Goal: Share content: Share content

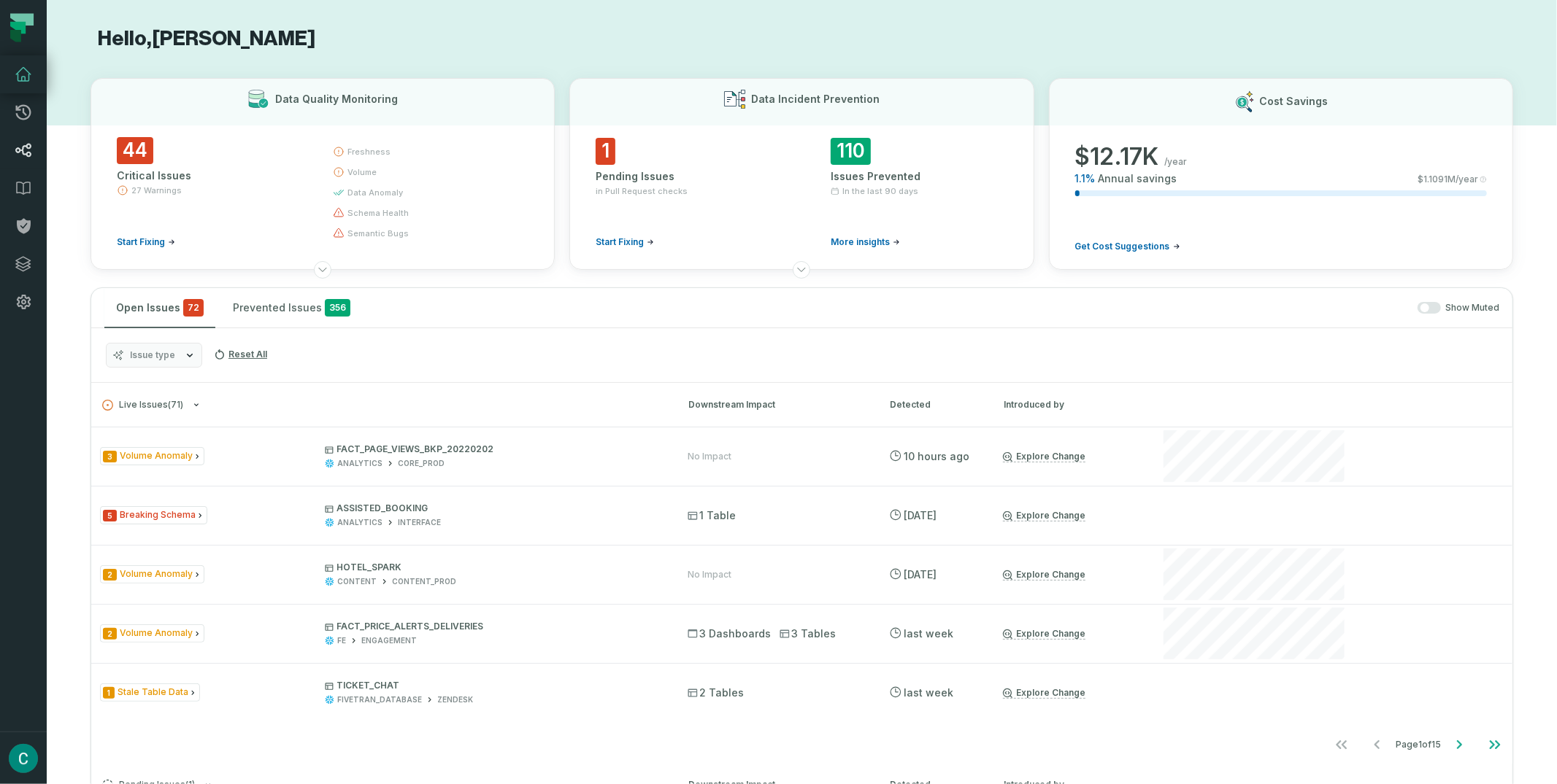
click at [32, 141] on icon at bounding box center [23, 150] width 18 height 18
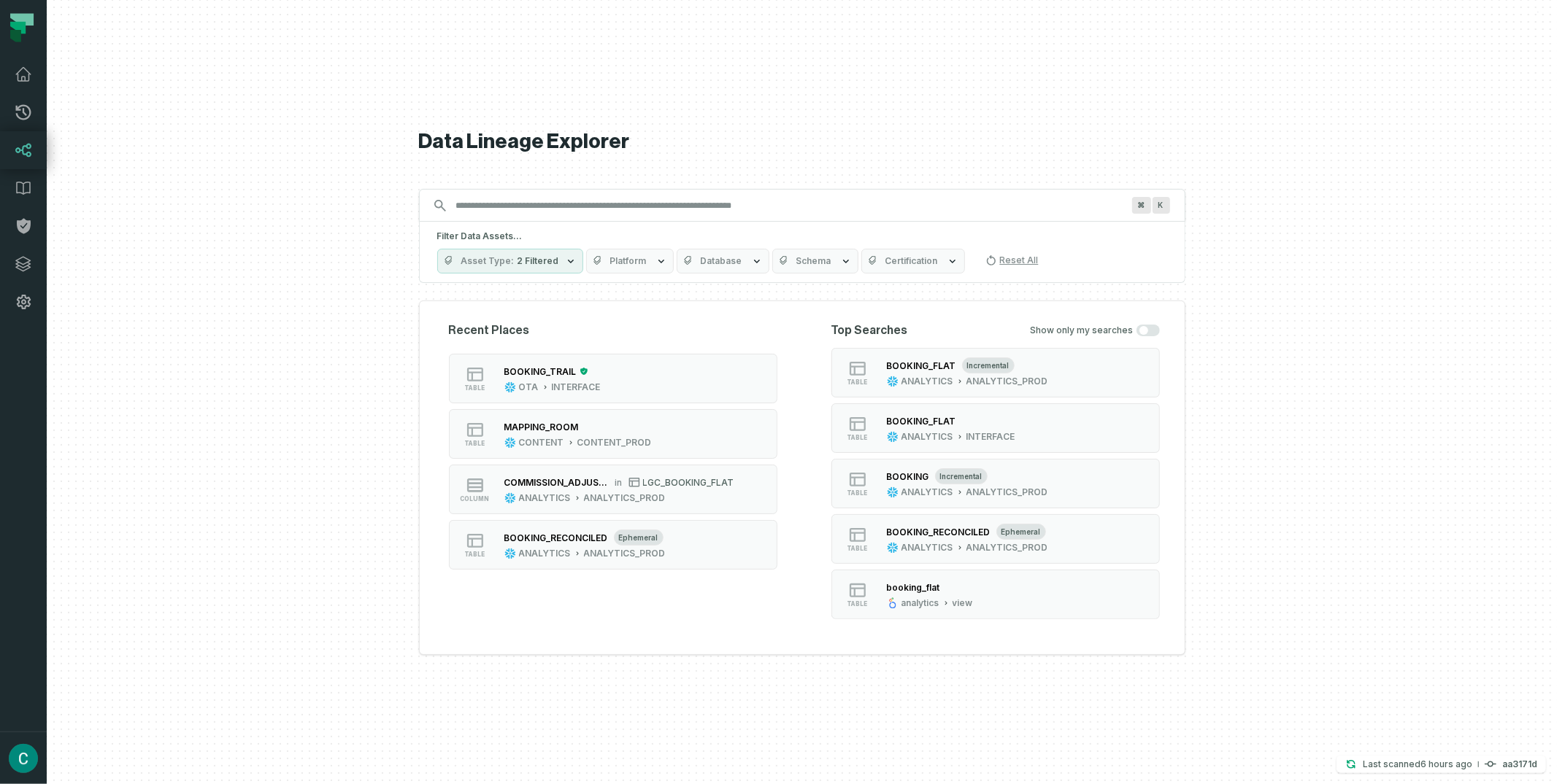
click at [917, 266] on span "Certification" at bounding box center [911, 261] width 52 height 12
click at [1041, 238] on h5 "Filter Data Assets..." at bounding box center [802, 236] width 730 height 12
click at [527, 257] on span "2 Filtered" at bounding box center [538, 261] width 42 height 12
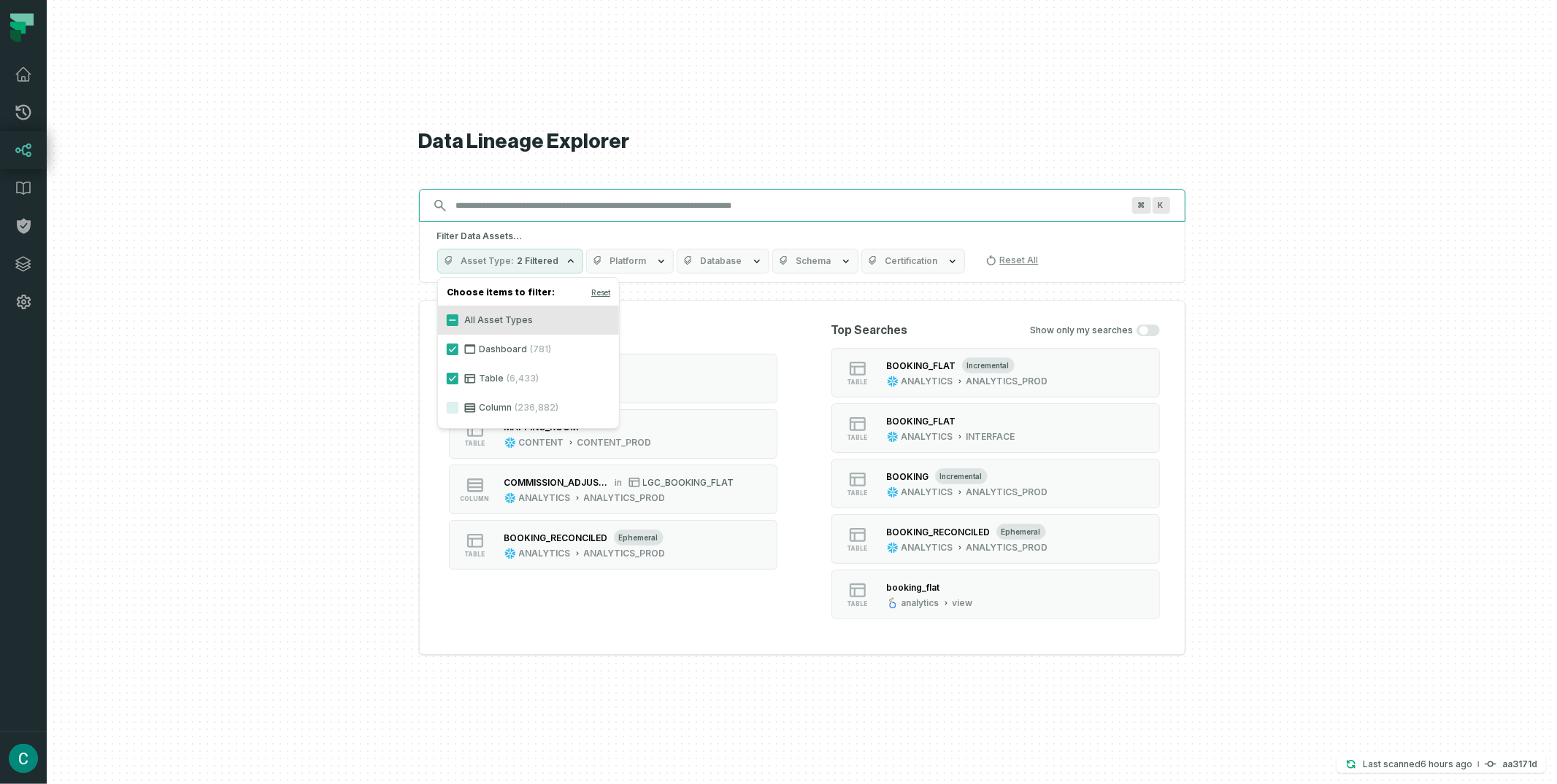
click at [523, 207] on input "Discovery Provider cmdk menu" at bounding box center [789, 206] width 684 height 23
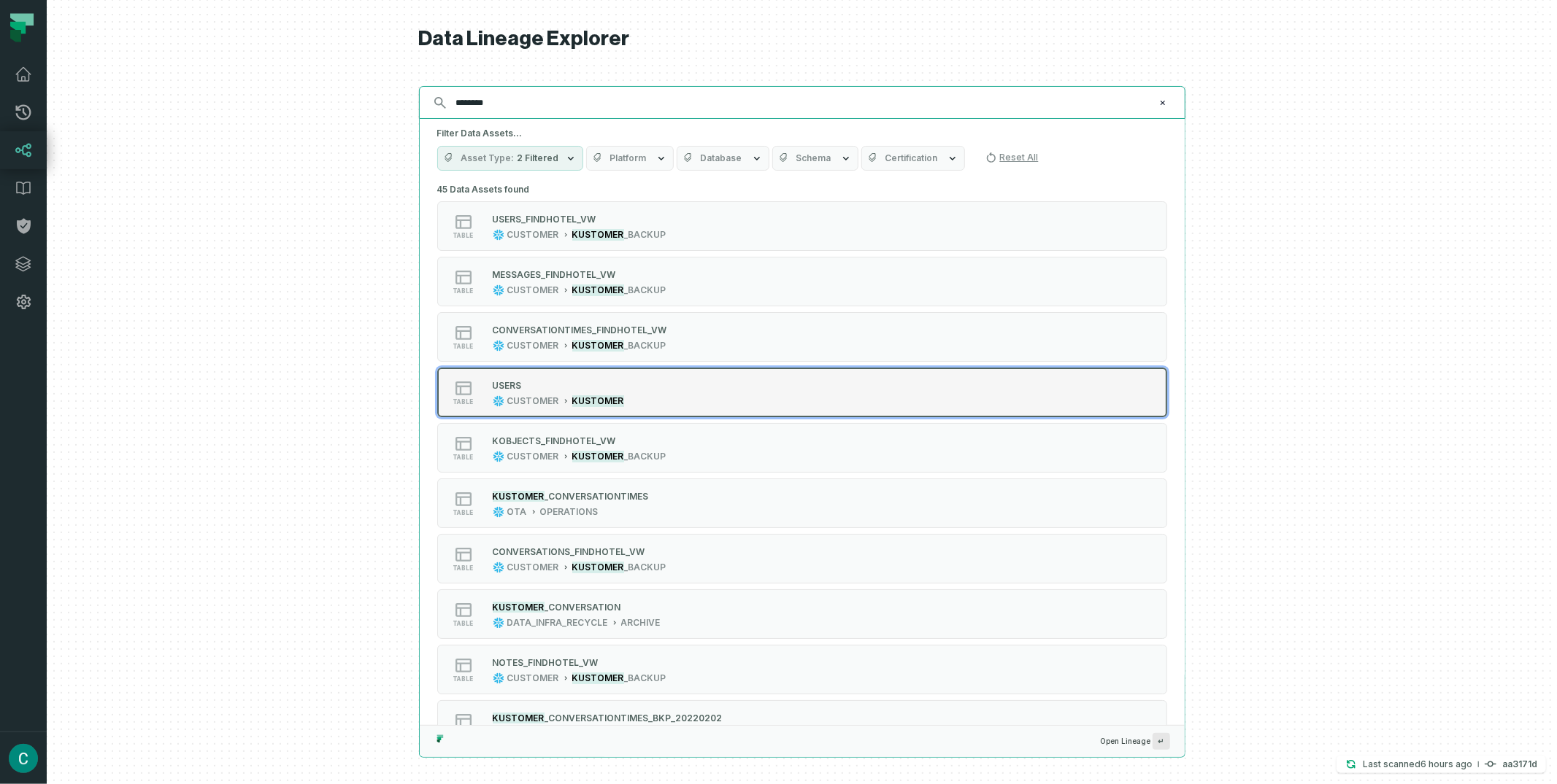
type input "********"
click at [687, 388] on div "table USERS CUSTOMER KUSTOMER" at bounding box center [622, 393] width 365 height 29
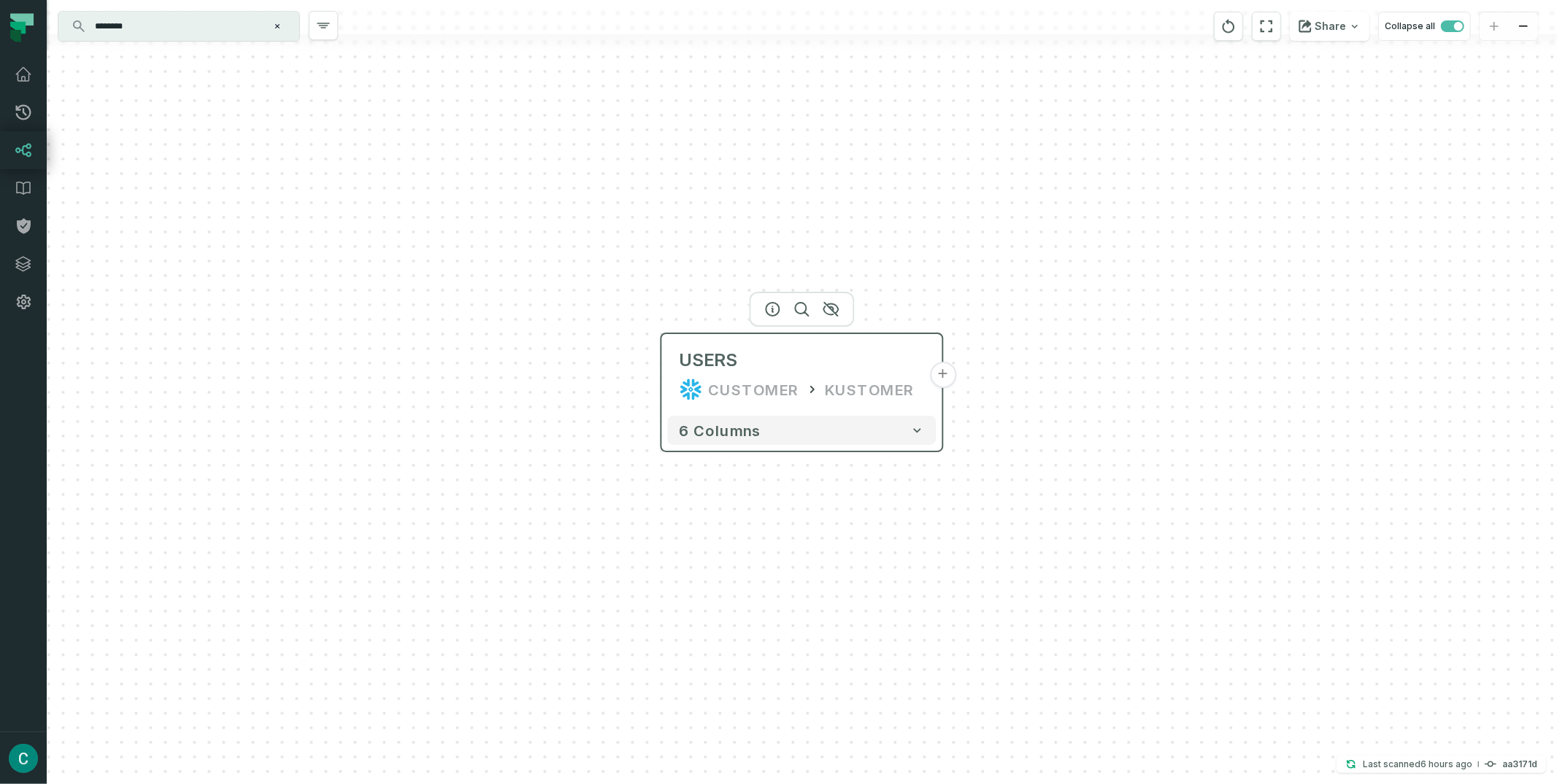
click at [936, 387] on div "USERS CUSTOMER KUSTOMER" at bounding box center [802, 374] width 268 height 70
click at [943, 380] on button "+" at bounding box center [943, 375] width 26 height 26
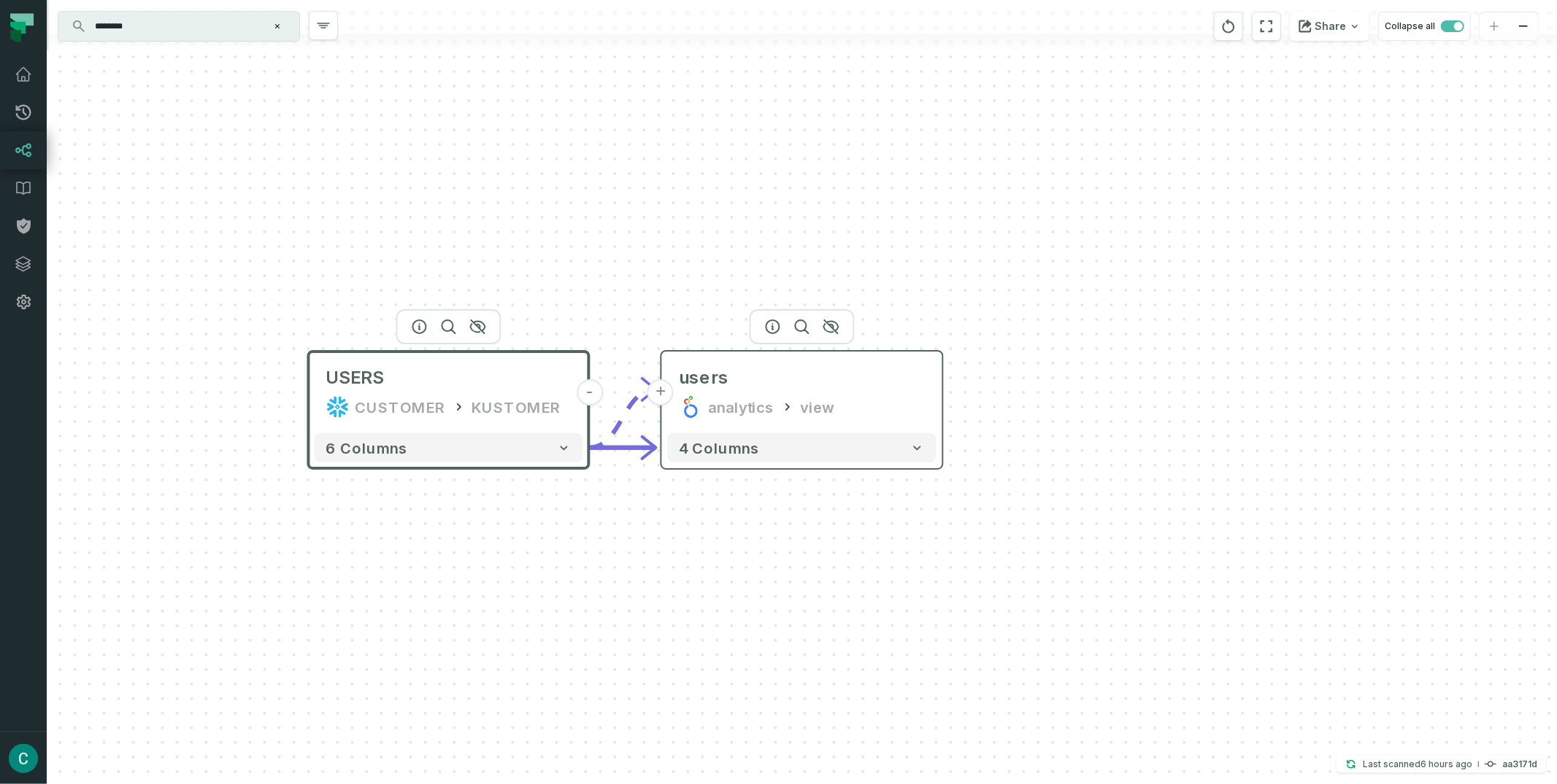
click at [654, 392] on button "+" at bounding box center [660, 393] width 26 height 26
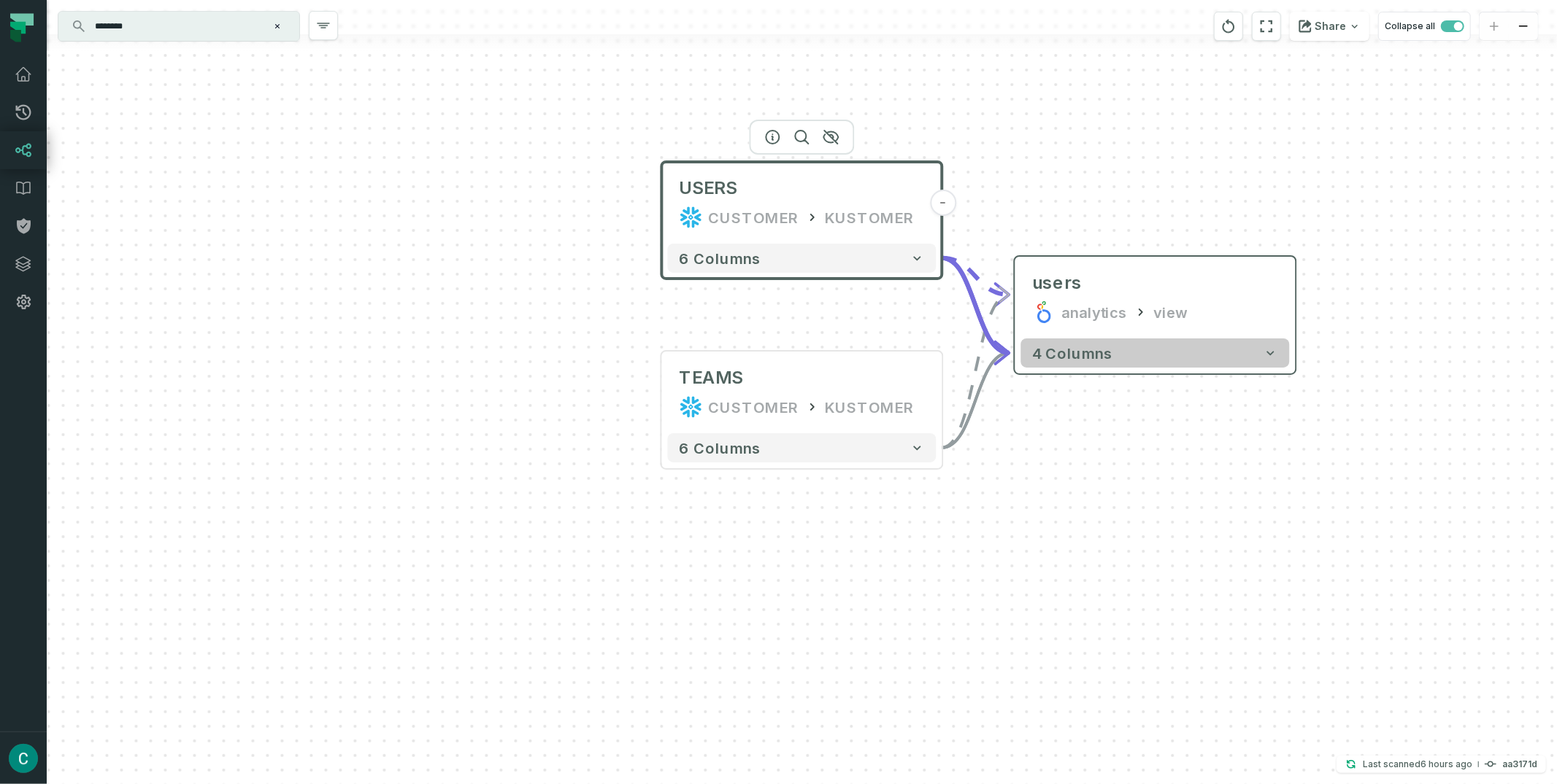
click at [1193, 357] on button "4 columns" at bounding box center [1155, 353] width 268 height 29
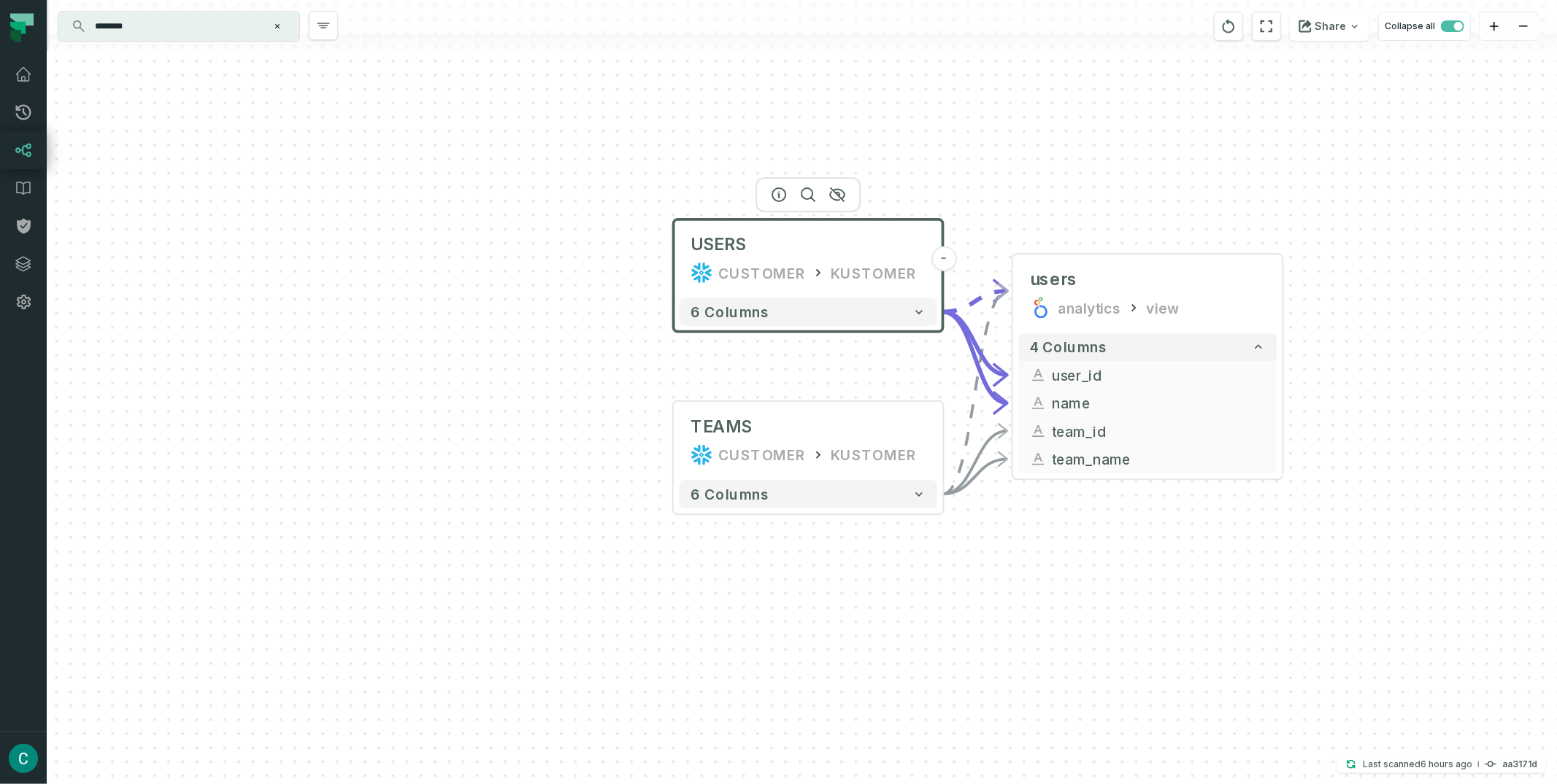
click at [174, 18] on input "********" at bounding box center [177, 26] width 182 height 23
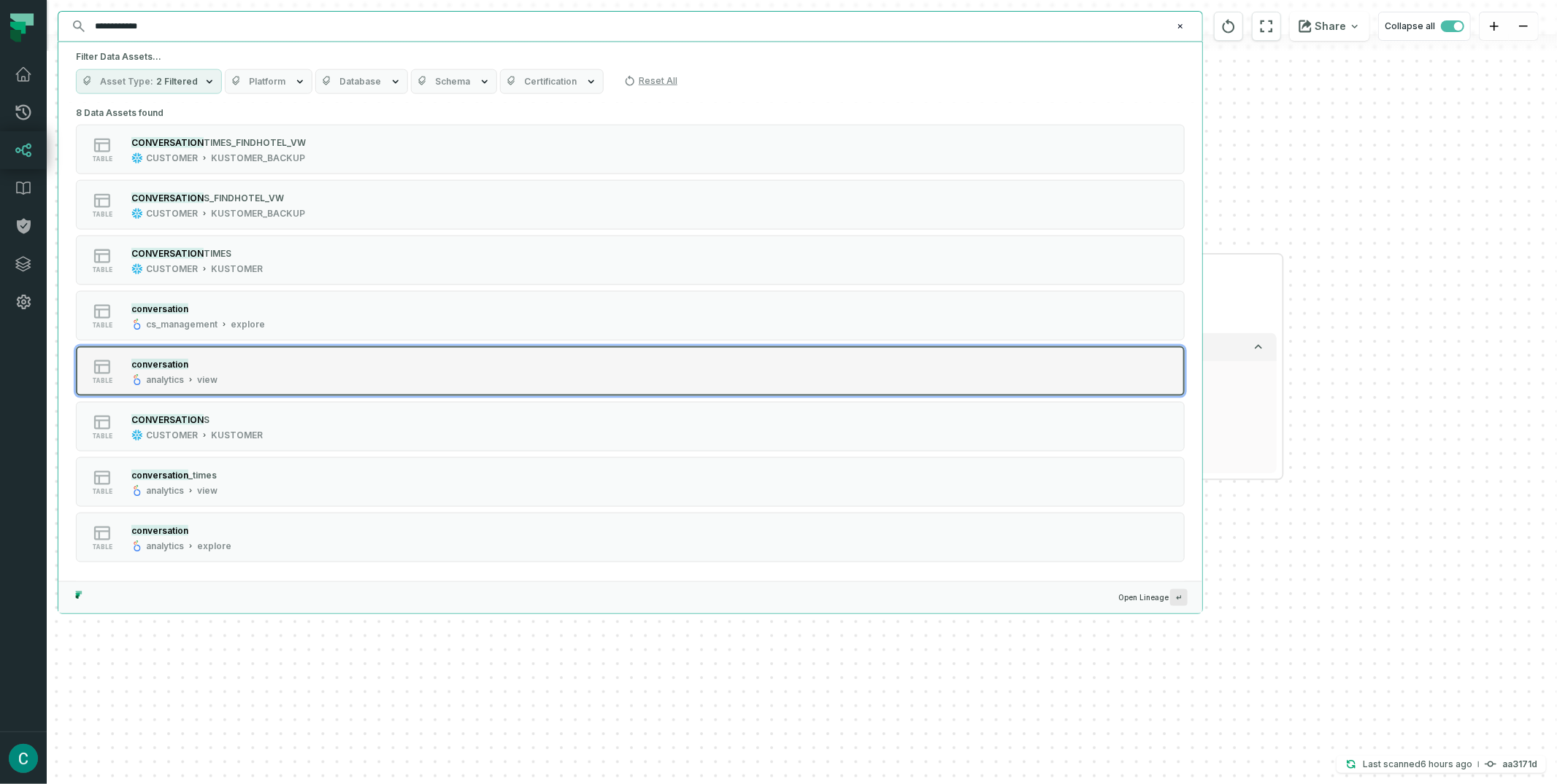
type input "**********"
click at [204, 364] on div "conversation" at bounding box center [175, 364] width 86 height 15
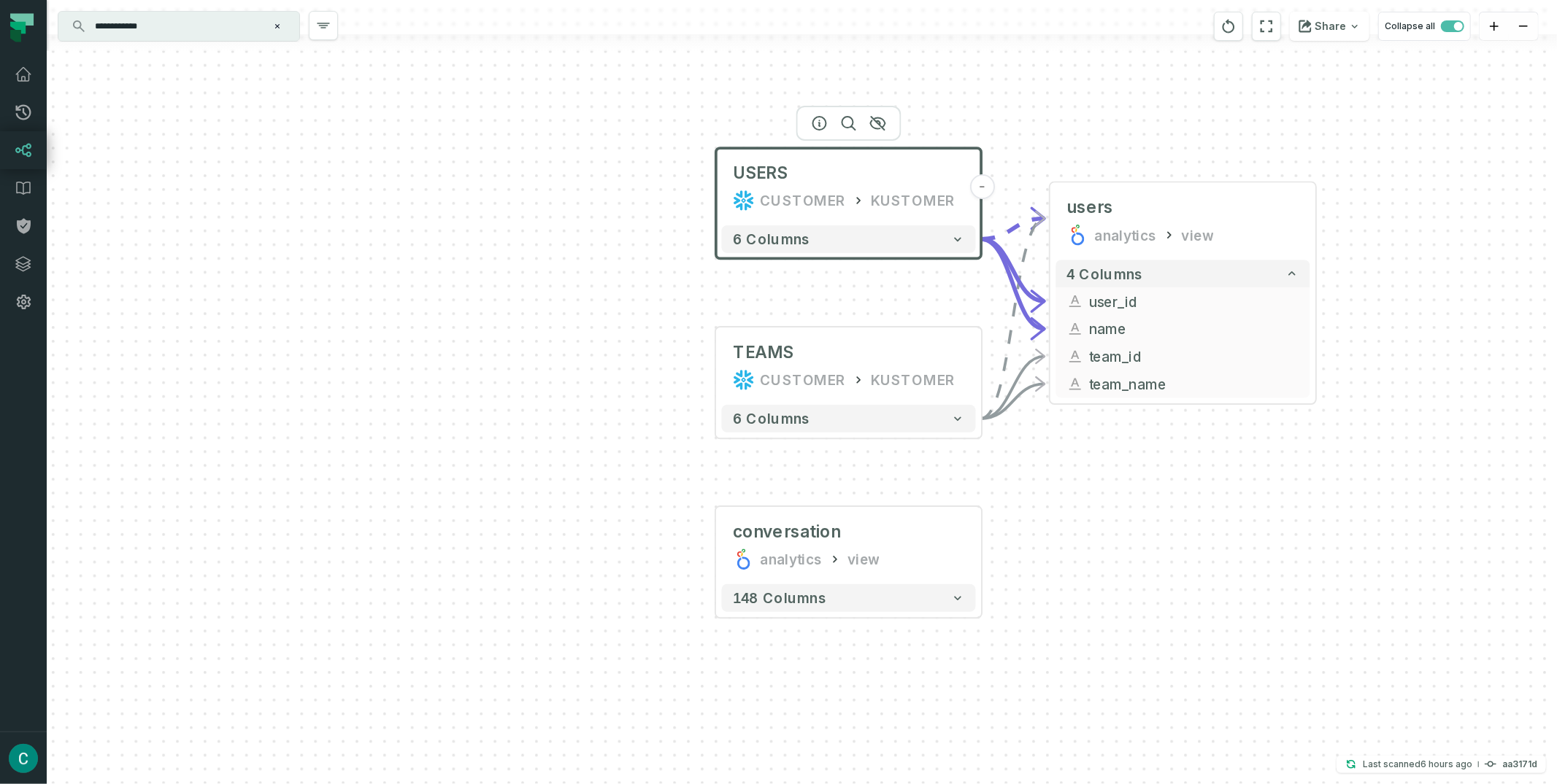
drag, startPoint x: 933, startPoint y: 121, endPoint x: 957, endPoint y: 292, distance: 172.7
click at [957, 292] on div "TEAMS CUSTOMER KUSTOMER - 6 columns - users analytics view 4 columns - user_id …" at bounding box center [802, 392] width 1510 height 784
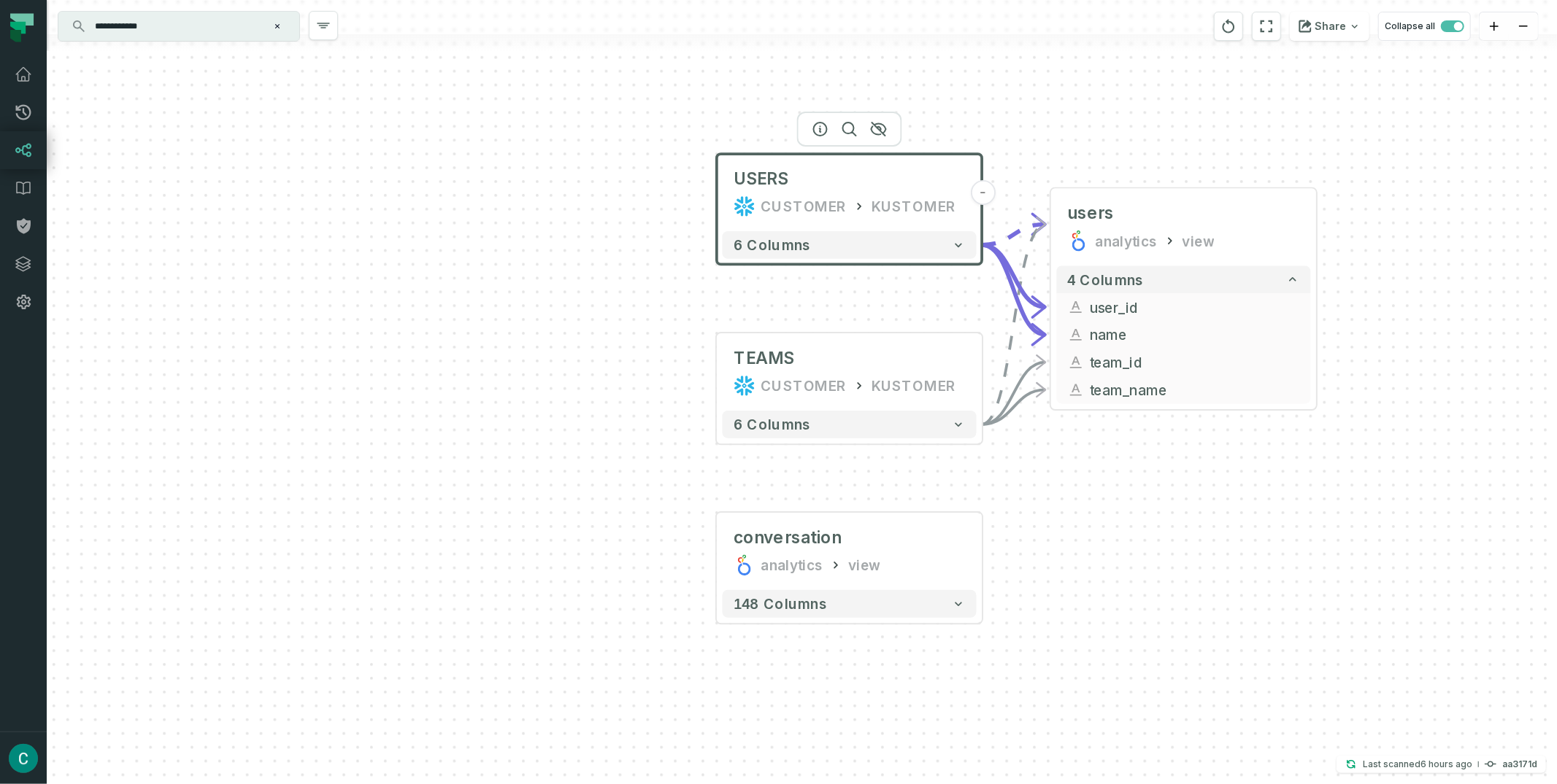
click at [887, 160] on div "USERS CUSTOMER KUSTOMER" at bounding box center [850, 193] width 254 height 66
click at [880, 128] on icon "button" at bounding box center [878, 128] width 15 height 13
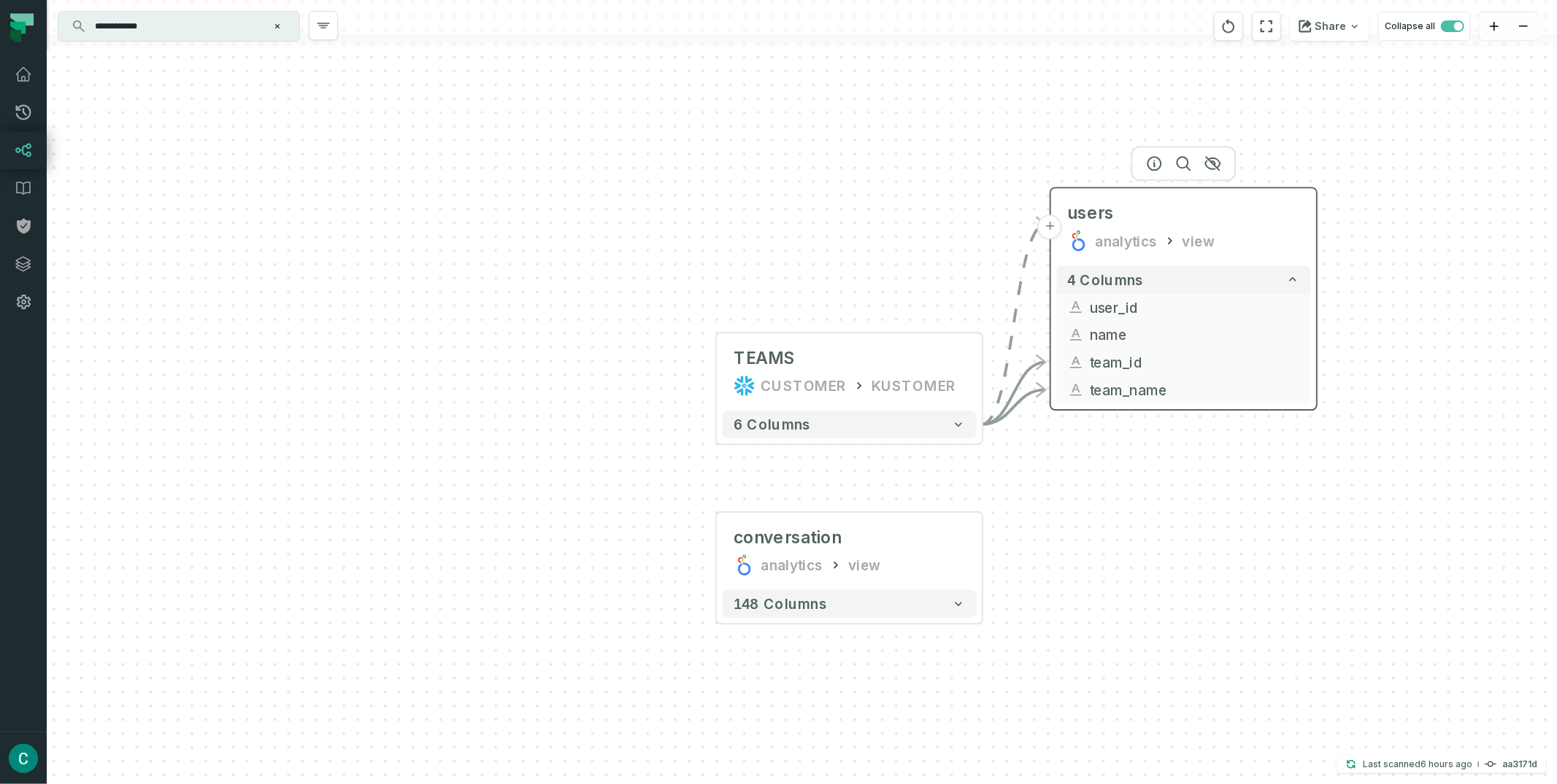
click at [1115, 197] on div "users analytics view" at bounding box center [1183, 228] width 254 height 66
click at [1222, 164] on button "button" at bounding box center [1213, 163] width 23 height 23
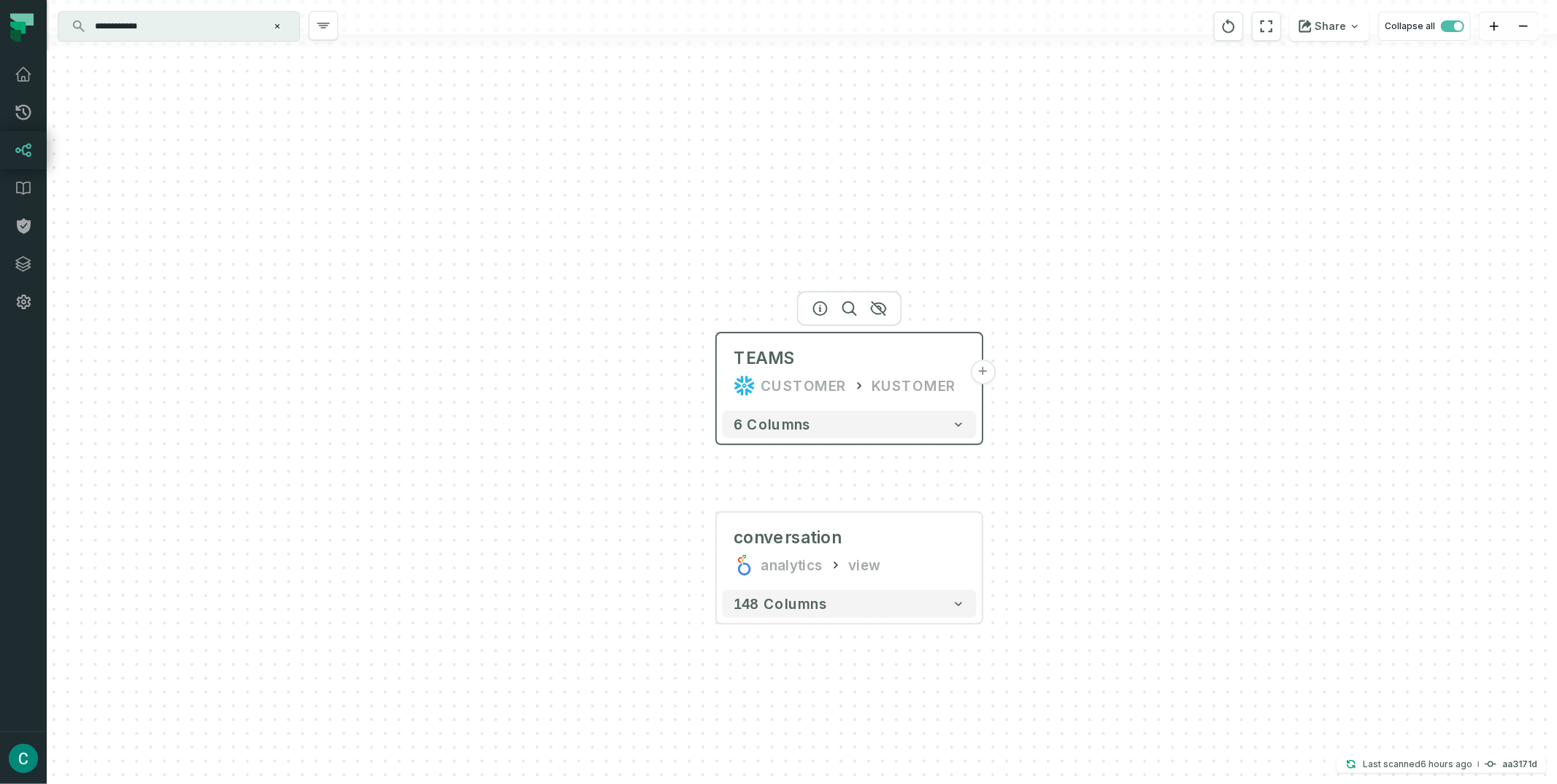
click at [912, 345] on div "TEAMS CUSTOMER KUSTOMER" at bounding box center [850, 372] width 254 height 66
click at [880, 306] on icon "button" at bounding box center [879, 308] width 18 height 18
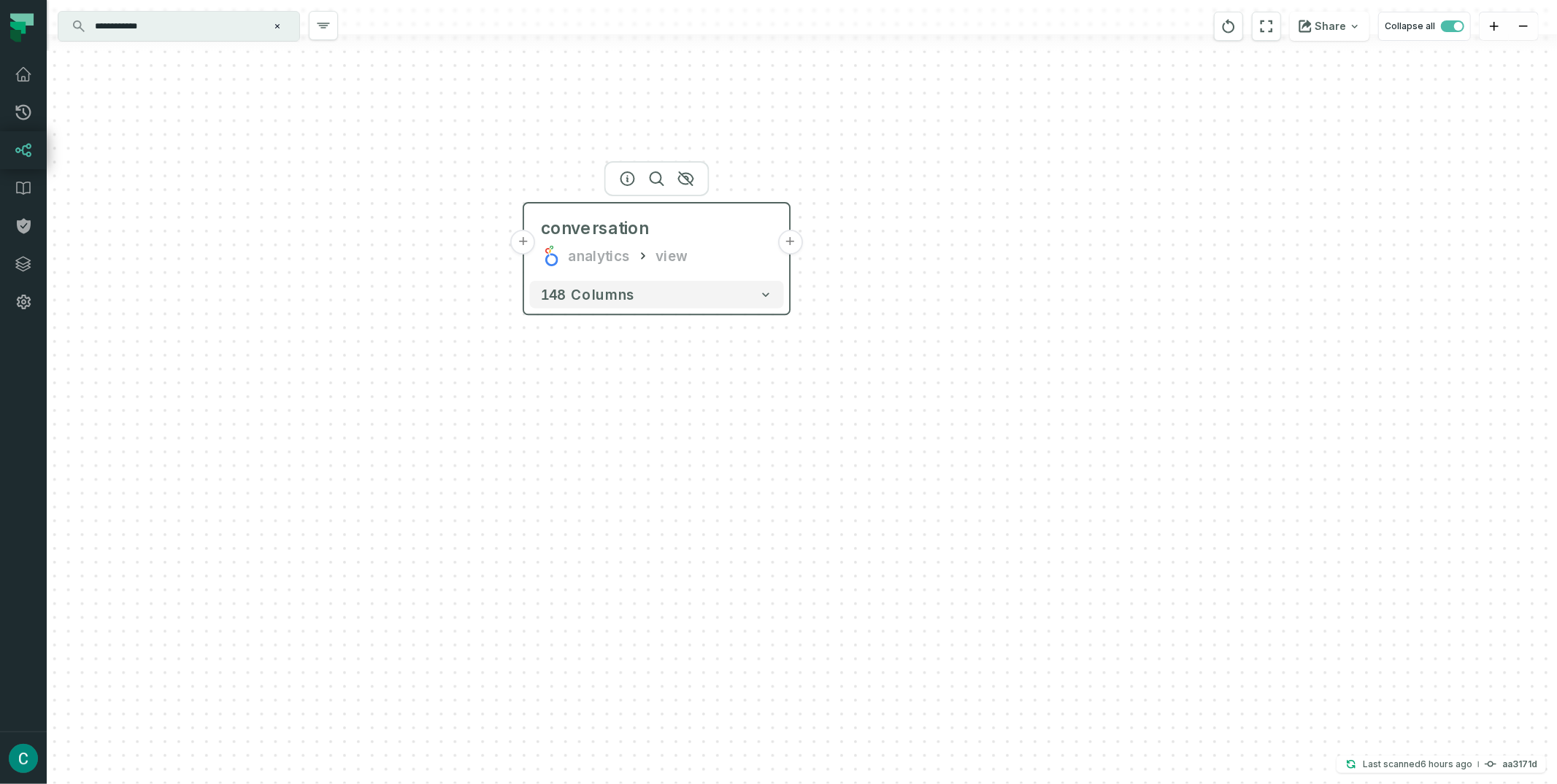
drag, startPoint x: 862, startPoint y: 520, endPoint x: 667, endPoint y: 201, distance: 373.9
click at [667, 209] on div "conversation analytics view" at bounding box center [657, 242] width 254 height 66
click at [783, 235] on button "+" at bounding box center [787, 233] width 25 height 25
click at [790, 228] on button "+" at bounding box center [787, 232] width 25 height 25
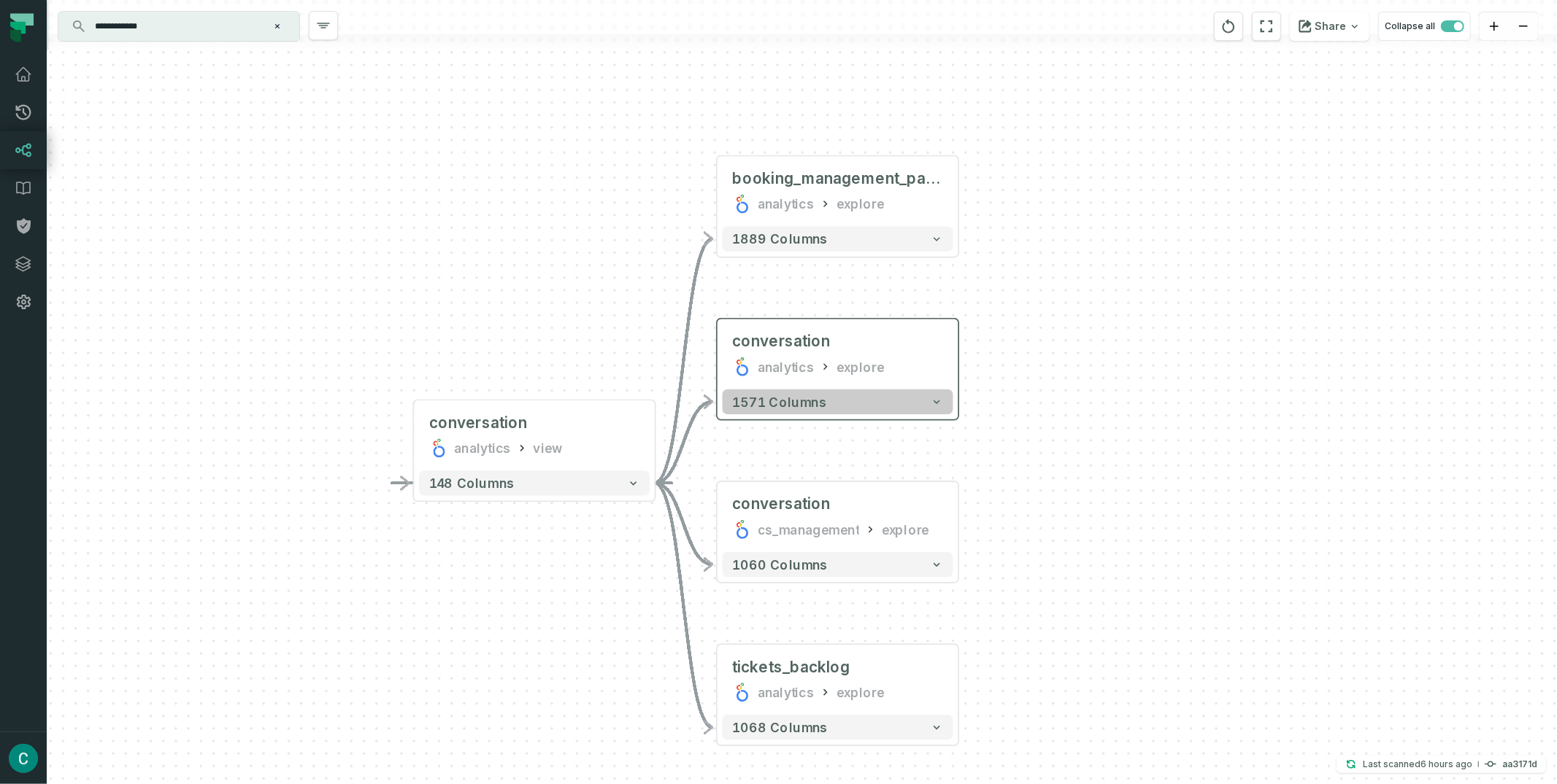
click at [917, 396] on button "1571 columns" at bounding box center [838, 402] width 231 height 25
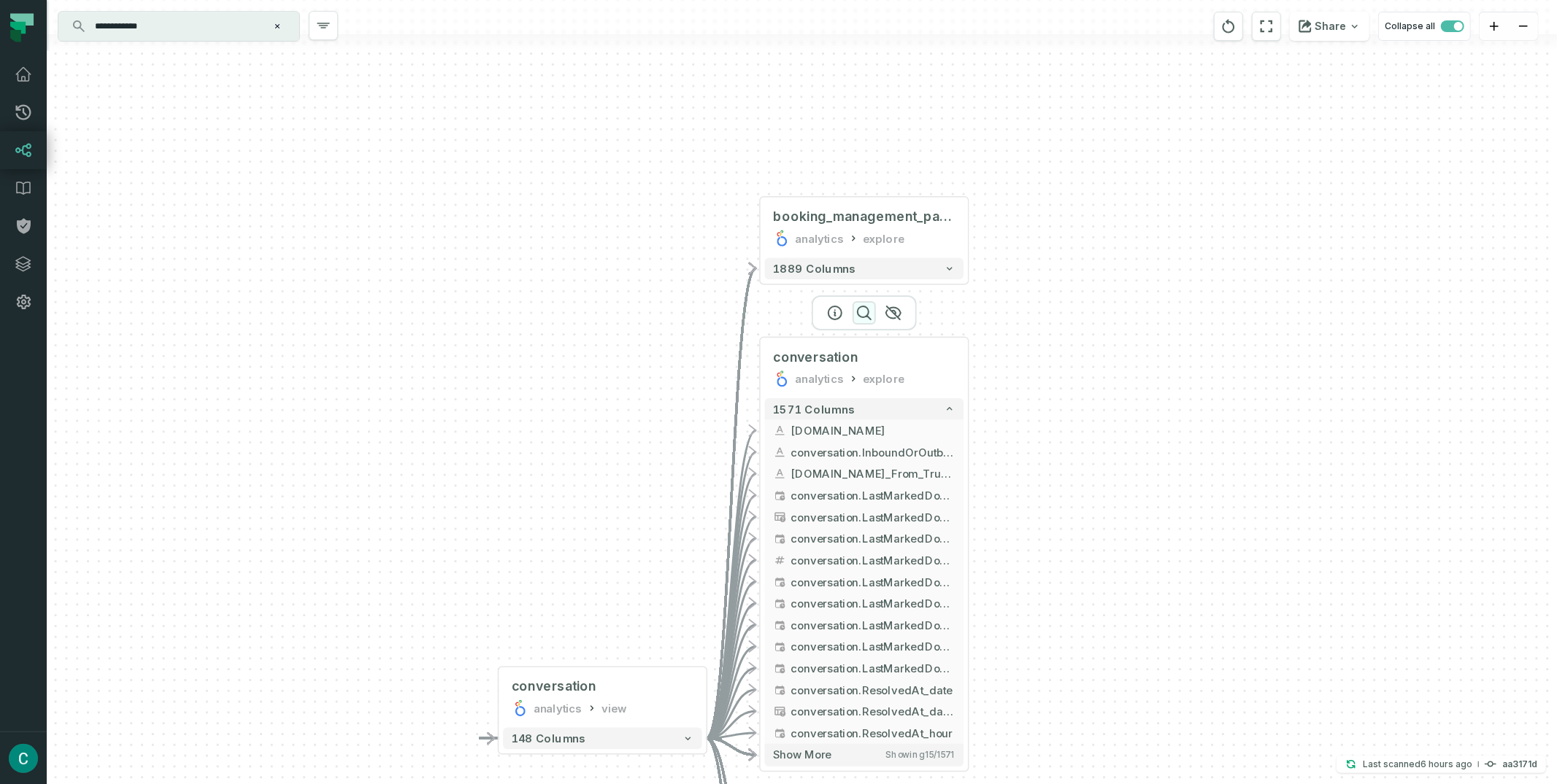
click at [869, 317] on icon "button" at bounding box center [863, 313] width 13 height 13
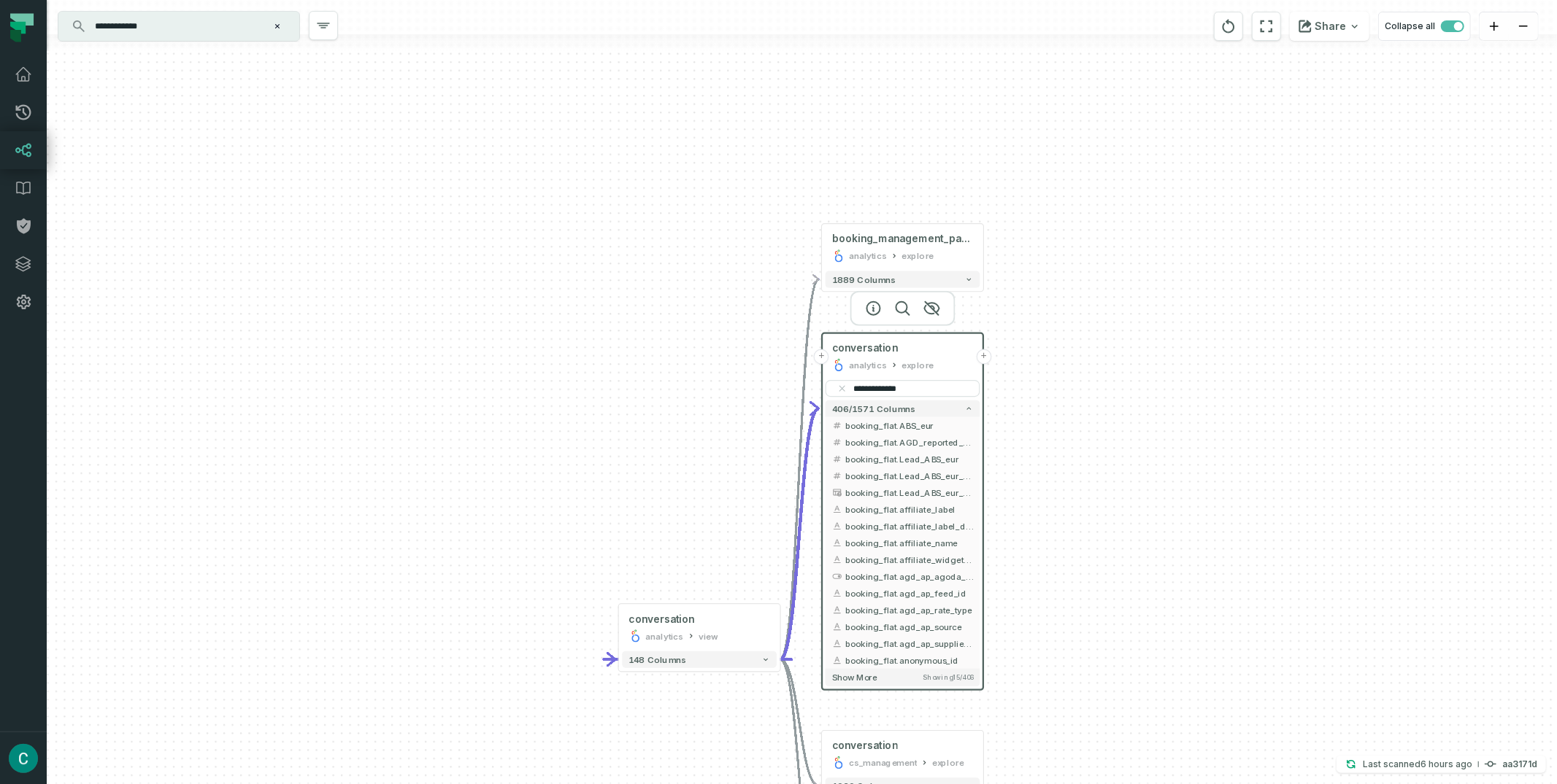
type input "**********"
click at [986, 356] on button "+" at bounding box center [983, 357] width 15 height 15
click at [989, 360] on button "+" at bounding box center [984, 357] width 15 height 15
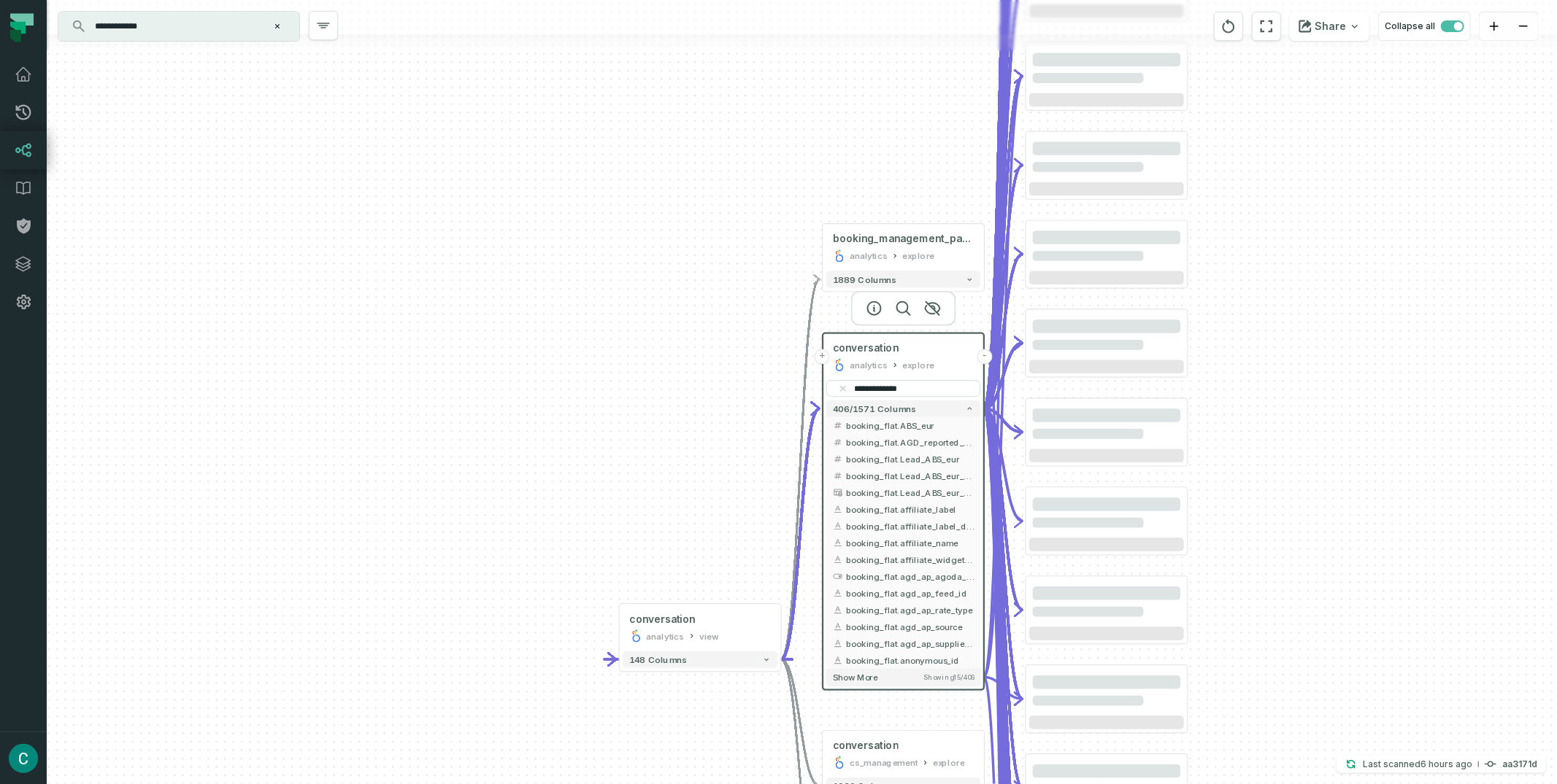
click at [986, 354] on button "-" at bounding box center [984, 357] width 15 height 15
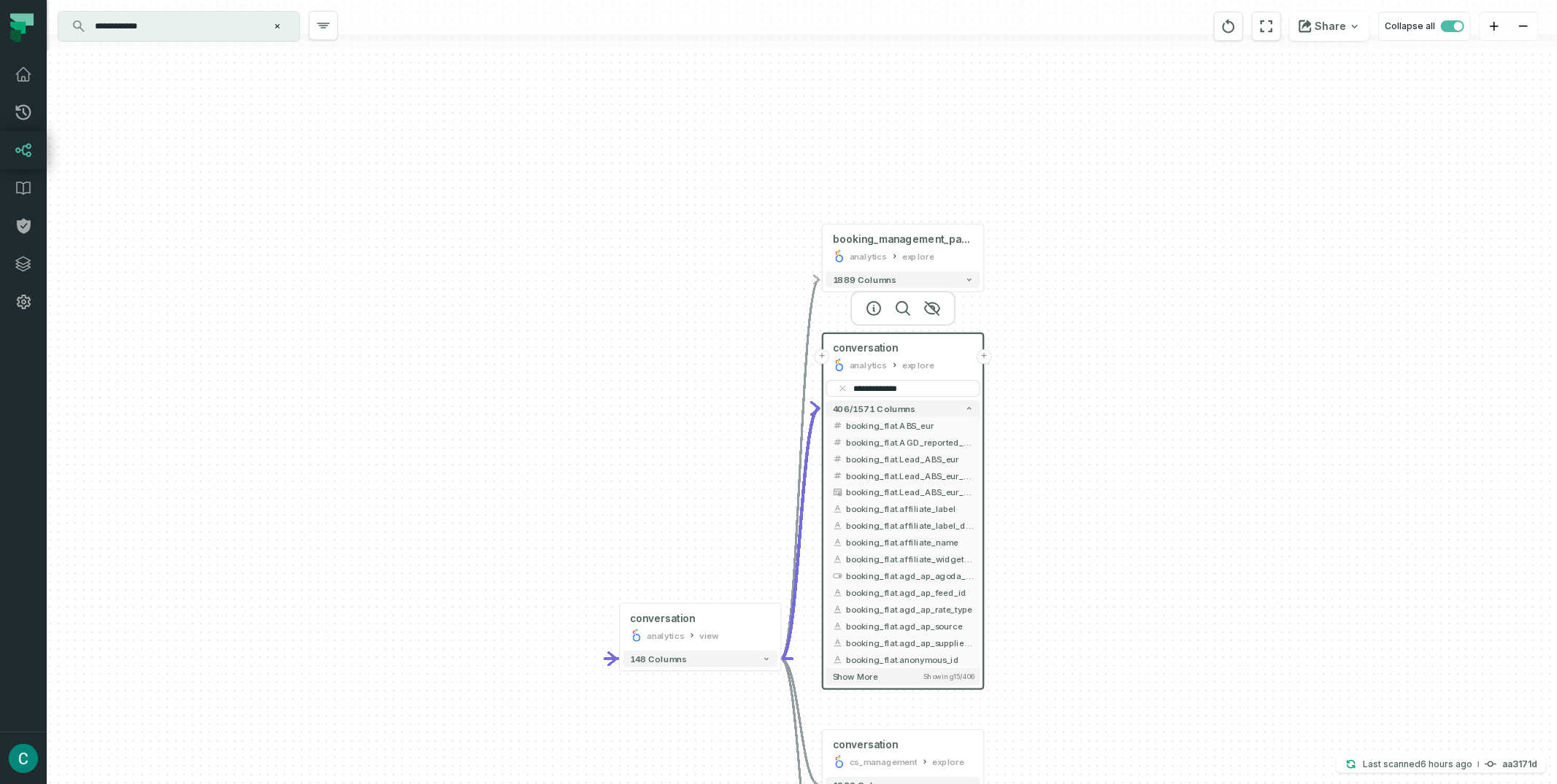
click at [986, 355] on button "+" at bounding box center [984, 357] width 15 height 15
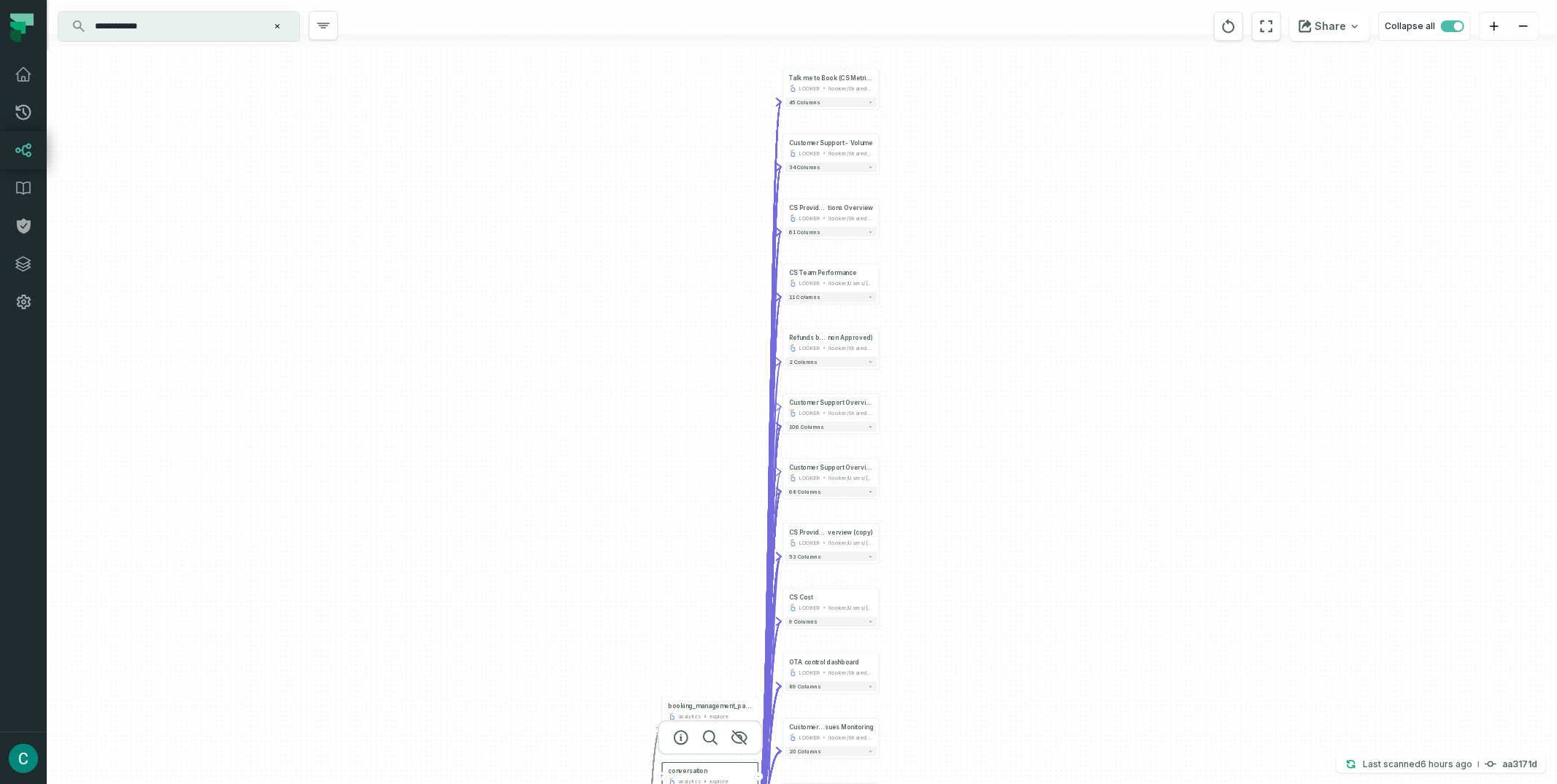
drag, startPoint x: 839, startPoint y: 221, endPoint x: 972, endPoint y: 464, distance: 277.0
click at [972, 464] on div "- Talk me to Book (CS Metrics) LOOKER /looker/Shared/Product Group:: BoVio/Cust…" at bounding box center [802, 392] width 1510 height 784
click at [835, 84] on div "/looker/Shared/Product Group:: BoVio/Customer Support" at bounding box center [850, 88] width 45 height 8
click at [836, 62] on div at bounding box center [831, 45] width 105 height 35
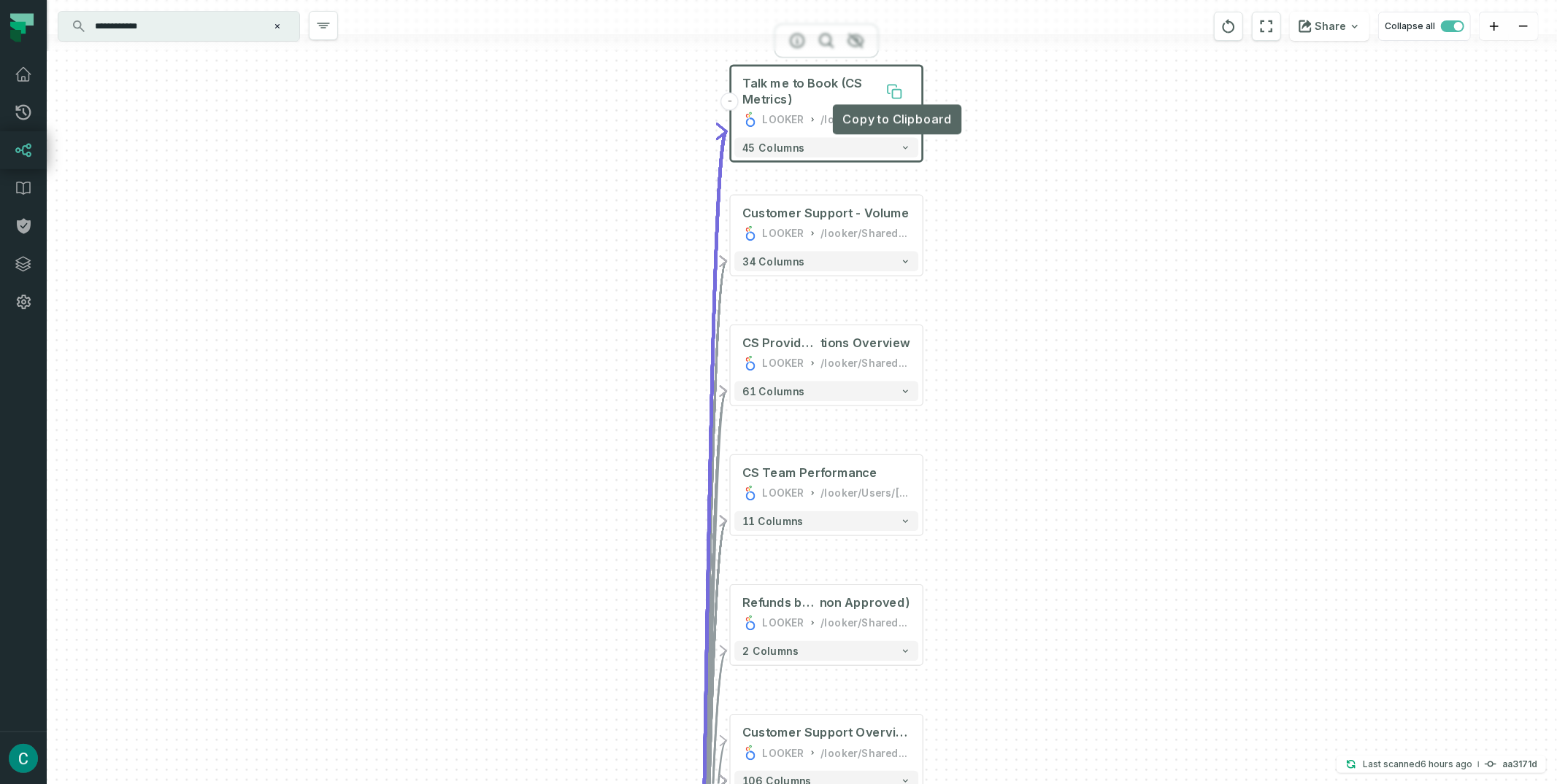
click at [891, 85] on icon at bounding box center [891, 88] width 8 height 8
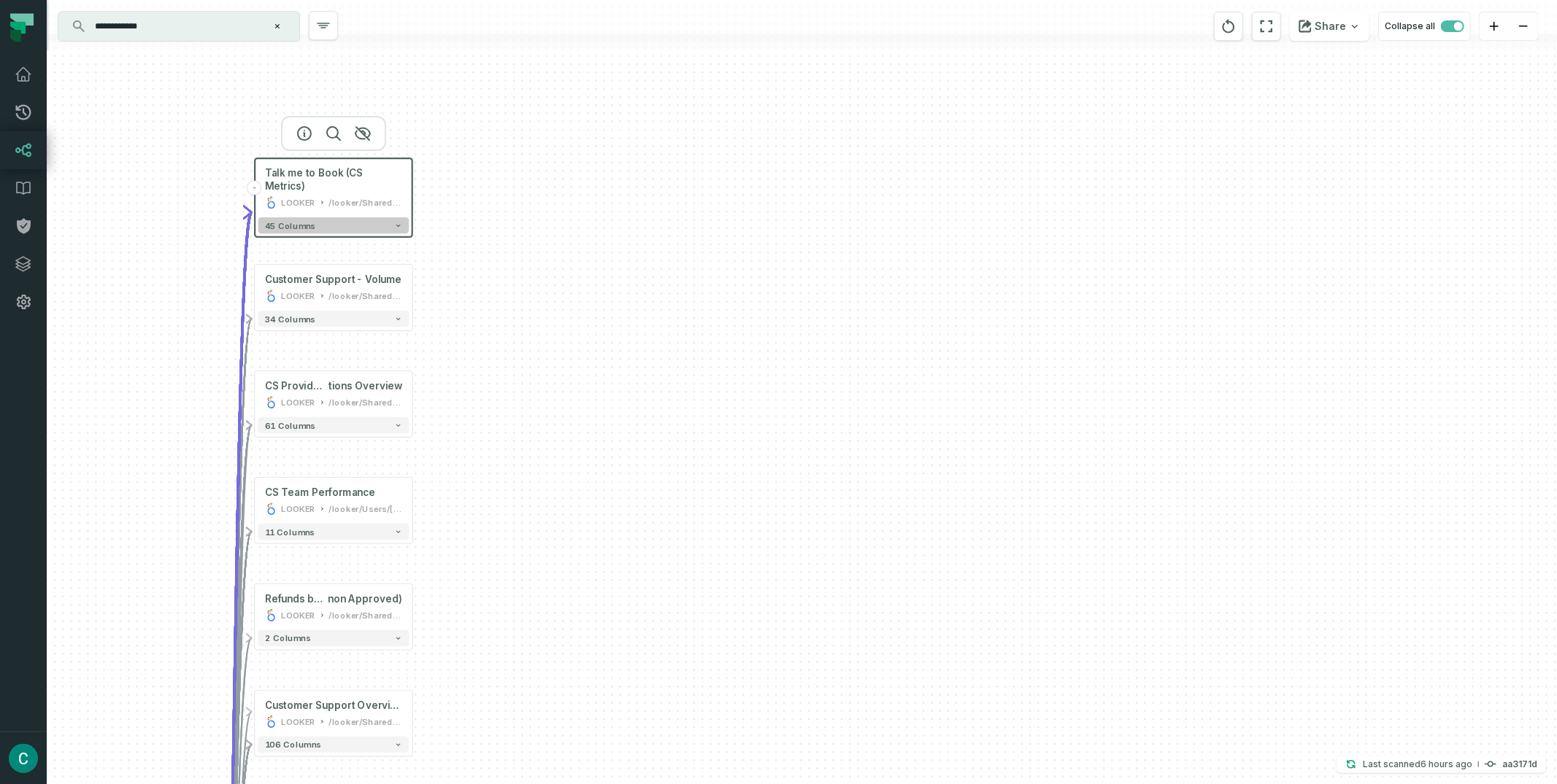
click at [407, 218] on button "45 columns" at bounding box center [334, 225] width 151 height 16
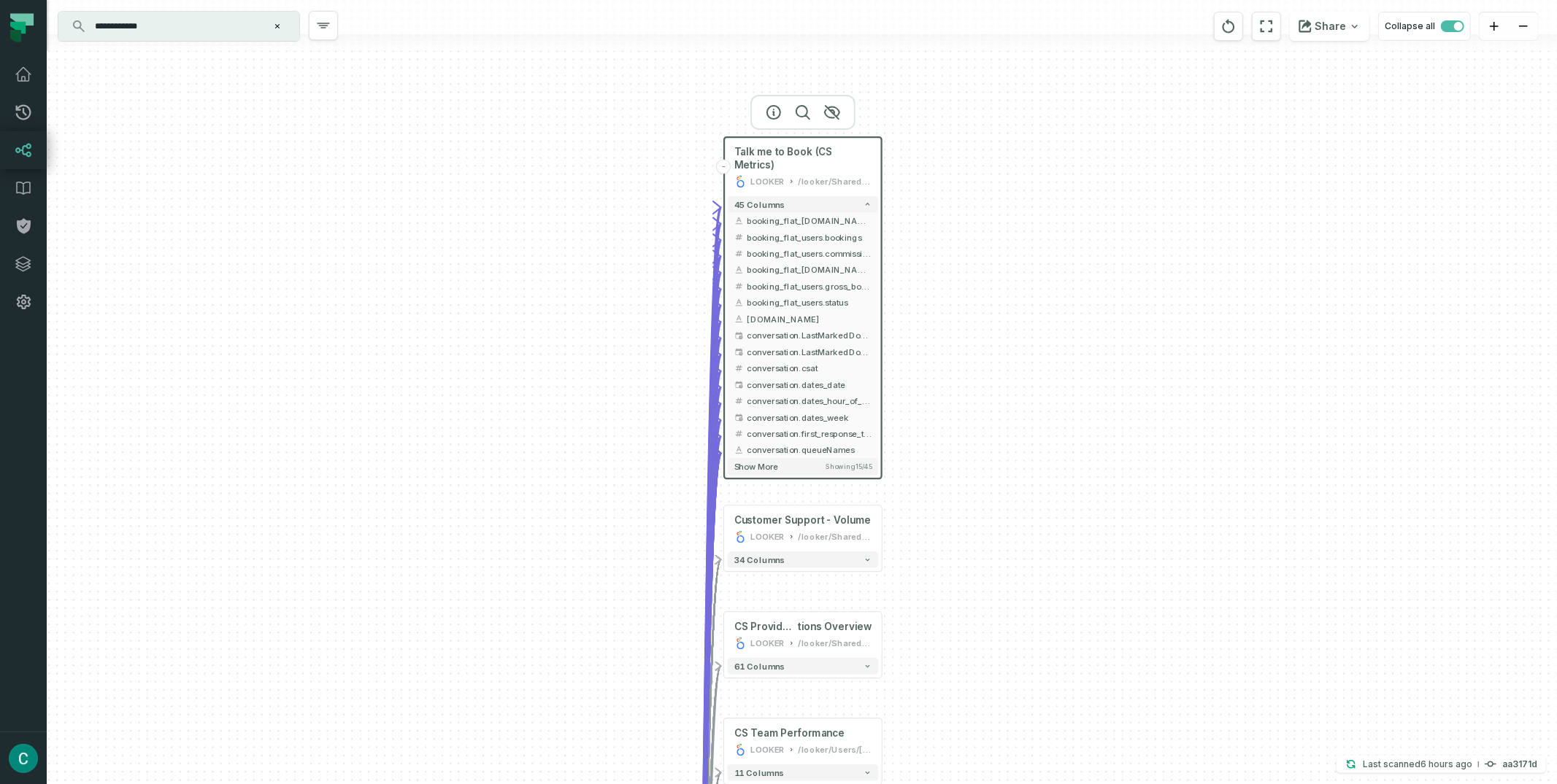
drag, startPoint x: 787, startPoint y: 339, endPoint x: 1257, endPoint y: 318, distance: 470.5
click at [1257, 318] on div "- Talk me to Book (CS Metrics) LOOKER /looker/Shared/Product Group:: BoVio/Cust…" at bounding box center [802, 392] width 1510 height 784
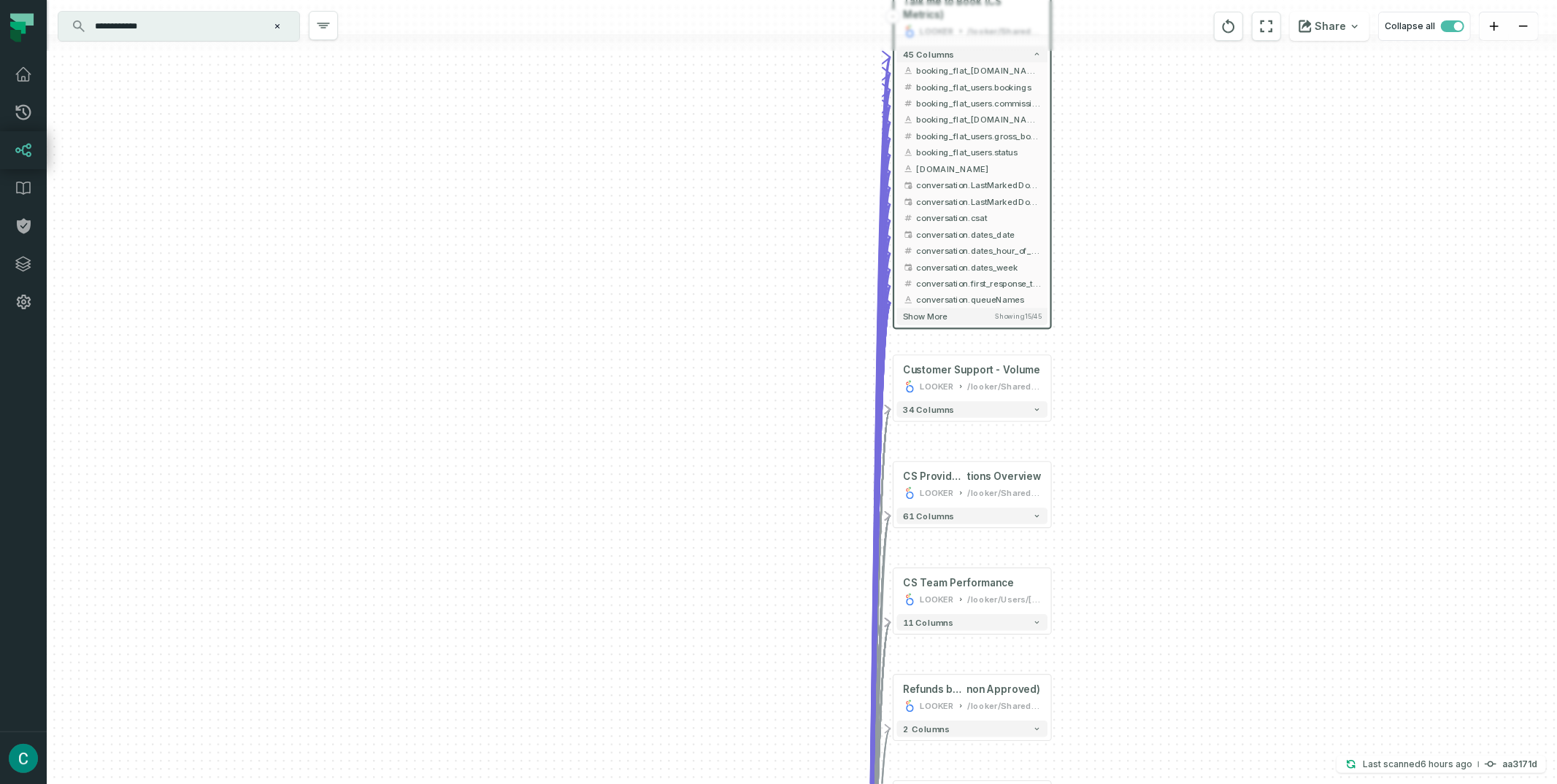
drag, startPoint x: 617, startPoint y: 287, endPoint x: 786, endPoint y: 137, distance: 226.0
click at [786, 137] on div "- Talk me to Book (CS Metrics) LOOKER /looker/Shared/Product Group:: BoVio/Cust…" at bounding box center [802, 392] width 1510 height 784
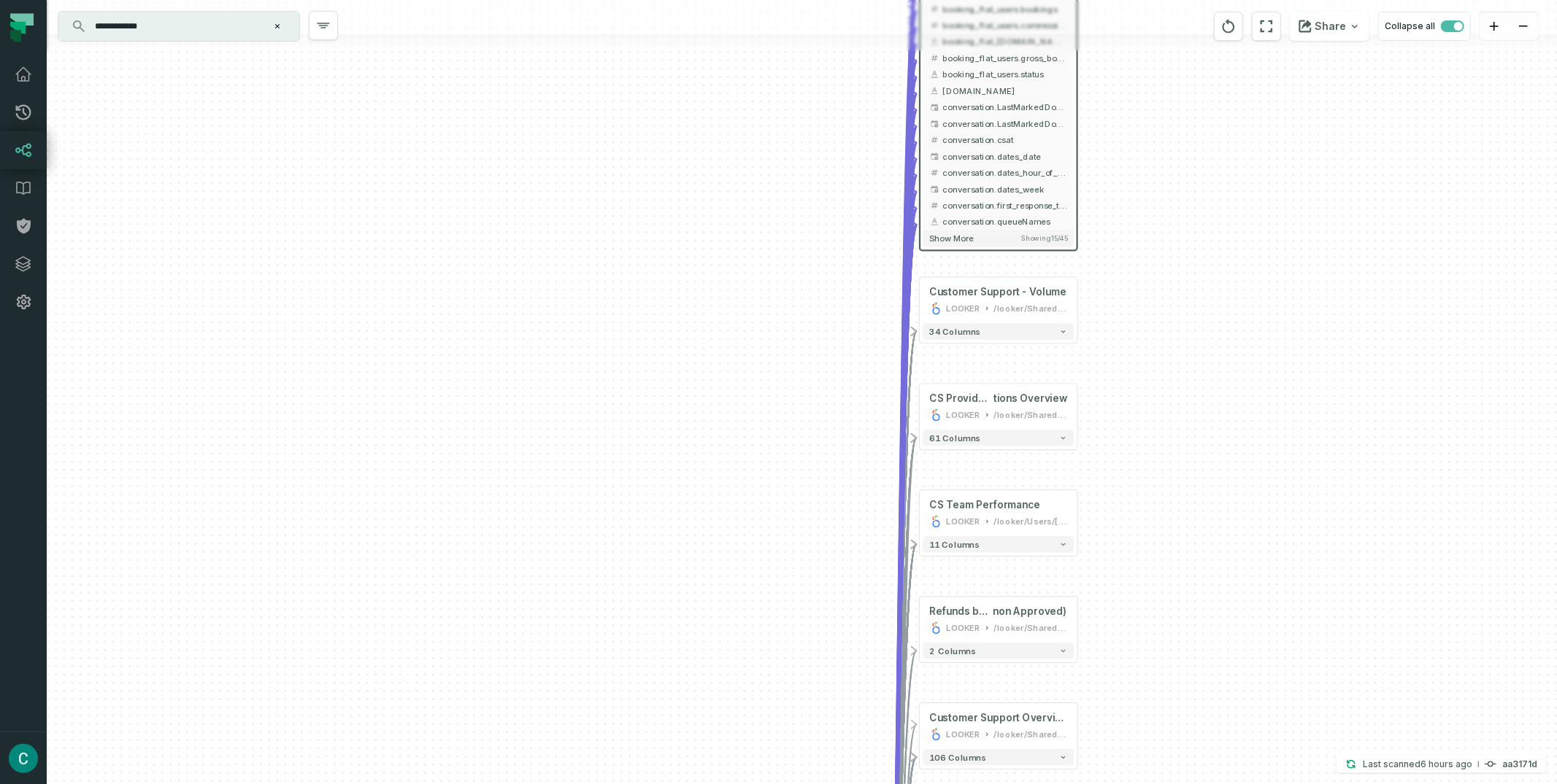
drag, startPoint x: 600, startPoint y: 463, endPoint x: 626, endPoint y: 384, distance: 83.2
click at [626, 384] on div "- Talk me to Book (CS Metrics) LOOKER /looker/Shared/Product Group:: BoVio/Cust…" at bounding box center [802, 392] width 1510 height 784
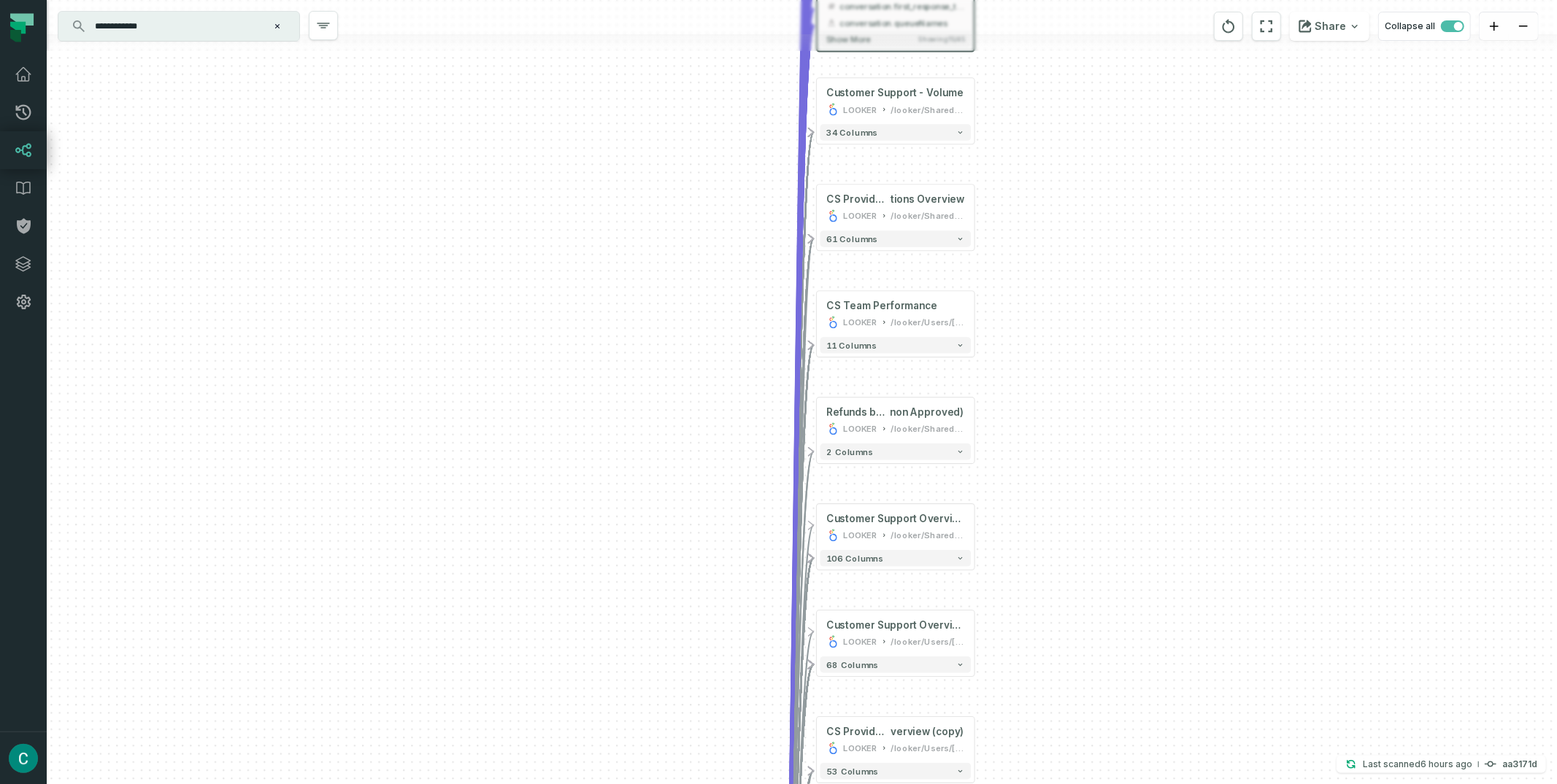
drag, startPoint x: 503, startPoint y: 315, endPoint x: 479, endPoint y: 286, distance: 37.6
click at [479, 286] on div "- Talk me to Book (CS Metrics) LOOKER /looker/Shared/Product Group:: BoVio/Cust…" at bounding box center [802, 392] width 1510 height 784
click at [964, 133] on icon "button" at bounding box center [960, 132] width 8 height 8
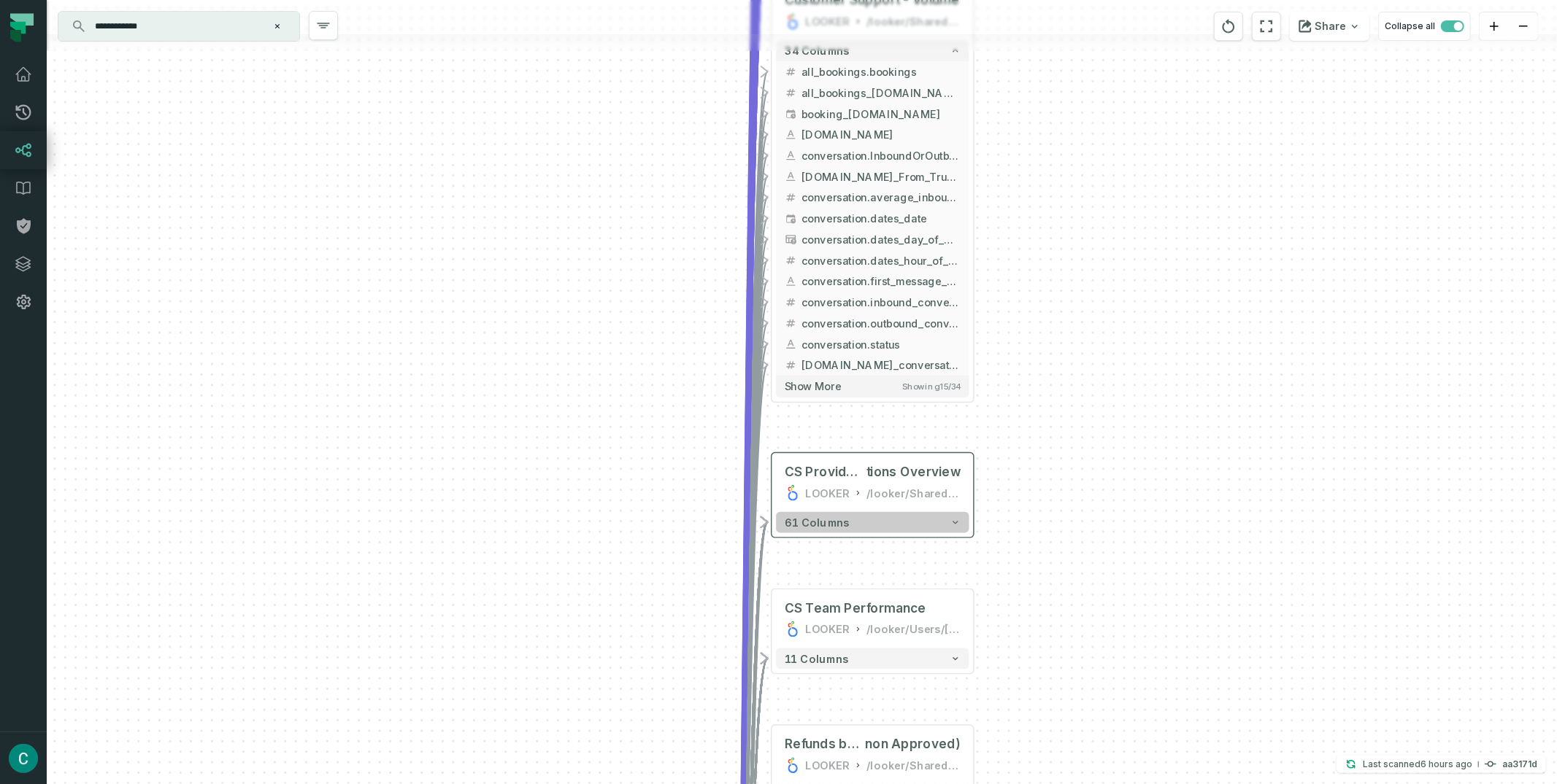
click at [953, 523] on icon "button" at bounding box center [955, 522] width 10 height 10
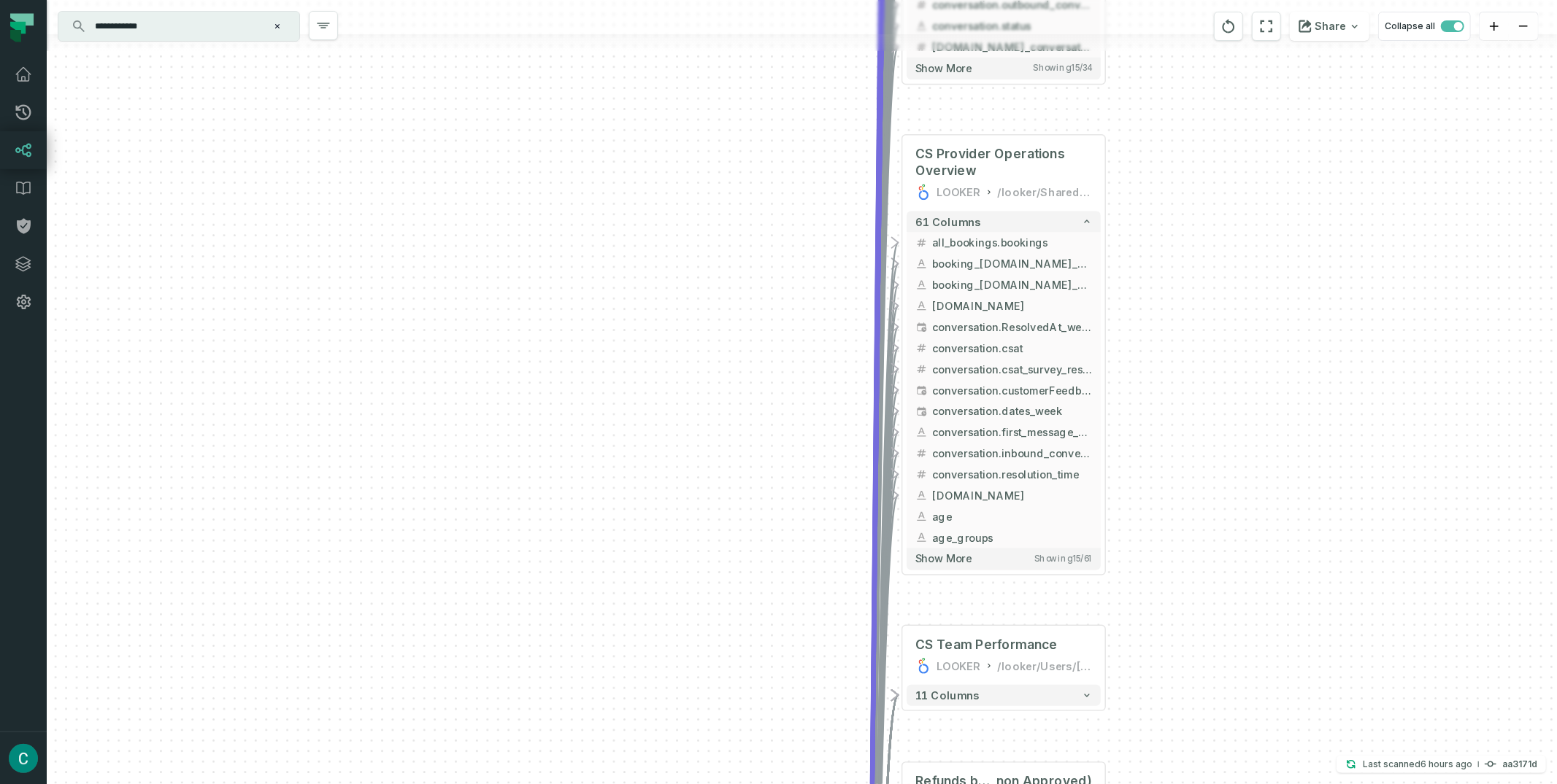
drag, startPoint x: 1068, startPoint y: 583, endPoint x: 1200, endPoint y: 264, distance: 345.2
click at [1200, 264] on div "- Talk me to Book (CS Metrics) LOOKER /looker/Shared/Product Group:: BoVio/Cust…" at bounding box center [802, 392] width 1510 height 784
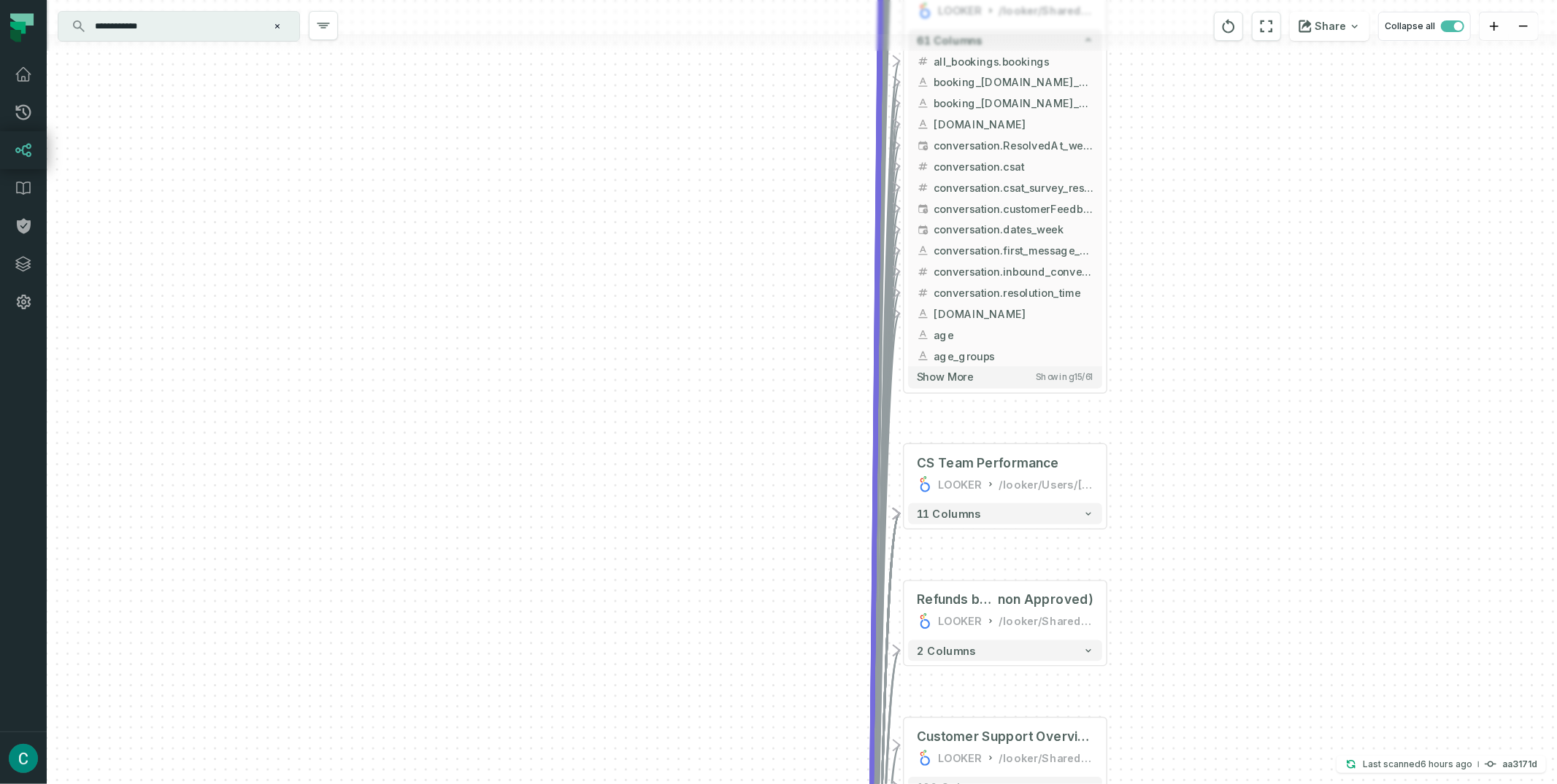
drag, startPoint x: 1151, startPoint y: 504, endPoint x: 1153, endPoint y: 323, distance: 181.0
click at [1153, 323] on div "- Talk me to Book (CS Metrics) LOOKER /looker/Shared/Product Group:: BoVio/Cust…" at bounding box center [802, 392] width 1510 height 784
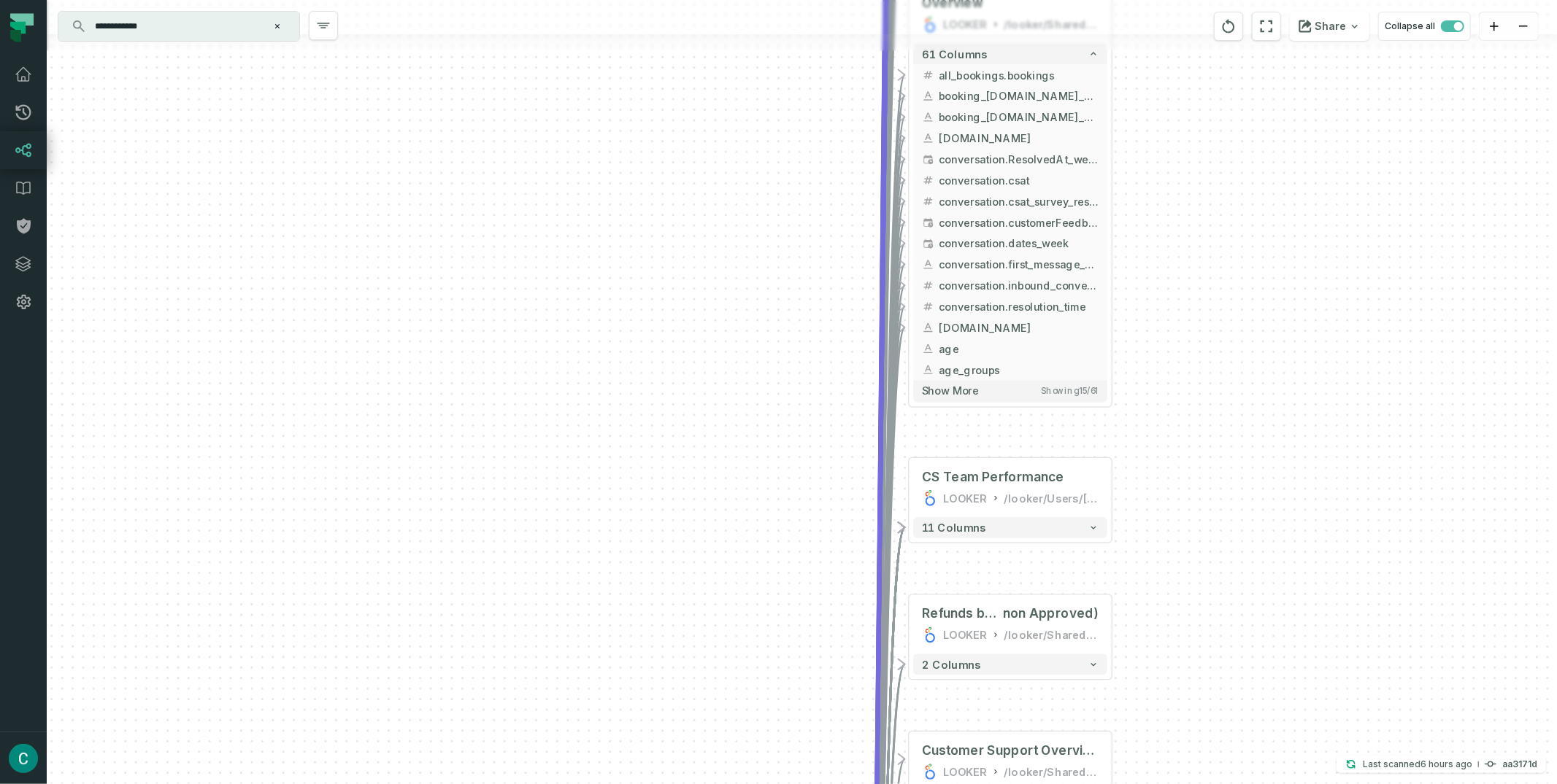
drag, startPoint x: 1157, startPoint y: 311, endPoint x: 1162, endPoint y: 325, distance: 14.9
click at [1162, 325] on div "- Talk me to Book (CS Metrics) LOOKER /looker/Shared/Product Group:: BoVio/Cust…" at bounding box center [802, 392] width 1510 height 784
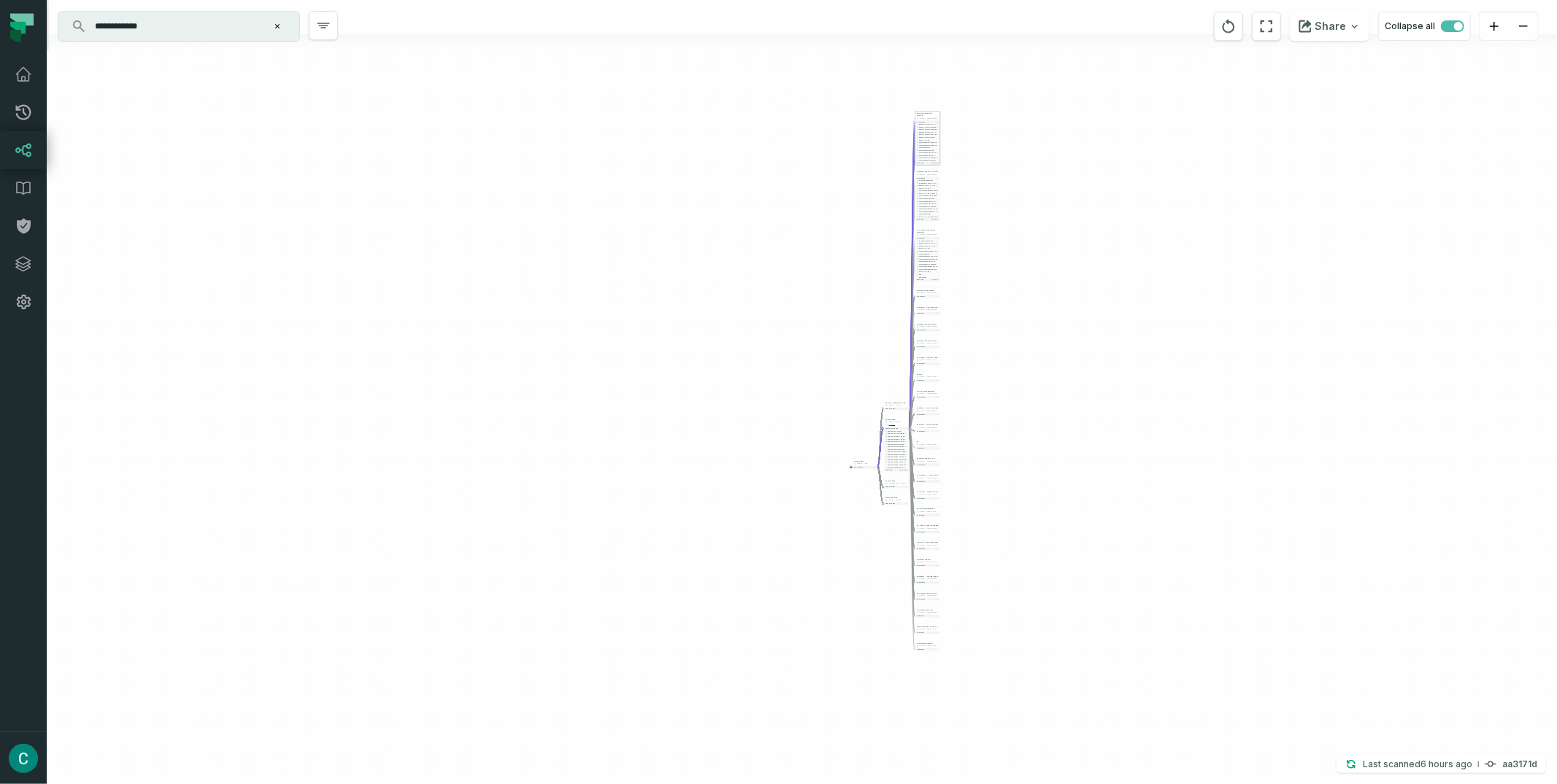
drag, startPoint x: 1223, startPoint y: 350, endPoint x: 1046, endPoint y: 348, distance: 177.0
click at [1046, 348] on div "- Talk me to Book (CS Metrics) LOOKER /looker/Shared/Product Group:: BoVio/Cust…" at bounding box center [802, 392] width 1510 height 784
drag, startPoint x: 1008, startPoint y: 321, endPoint x: 1024, endPoint y: 324, distance: 16.3
click at [1024, 324] on div "- Talk me to Book (CS Metrics) LOOKER /looker/Shared/Product Group:: BoVio/Cust…" at bounding box center [802, 392] width 1510 height 784
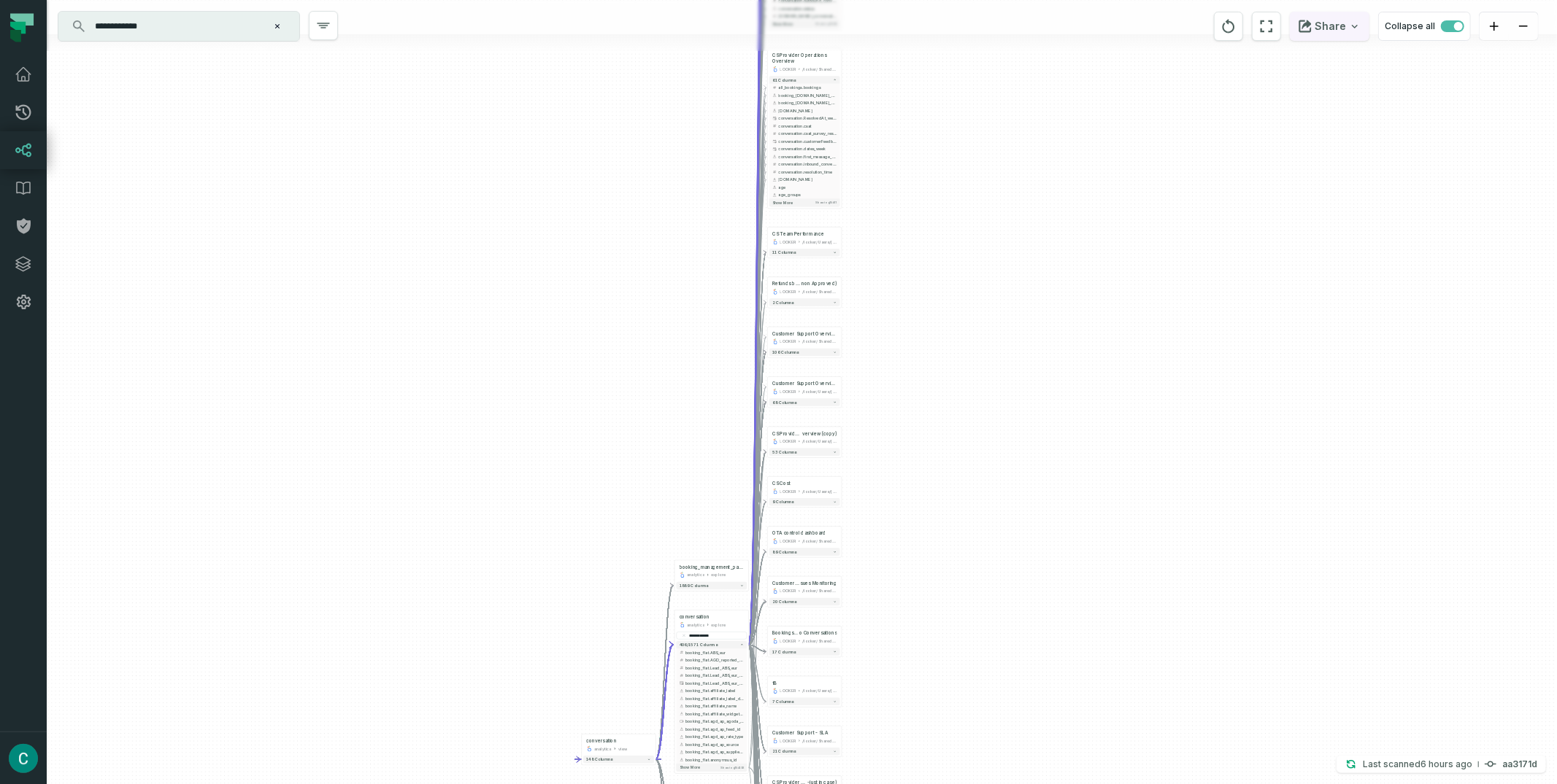
click at [1344, 25] on button "Share" at bounding box center [1329, 26] width 79 height 29
click at [1235, 136] on button "Copy layout link Copy link to current graph" at bounding box center [1254, 135] width 234 height 55
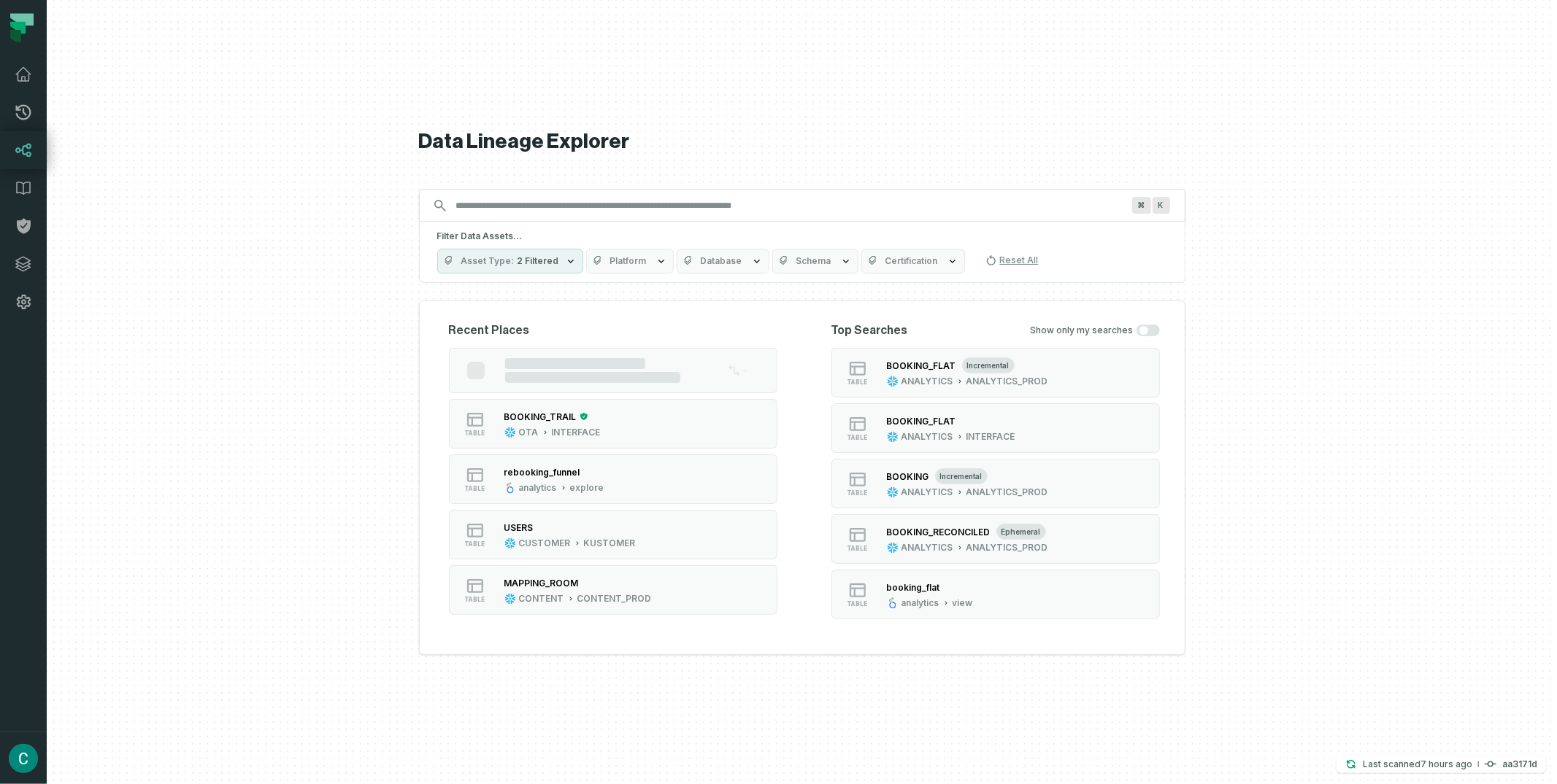
click at [479, 214] on input "Discovery Provider cmdk menu" at bounding box center [789, 206] width 684 height 23
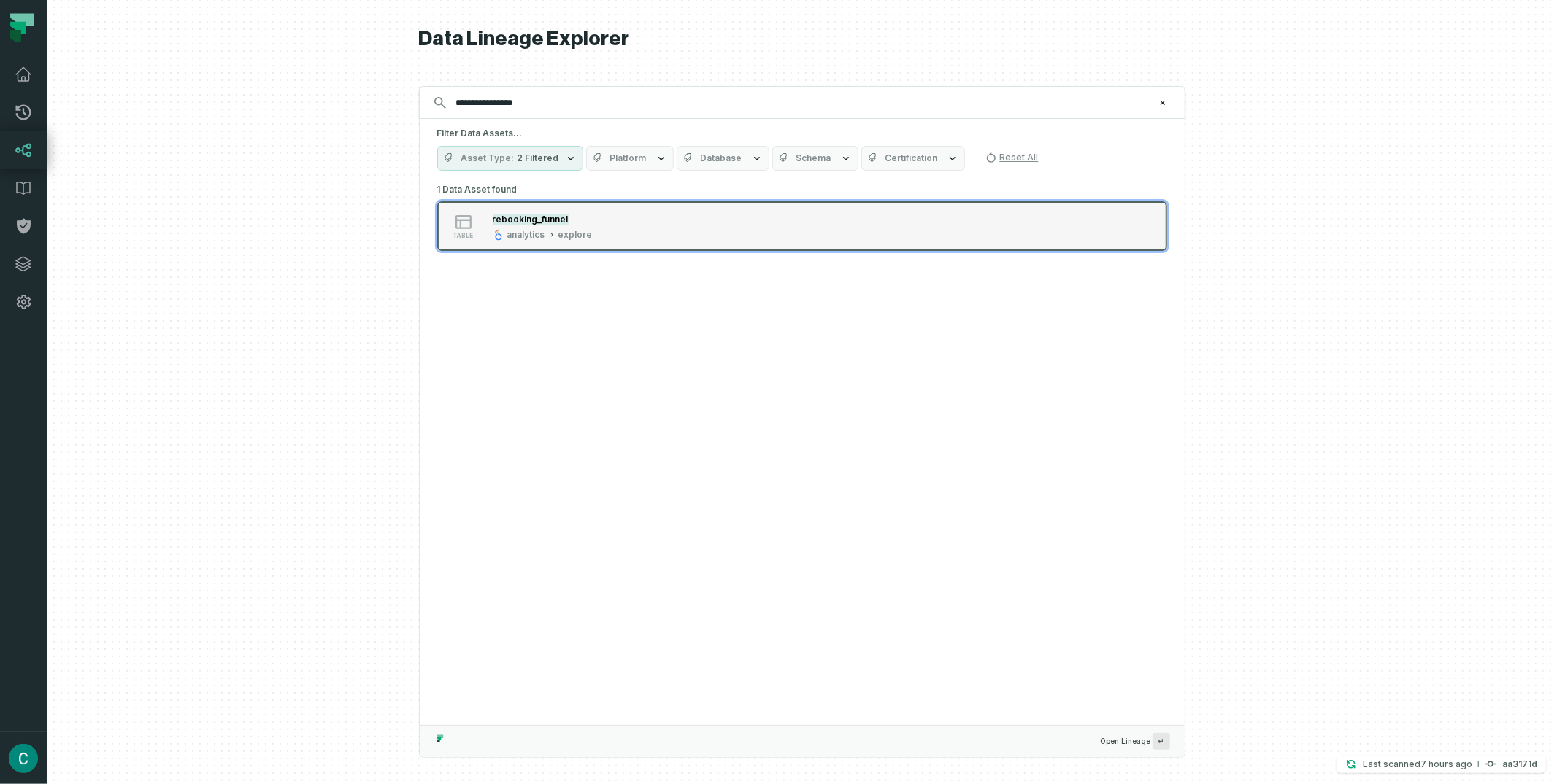
type input "**********"
click at [534, 218] on mark "rebooking_funnel" at bounding box center [531, 219] width 76 height 11
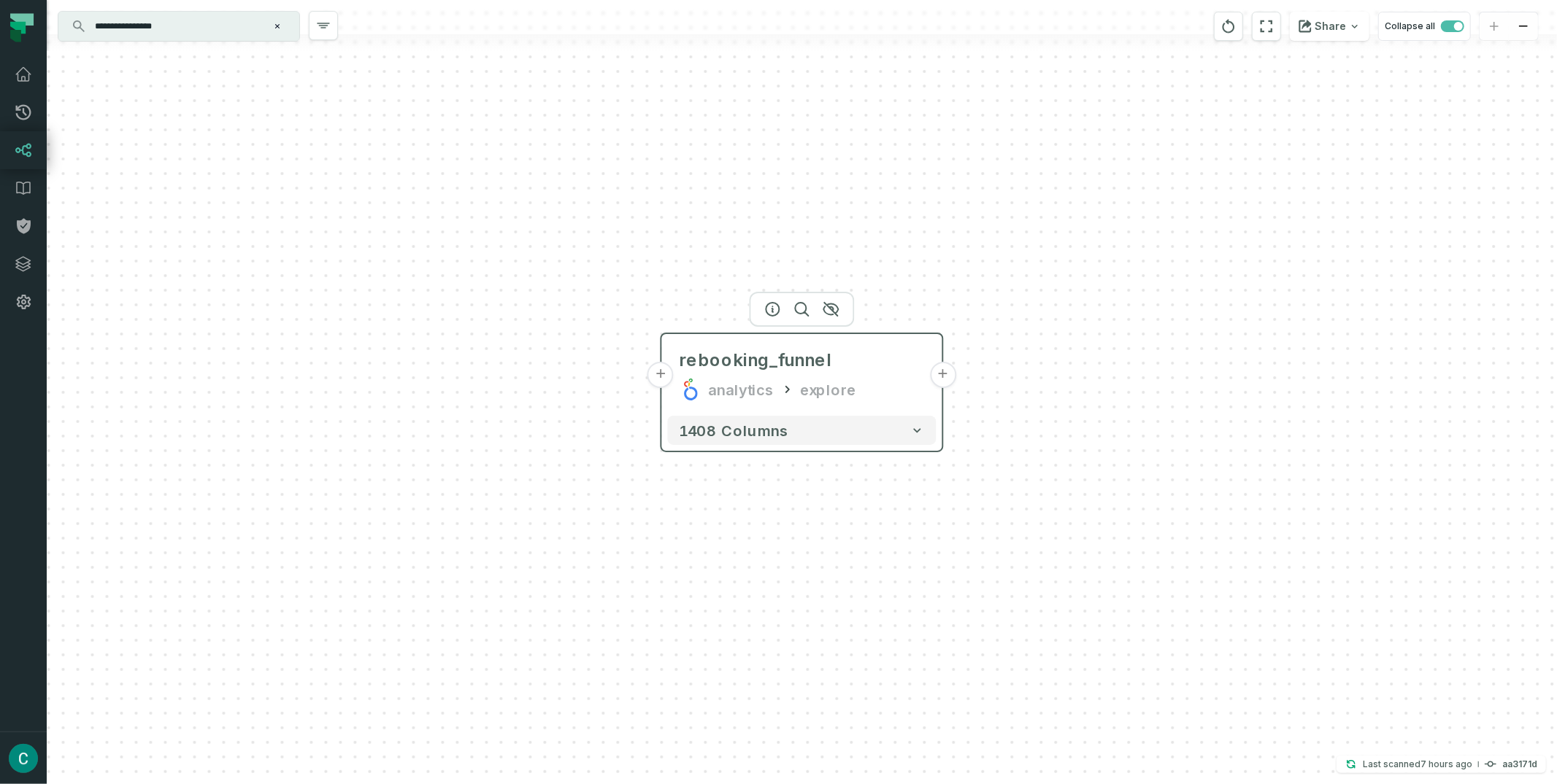
click at [938, 372] on button "+" at bounding box center [943, 375] width 26 height 26
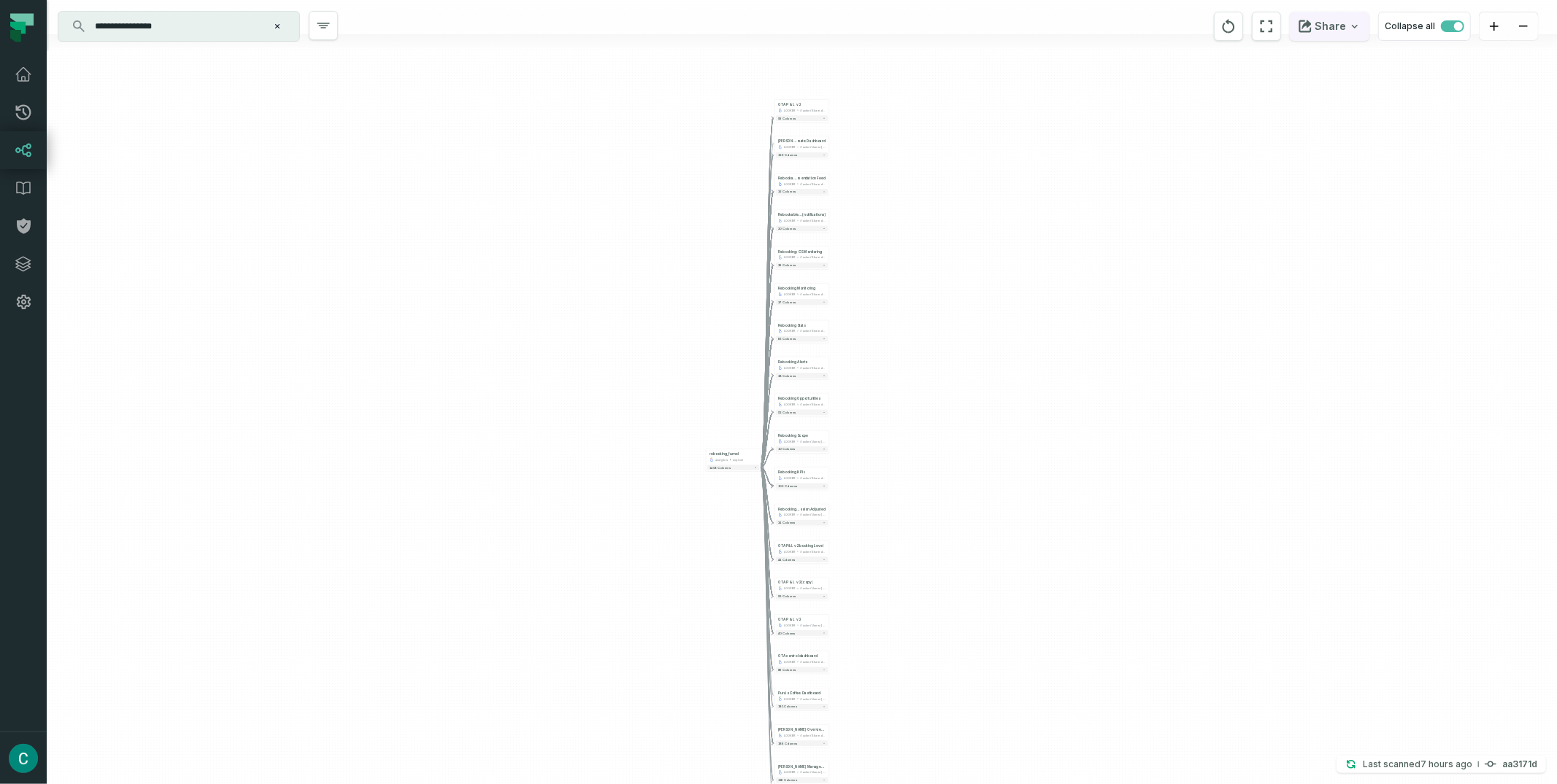
click at [1356, 25] on icon "button" at bounding box center [1355, 26] width 6 height 4
click at [1246, 129] on button "Copy layout link Copy link to current graph" at bounding box center [1254, 135] width 234 height 55
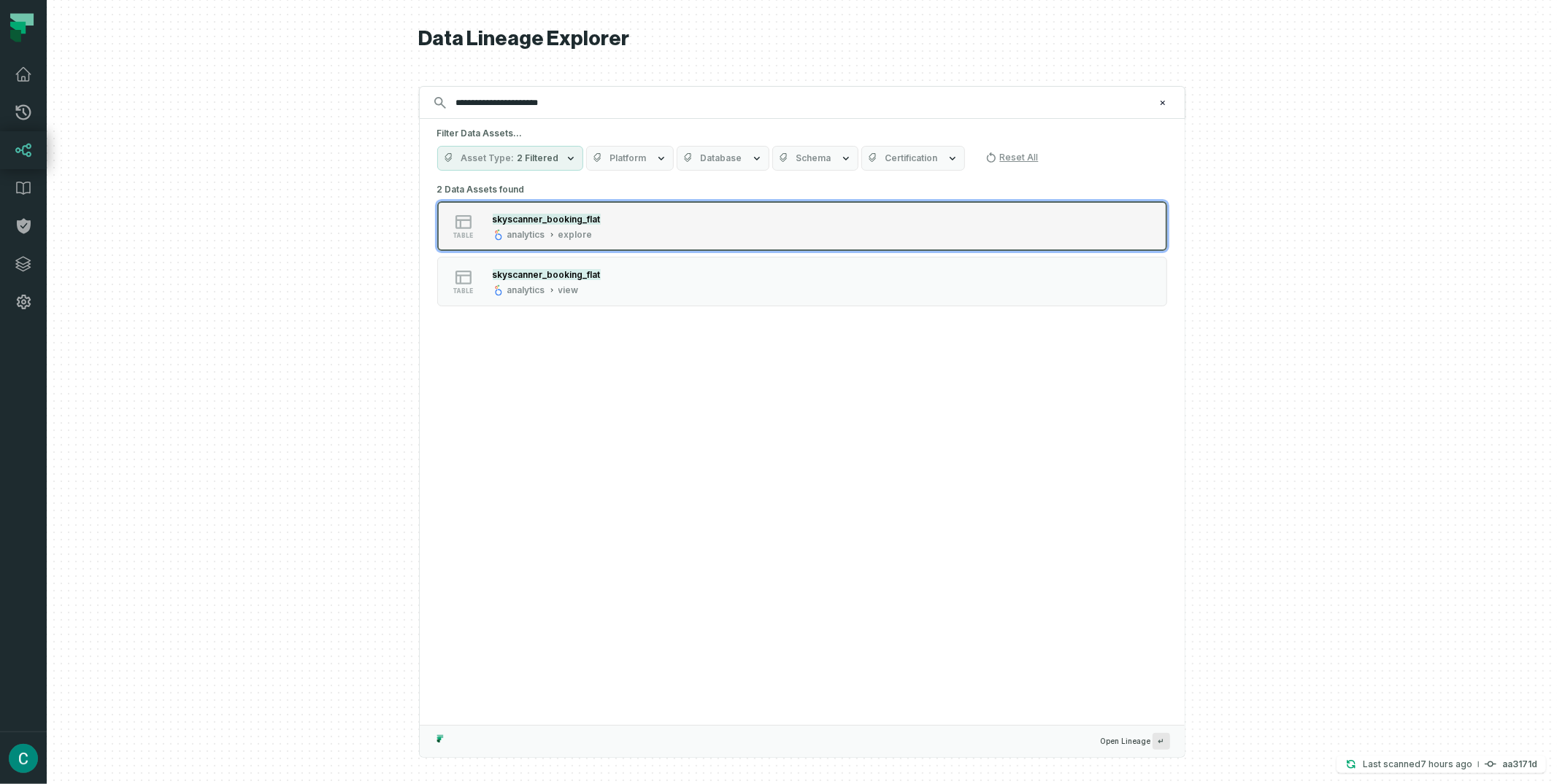
type input "**********"
click at [576, 210] on button "table skyscanner_booking_flat analytics explore" at bounding box center [802, 226] width 730 height 50
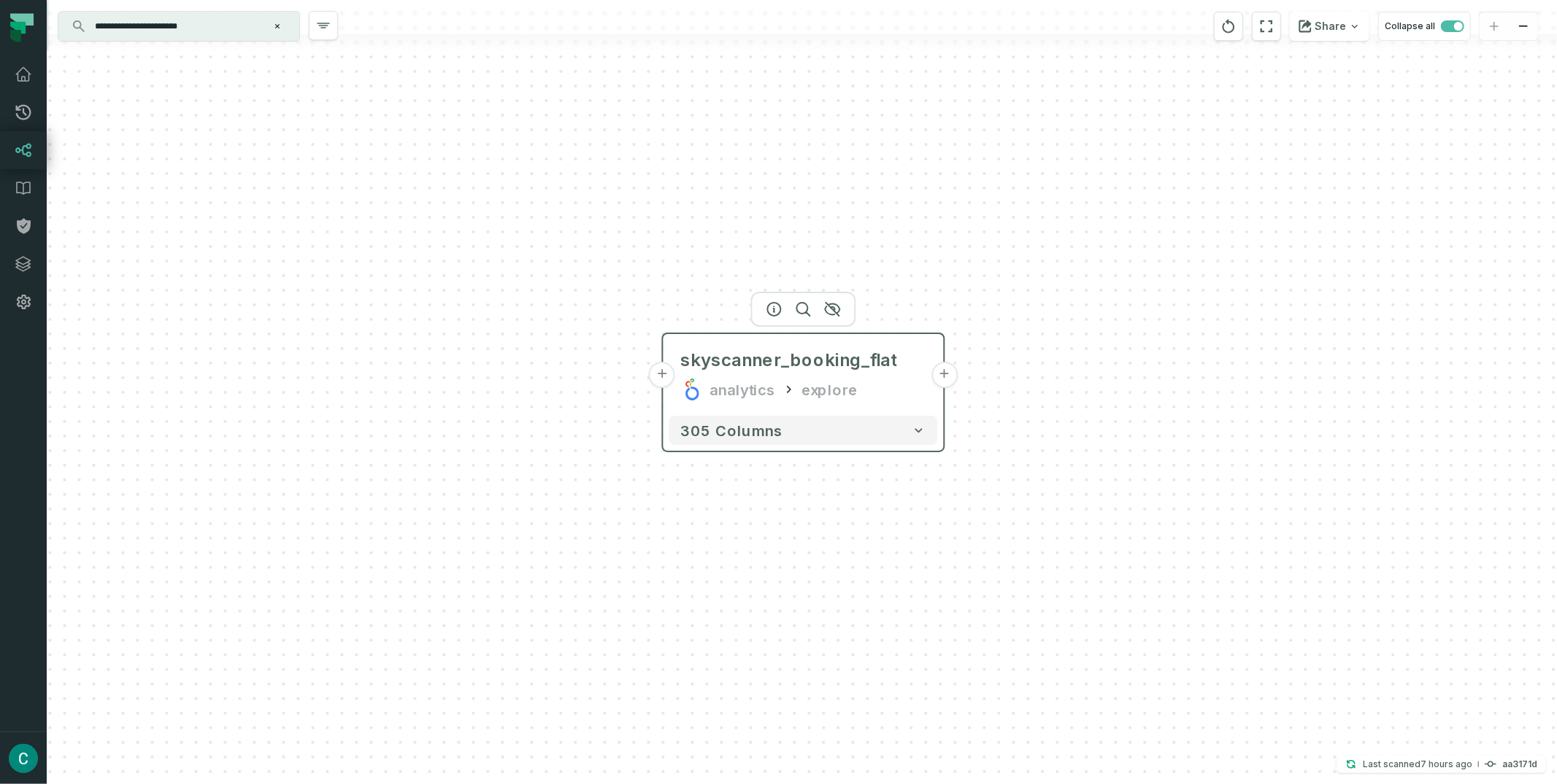
click at [939, 382] on button "+" at bounding box center [944, 375] width 26 height 26
click at [940, 376] on button "+" at bounding box center [944, 374] width 26 height 26
click at [943, 381] on button "+" at bounding box center [944, 374] width 26 height 26
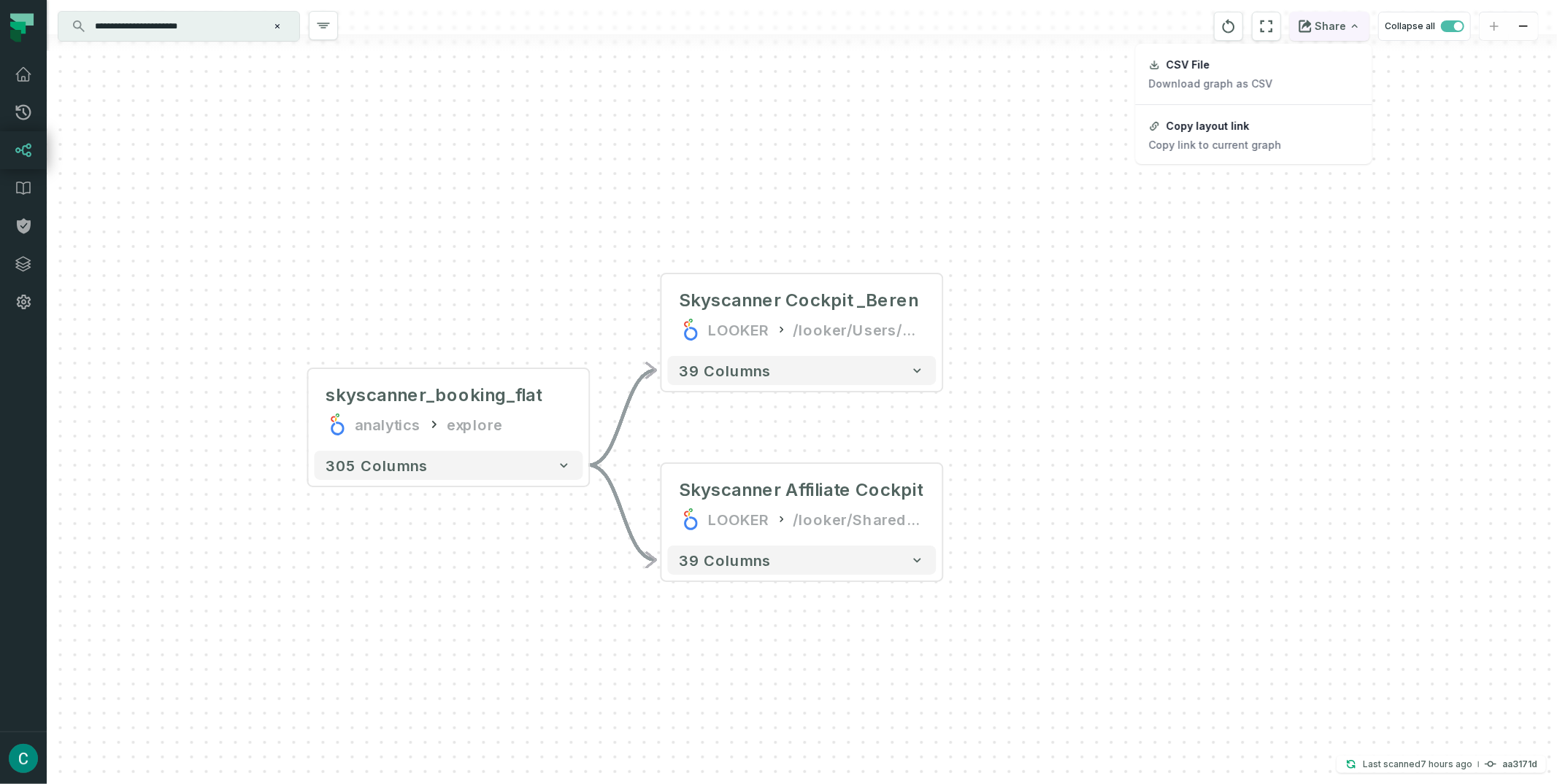
click at [1353, 32] on icon "button" at bounding box center [1354, 26] width 12 height 12
click at [1215, 130] on div "Copy layout link" at bounding box center [1208, 126] width 83 height 13
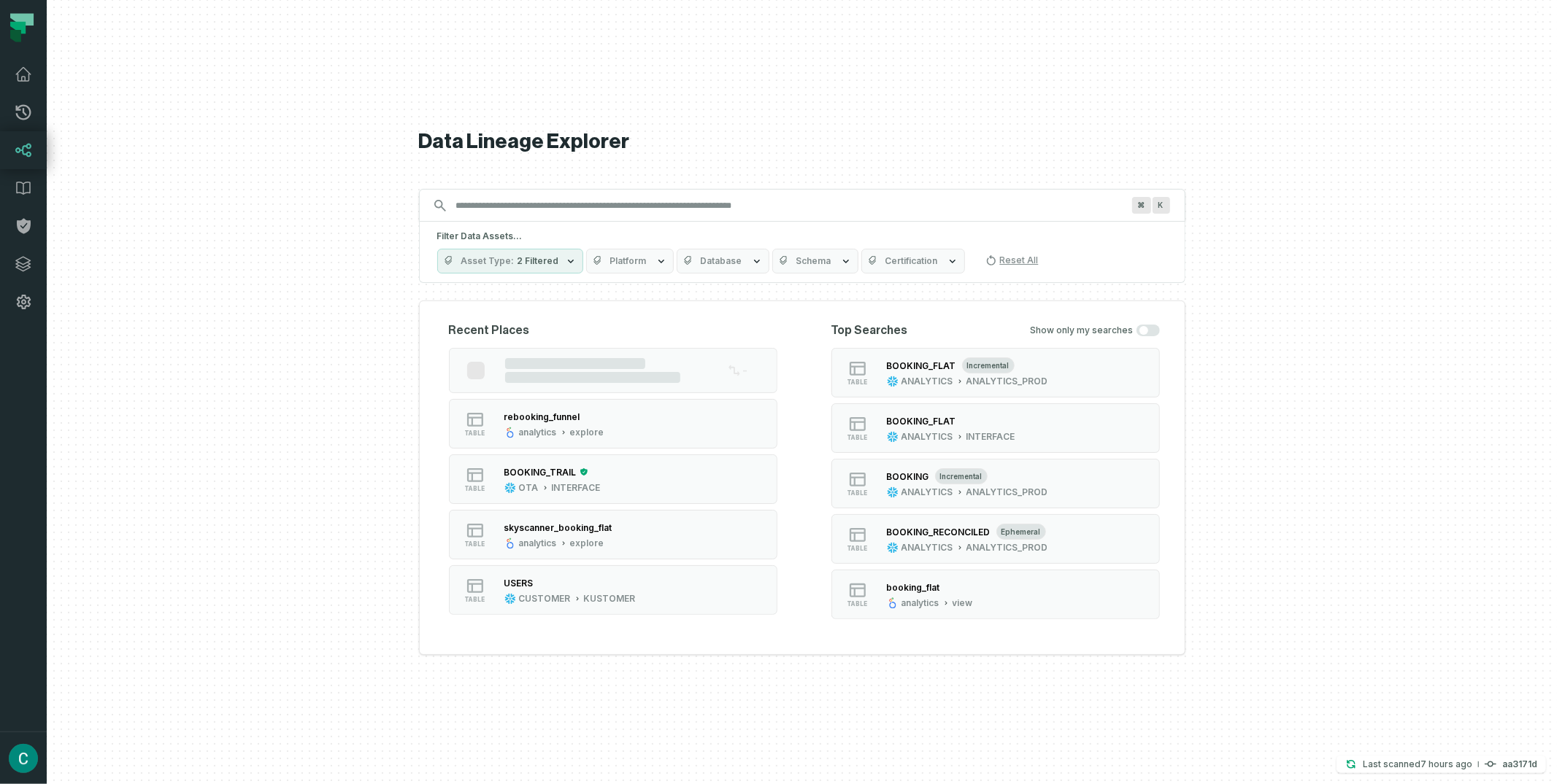
click at [519, 217] on div "⌘ K" at bounding box center [802, 205] width 767 height 33
click at [516, 209] on input "Discovery Provider cmdk menu" at bounding box center [789, 206] width 684 height 23
paste input "**********"
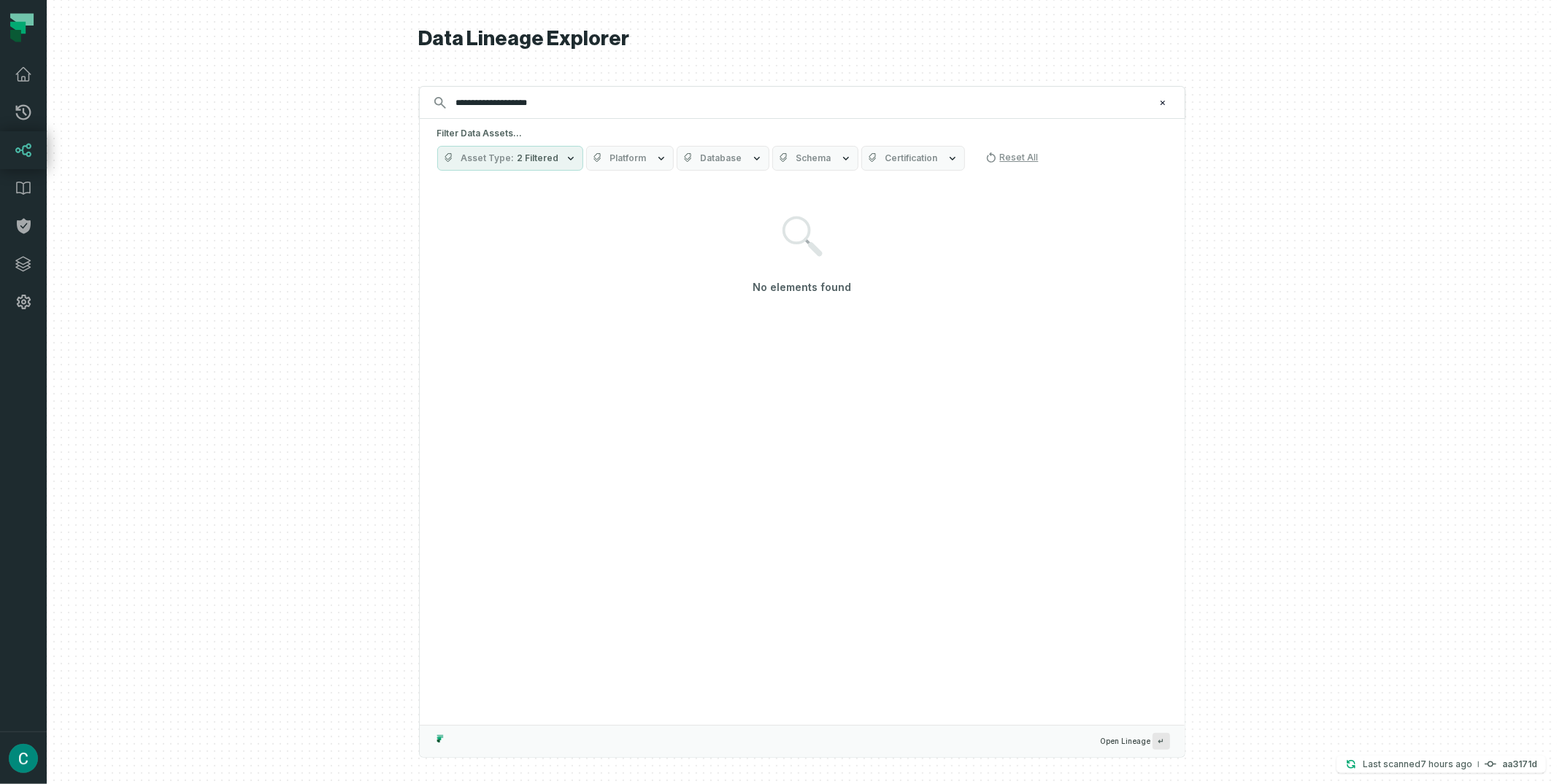
click at [524, 152] on span "2 Filtered" at bounding box center [538, 158] width 42 height 12
click at [640, 84] on div "**********" at bounding box center [802, 392] width 767 height 784
click at [564, 107] on input "**********" at bounding box center [800, 103] width 707 height 23
click at [535, 84] on div "**********" at bounding box center [802, 392] width 767 height 784
click at [542, 100] on input "**********" at bounding box center [800, 103] width 707 height 23
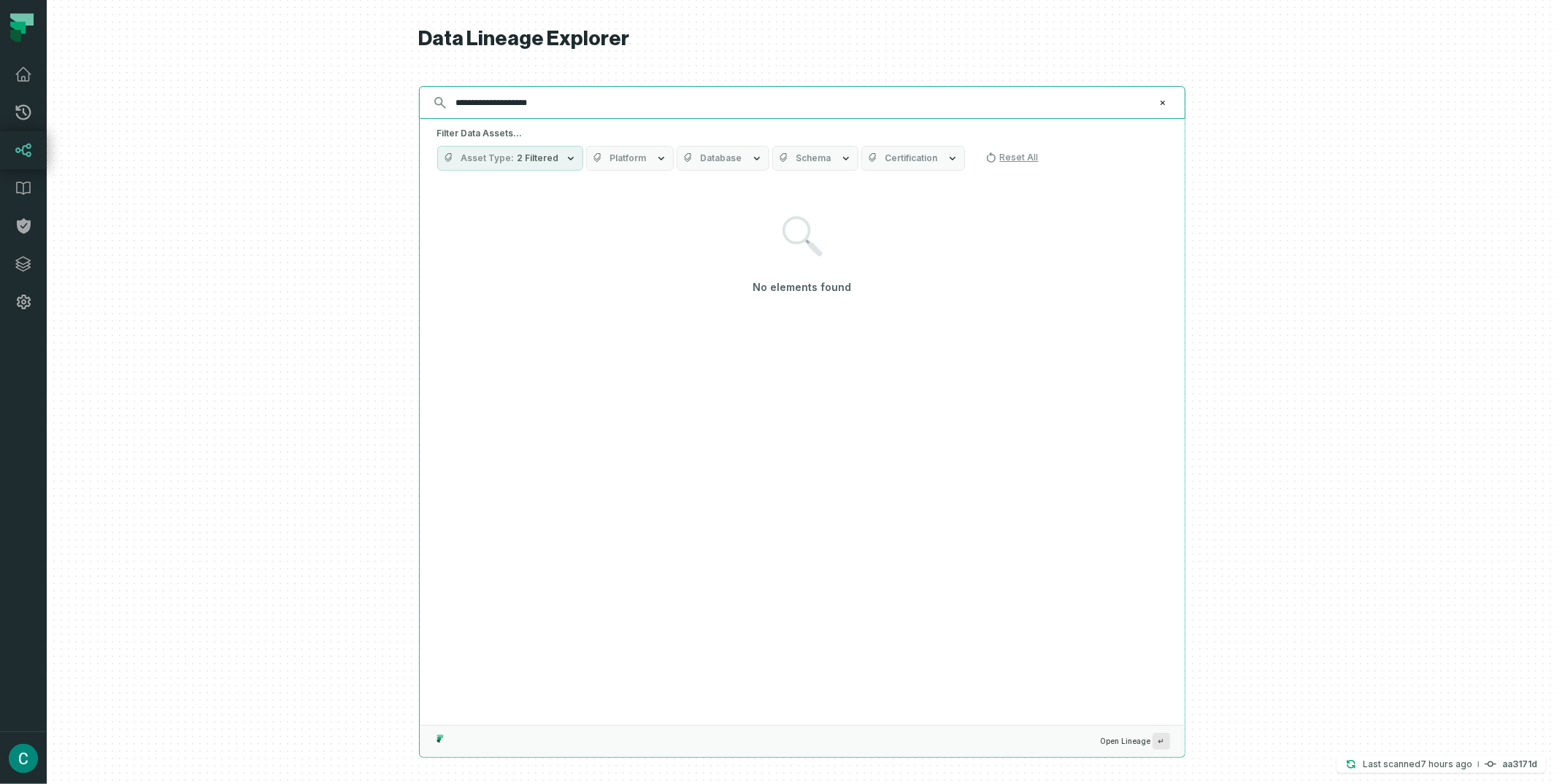
click at [549, 100] on input "**********" at bounding box center [800, 103] width 707 height 23
drag, startPoint x: 551, startPoint y: 100, endPoint x: 498, endPoint y: 106, distance: 53.3
click at [498, 106] on input "**********" at bounding box center [800, 103] width 707 height 23
type input "*"
type input "*********"
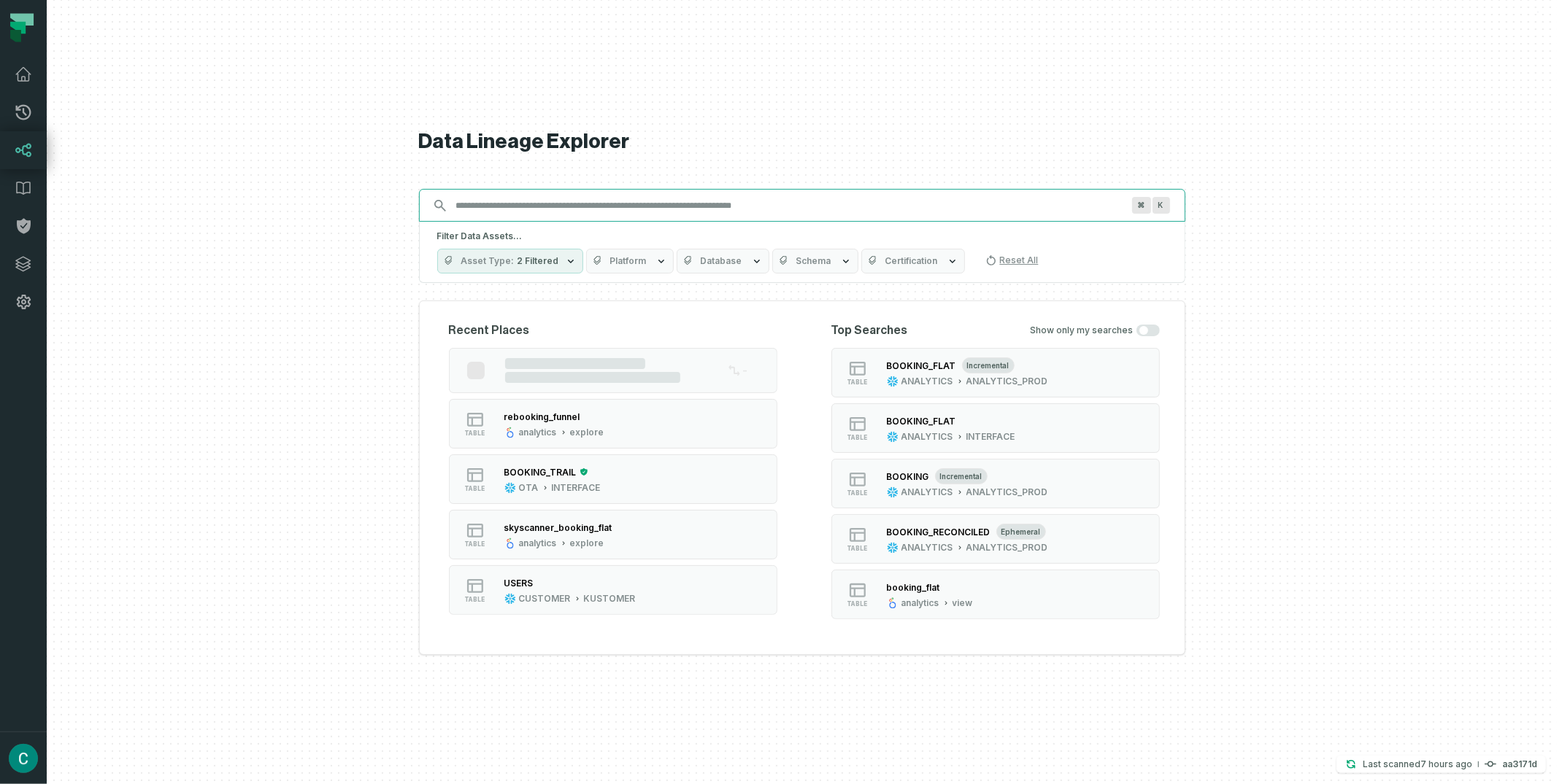
paste input "**********"
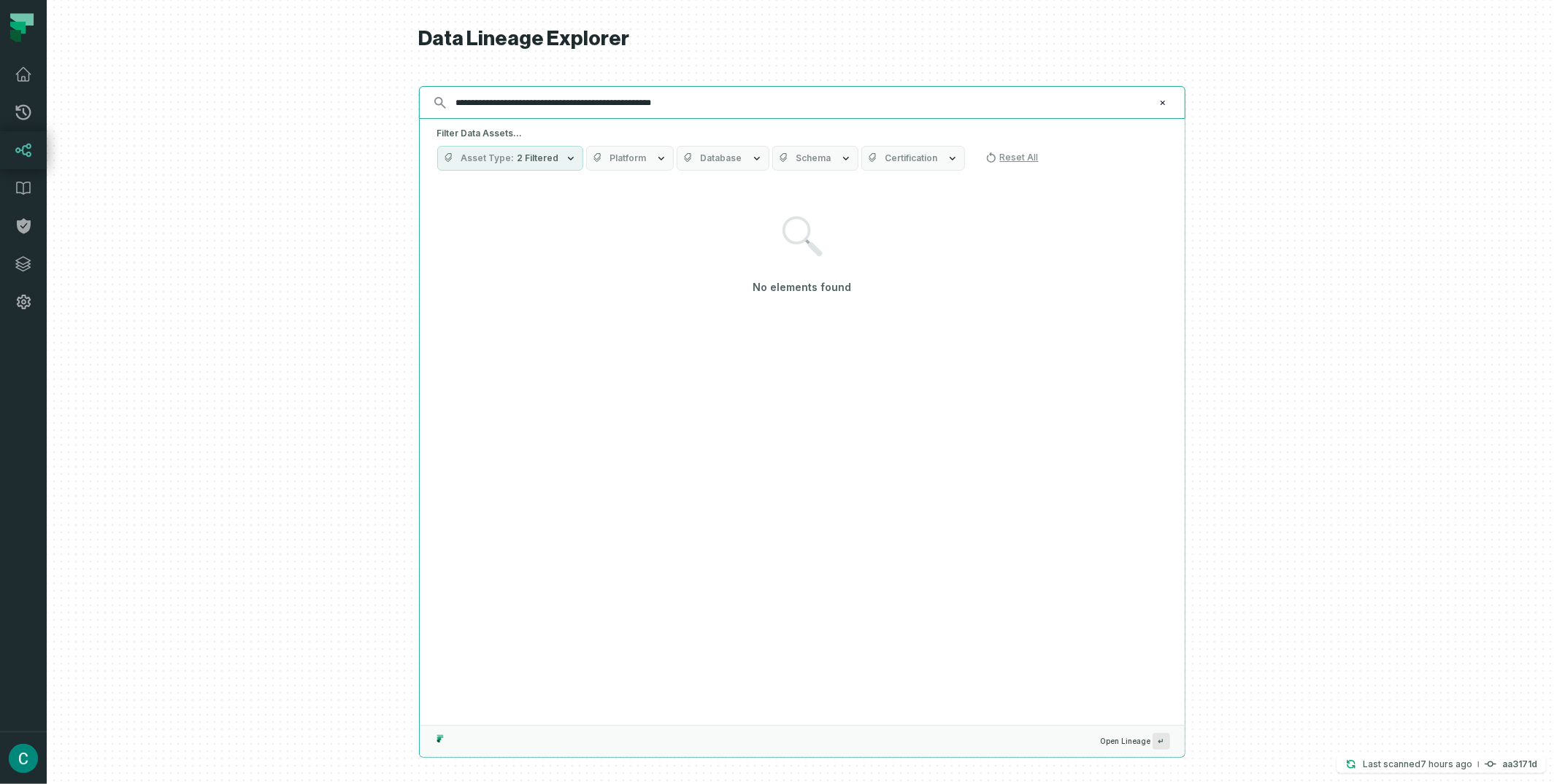
drag, startPoint x: 497, startPoint y: 98, endPoint x: 698, endPoint y: 96, distance: 201.0
click at [737, 98] on input "**********" at bounding box center [800, 103] width 707 height 23
click at [698, 96] on input "**********" at bounding box center [800, 103] width 707 height 23
click at [547, 107] on input "**********" at bounding box center [800, 103] width 707 height 23
type input "*********"
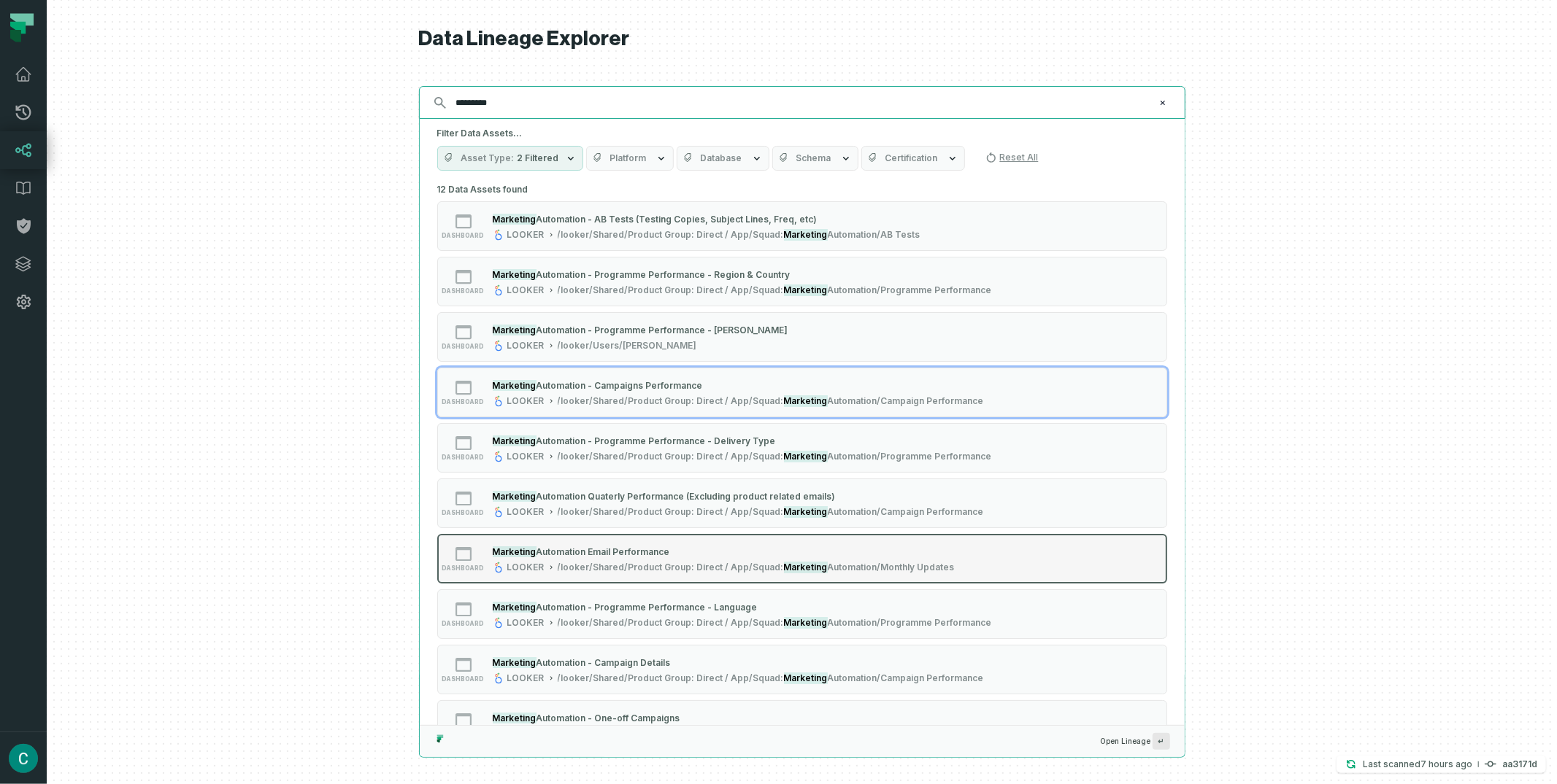
scroll to position [154, 0]
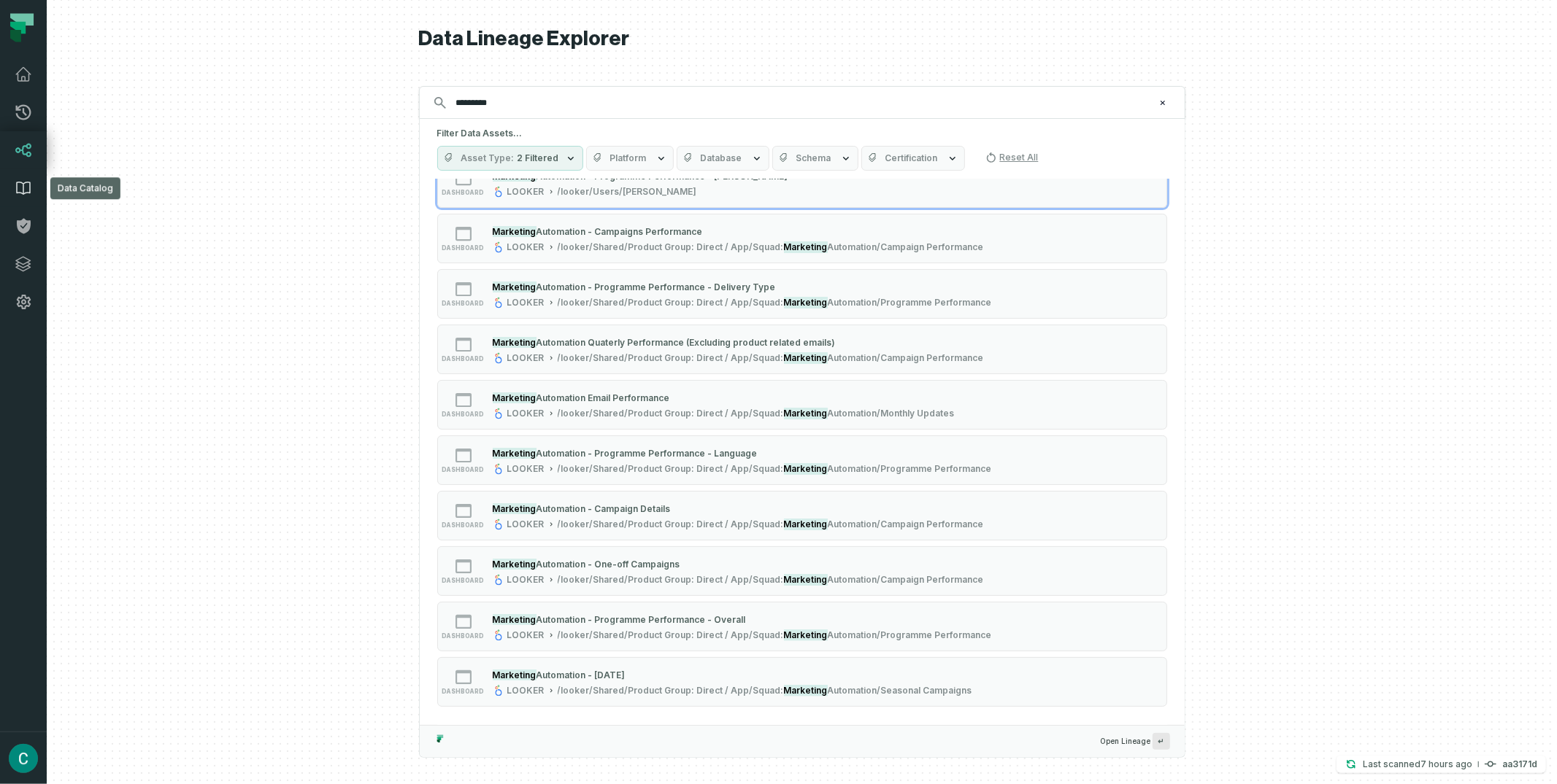
click at [24, 185] on icon at bounding box center [23, 188] width 18 height 18
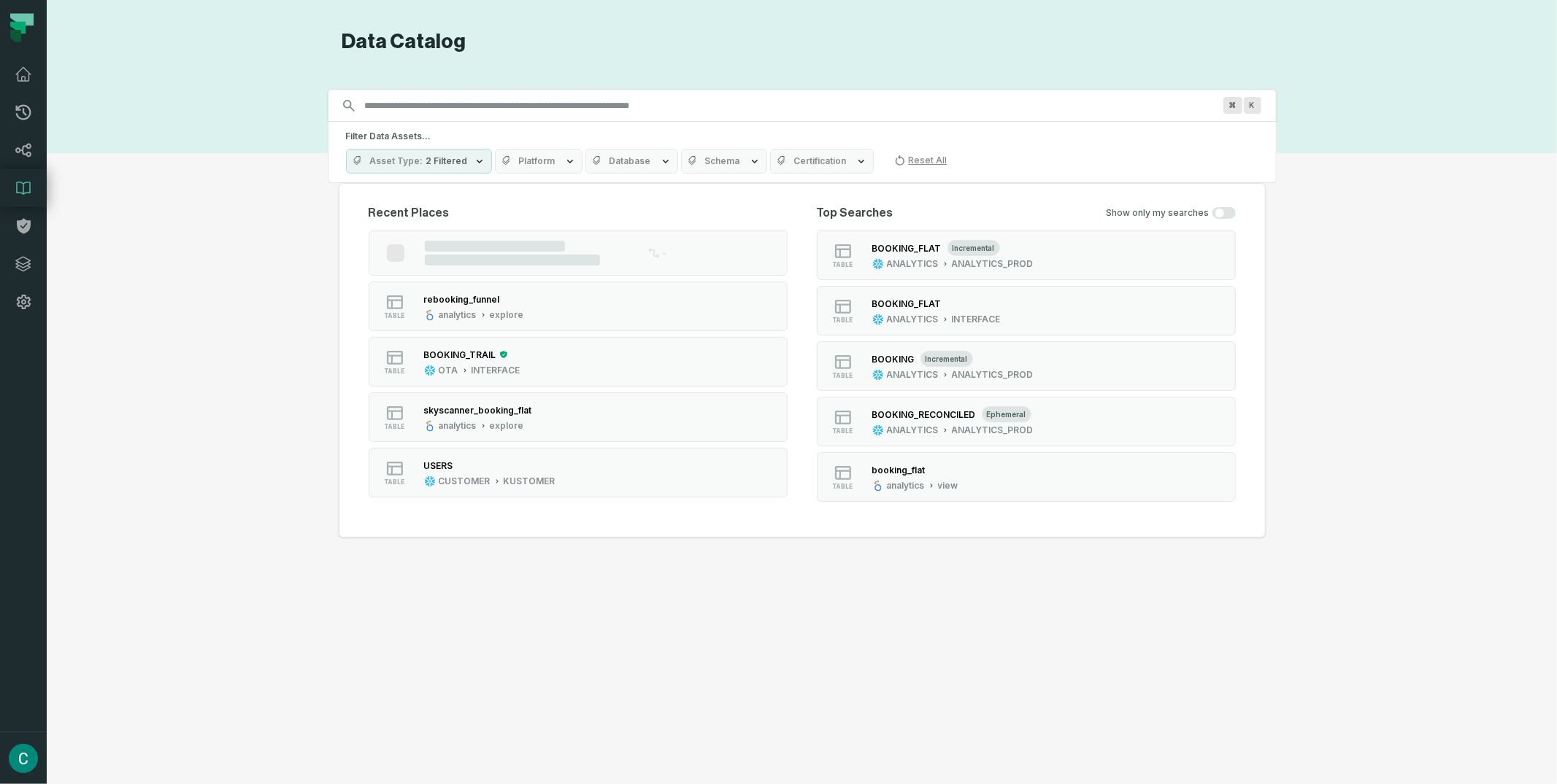
click at [477, 103] on input "Discovery Provider cmdk menu" at bounding box center [789, 105] width 866 height 23
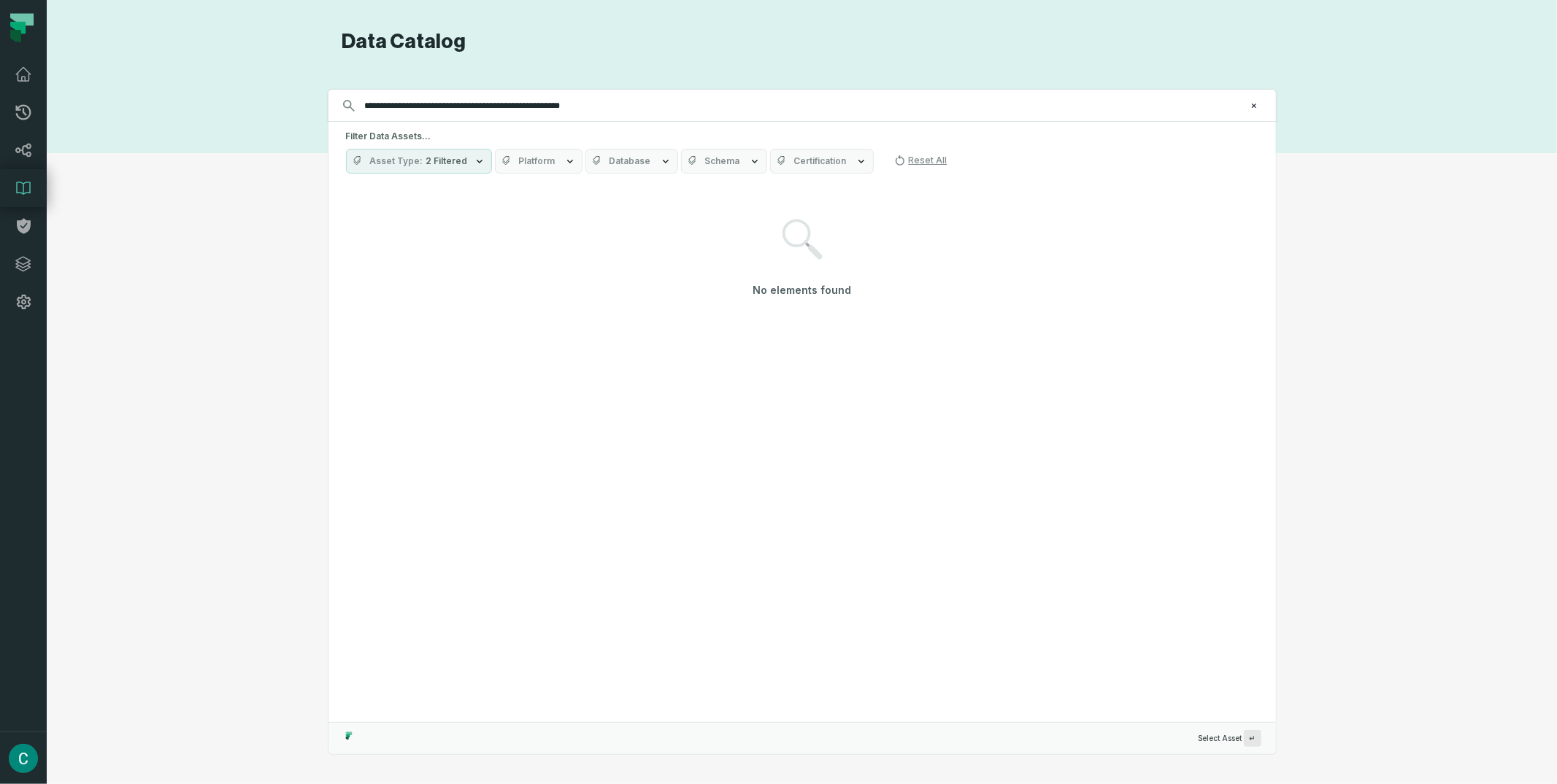
drag, startPoint x: 454, startPoint y: 105, endPoint x: 465, endPoint y: 111, distance: 12.5
click at [454, 105] on input "**********" at bounding box center [800, 105] width 889 height 23
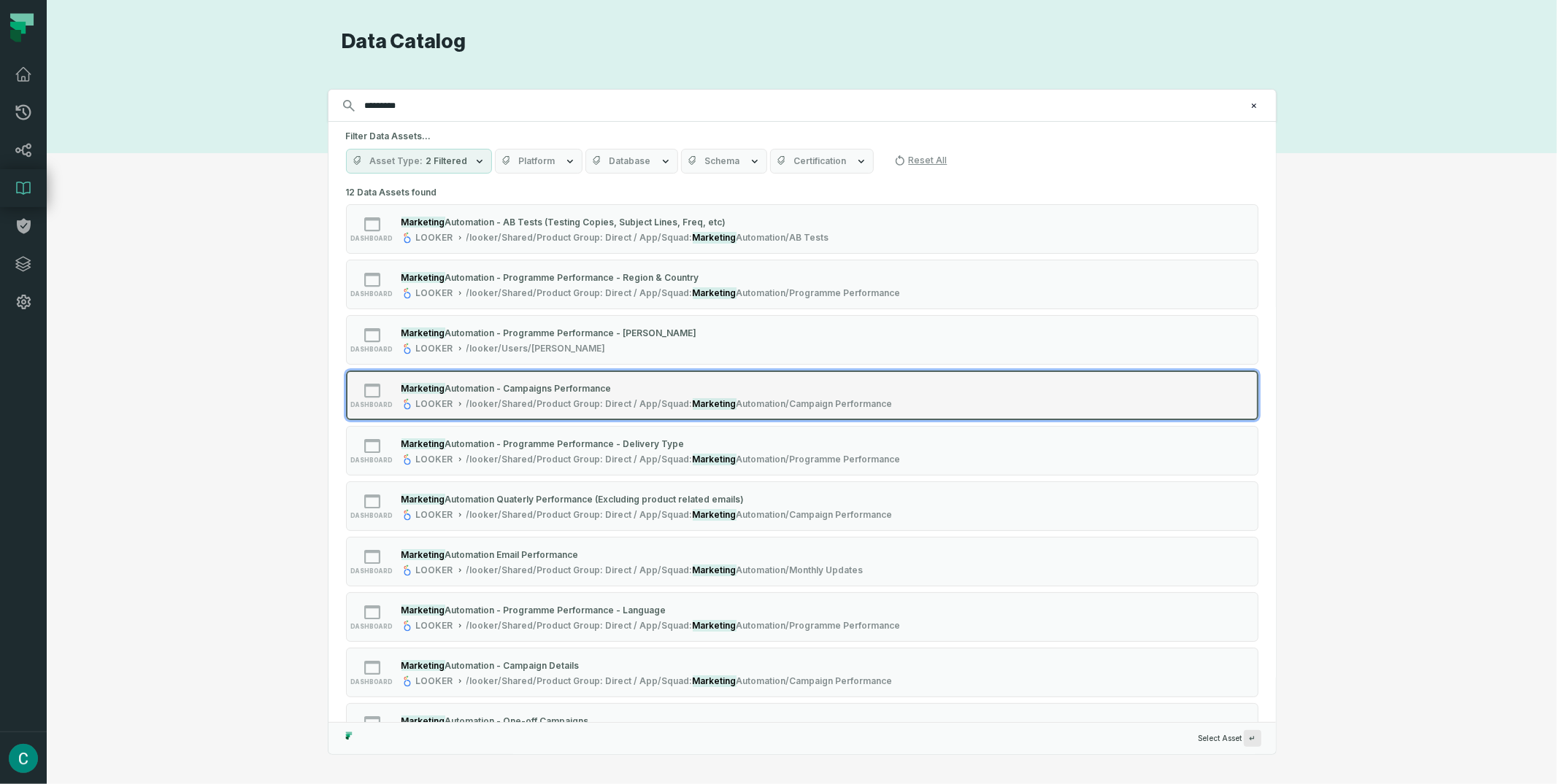
scroll to position [161, 0]
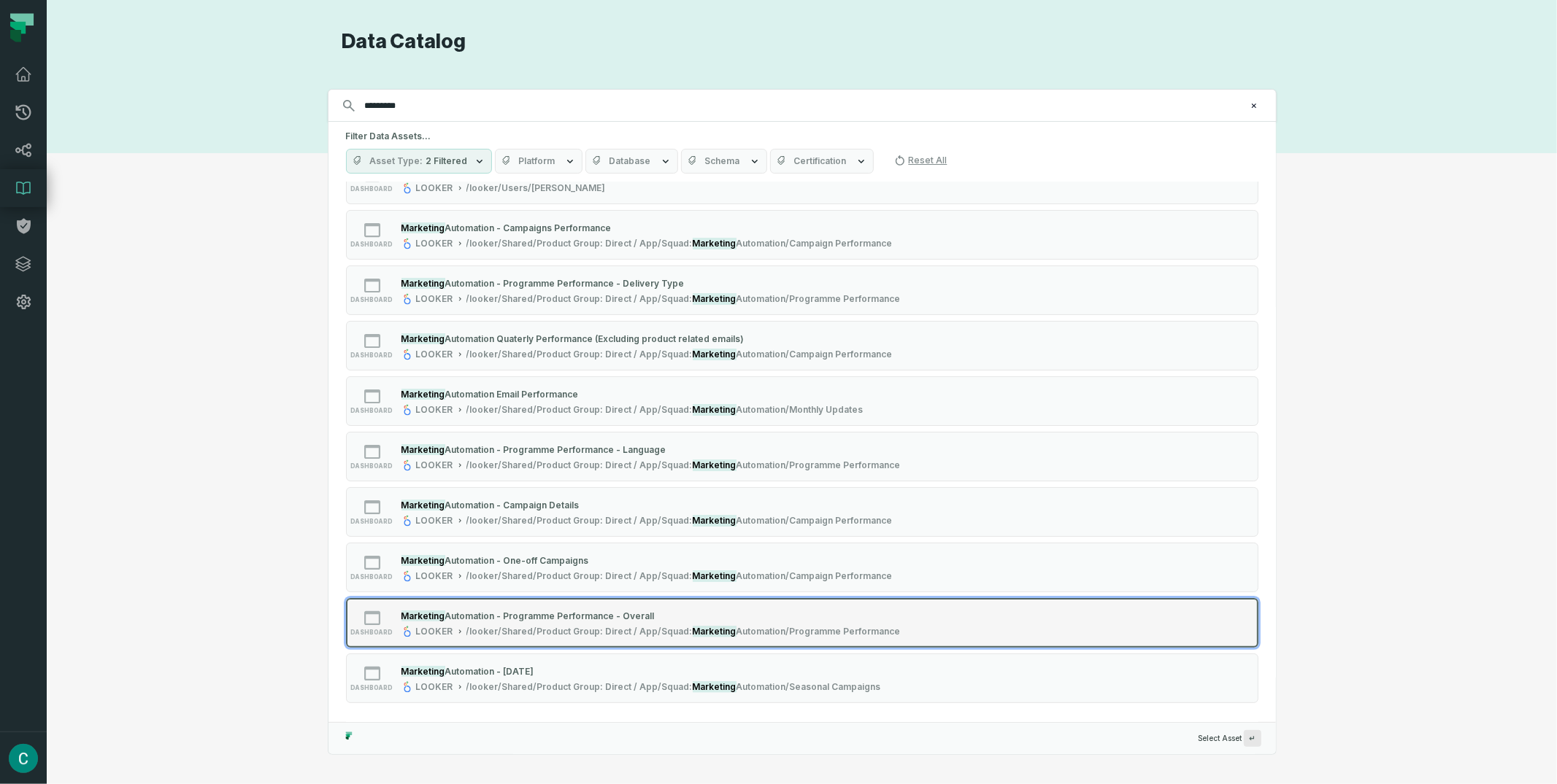
type input "*********"
click at [570, 613] on span "Automation - Programme Performance - Overall" at bounding box center [550, 616] width 209 height 11
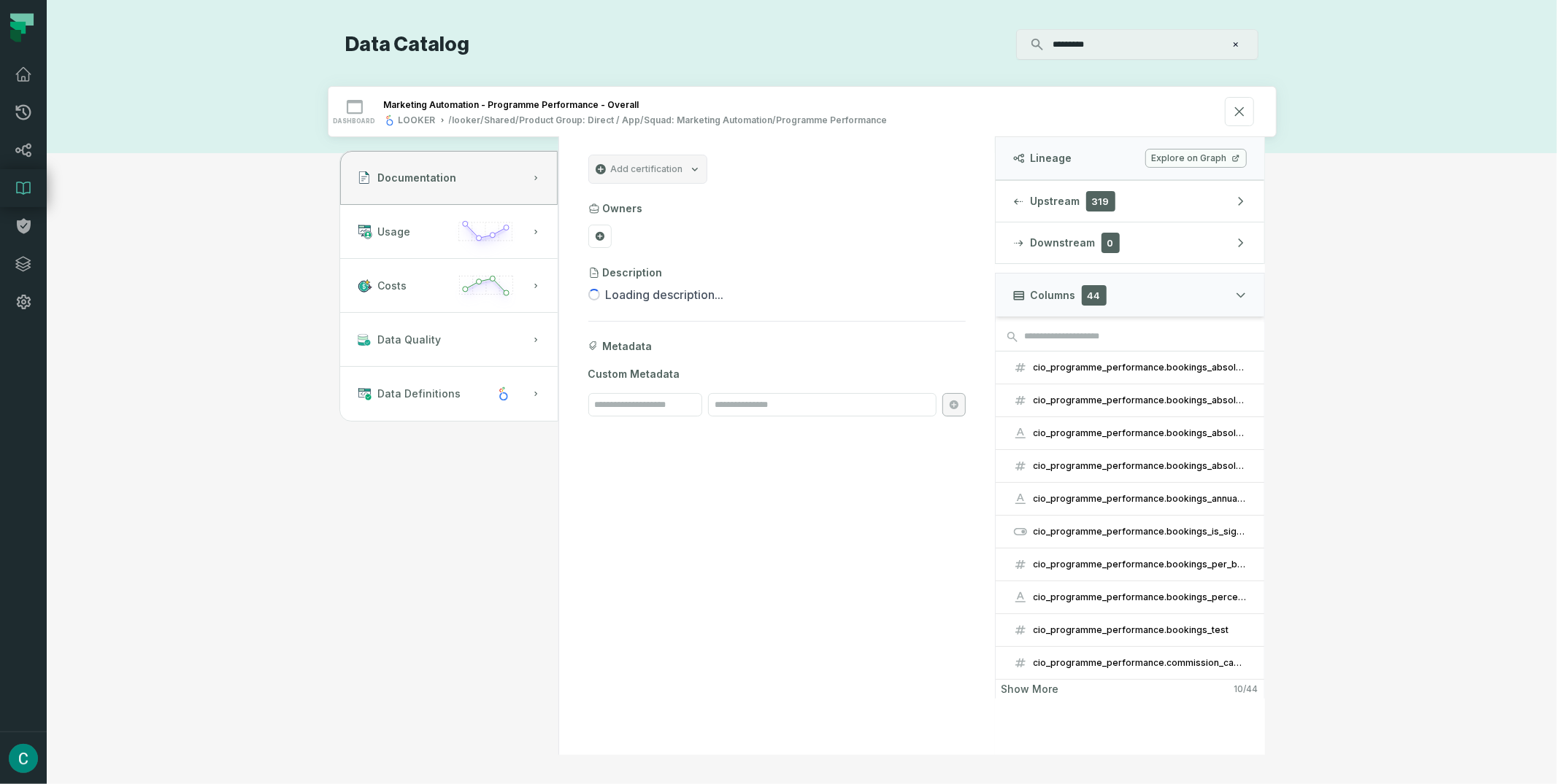
click at [923, 20] on div "Discovery Provider cmdk menu Data Catalog ********* ⌘ K dashboard Marketing Aut…" at bounding box center [802, 392] width 1510 height 784
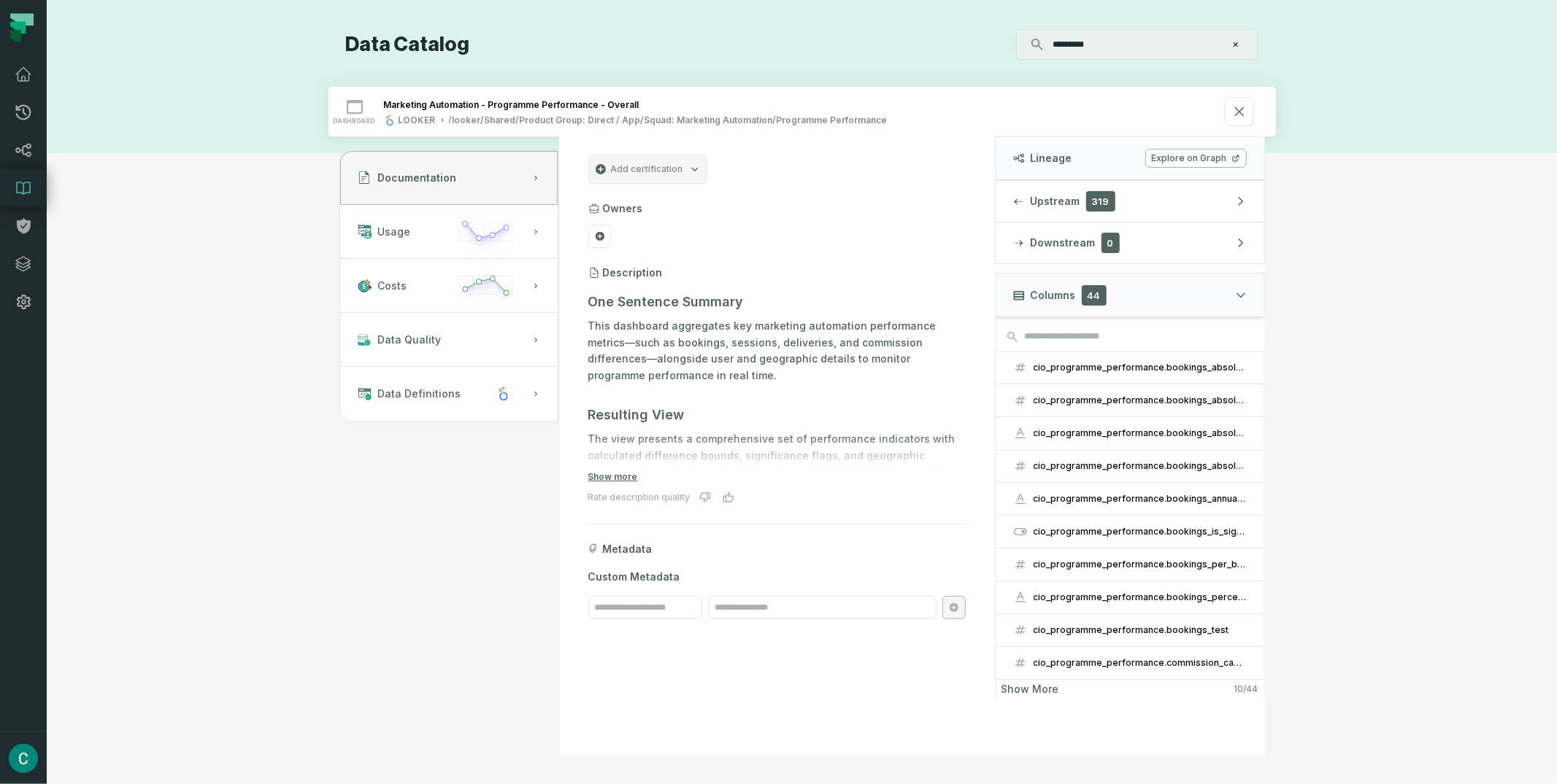
click at [1446, 147] on div "Discovery Provider cmdk menu Data Catalog ********* ⌘ K dashboard Marketing Aut…" at bounding box center [802, 392] width 1458 height 726
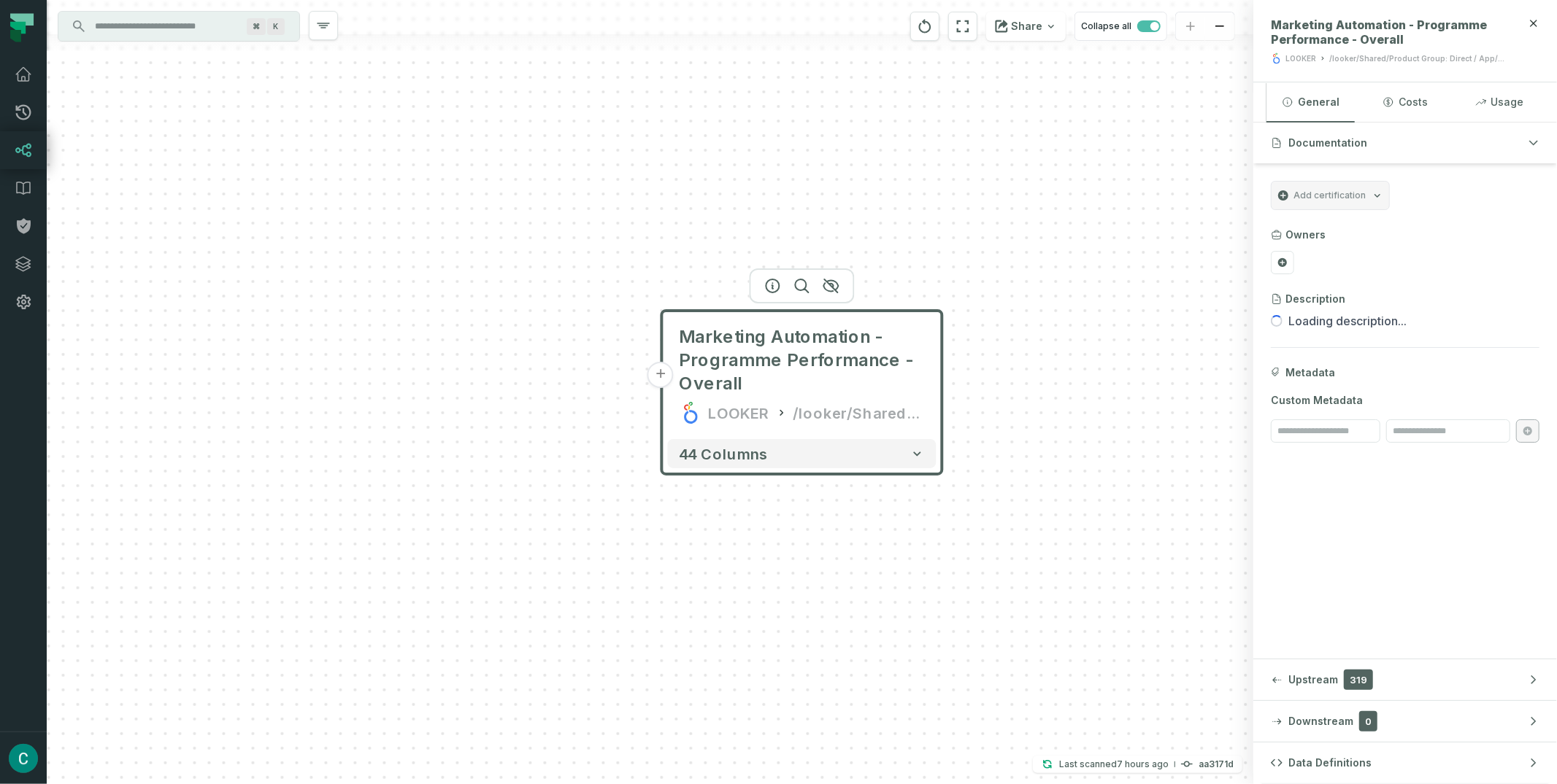
click at [1019, 334] on div "+ Marketing Automation - Programme Performance - Overall LOOKER /looker/Shared/…" at bounding box center [650, 392] width 1206 height 784
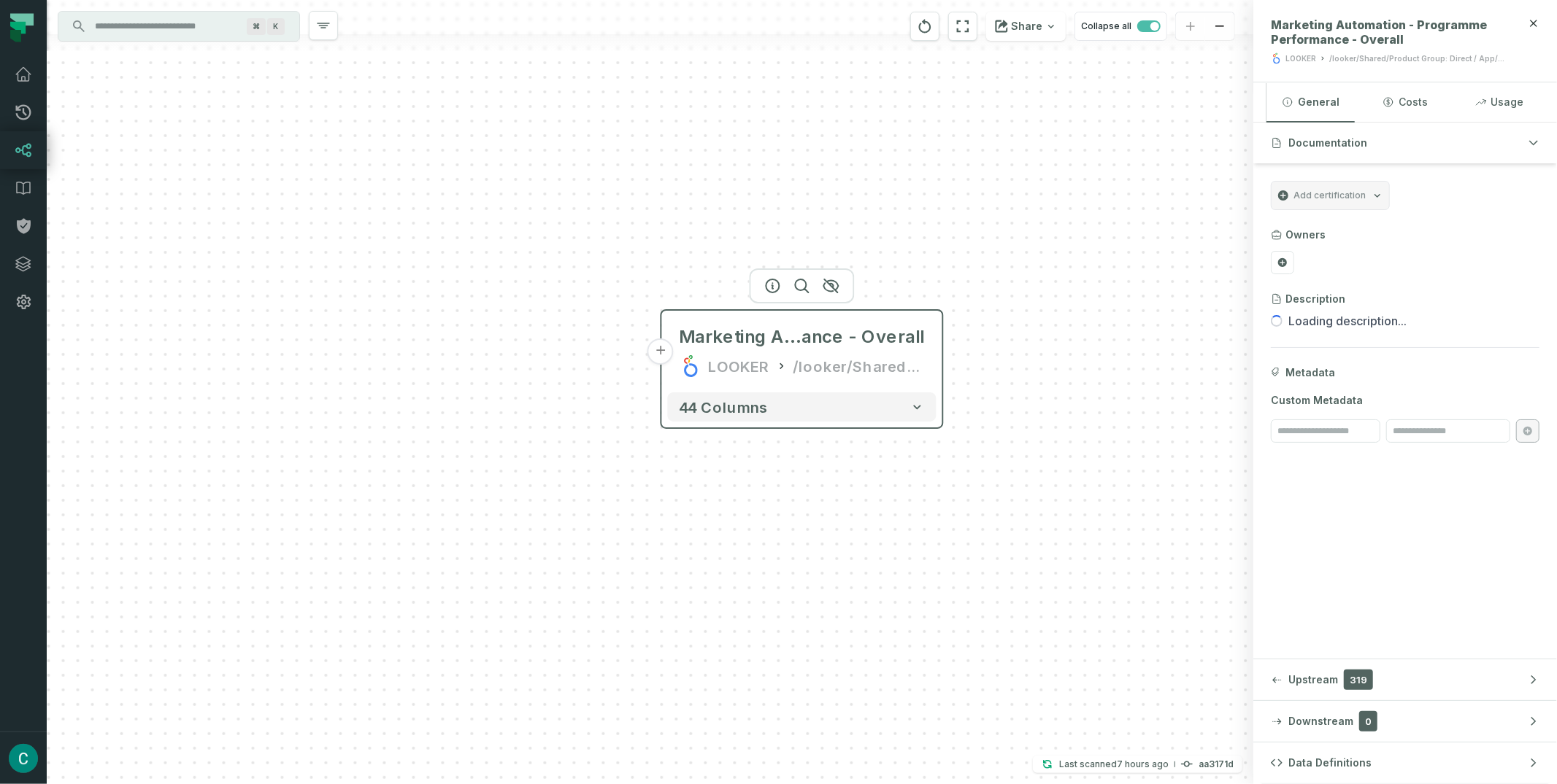
click at [666, 354] on button "+" at bounding box center [660, 351] width 26 height 26
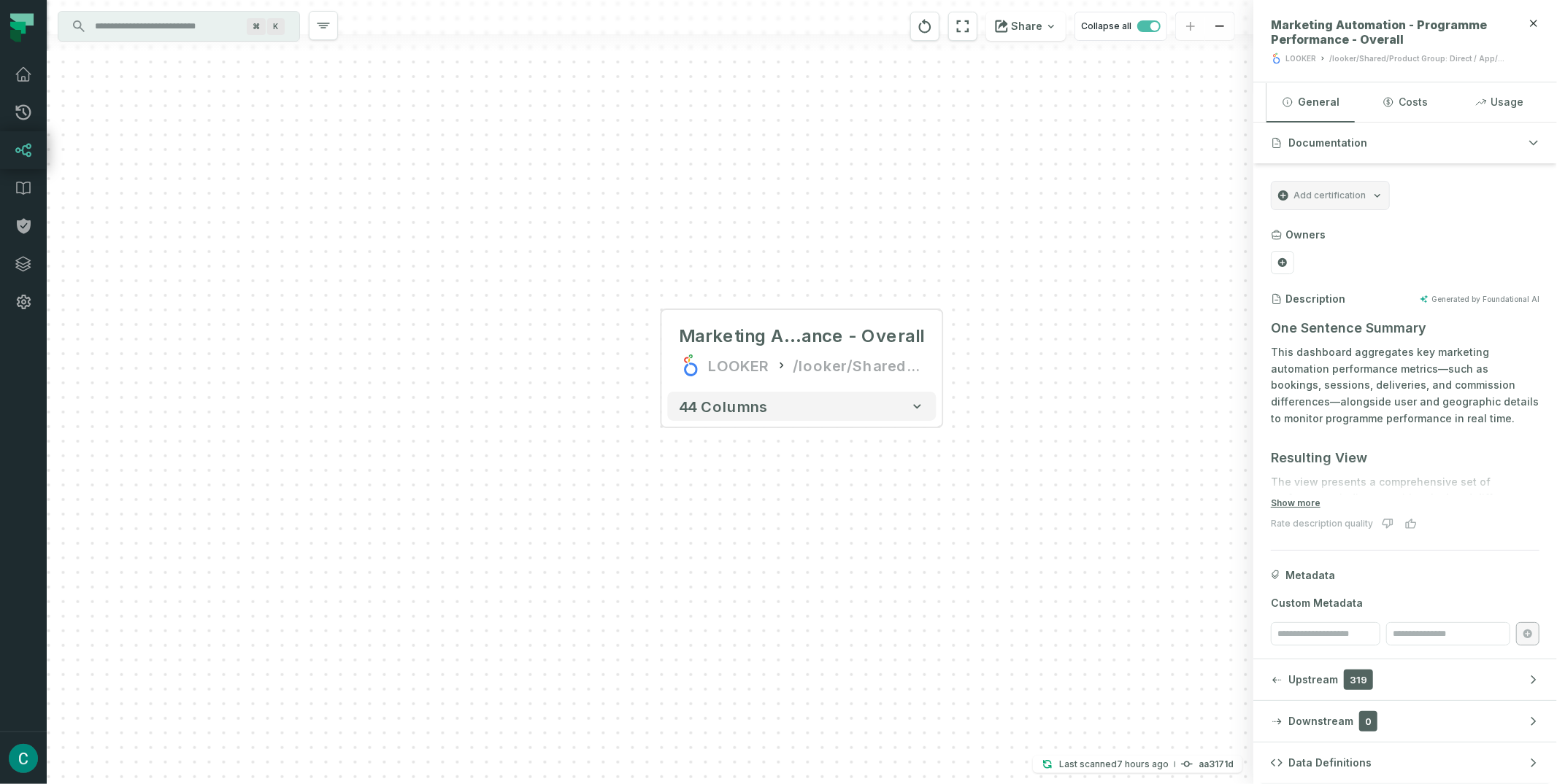
click at [696, 259] on div "+ Marketing Automation - Programme Perform ance - Overall LOOKER /looker/Shared…" at bounding box center [650, 392] width 1206 height 784
click at [664, 350] on button "+" at bounding box center [660, 351] width 26 height 26
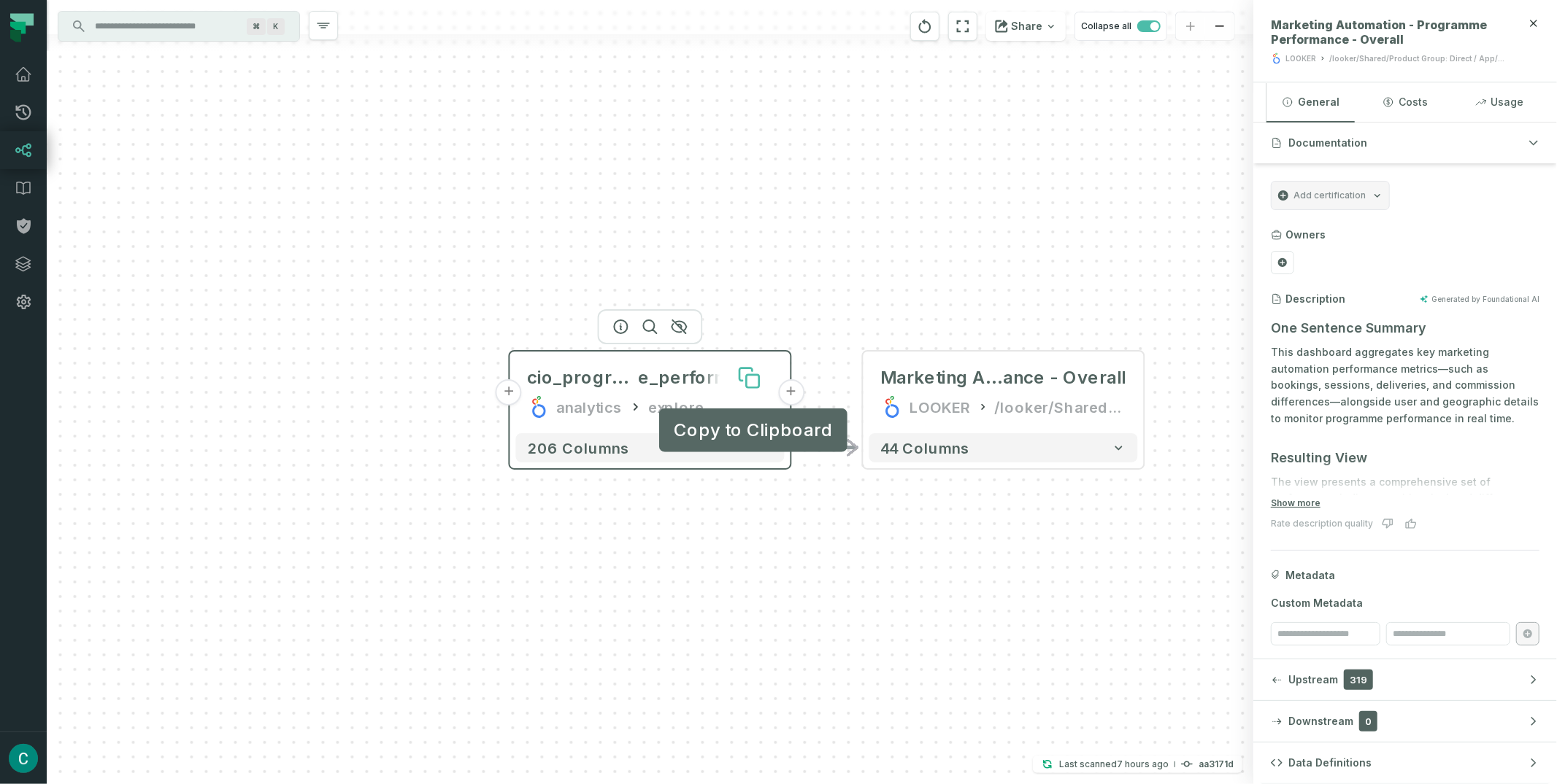
click at [756, 376] on icon at bounding box center [753, 381] width 12 height 12
click at [510, 397] on button "+" at bounding box center [509, 393] width 26 height 26
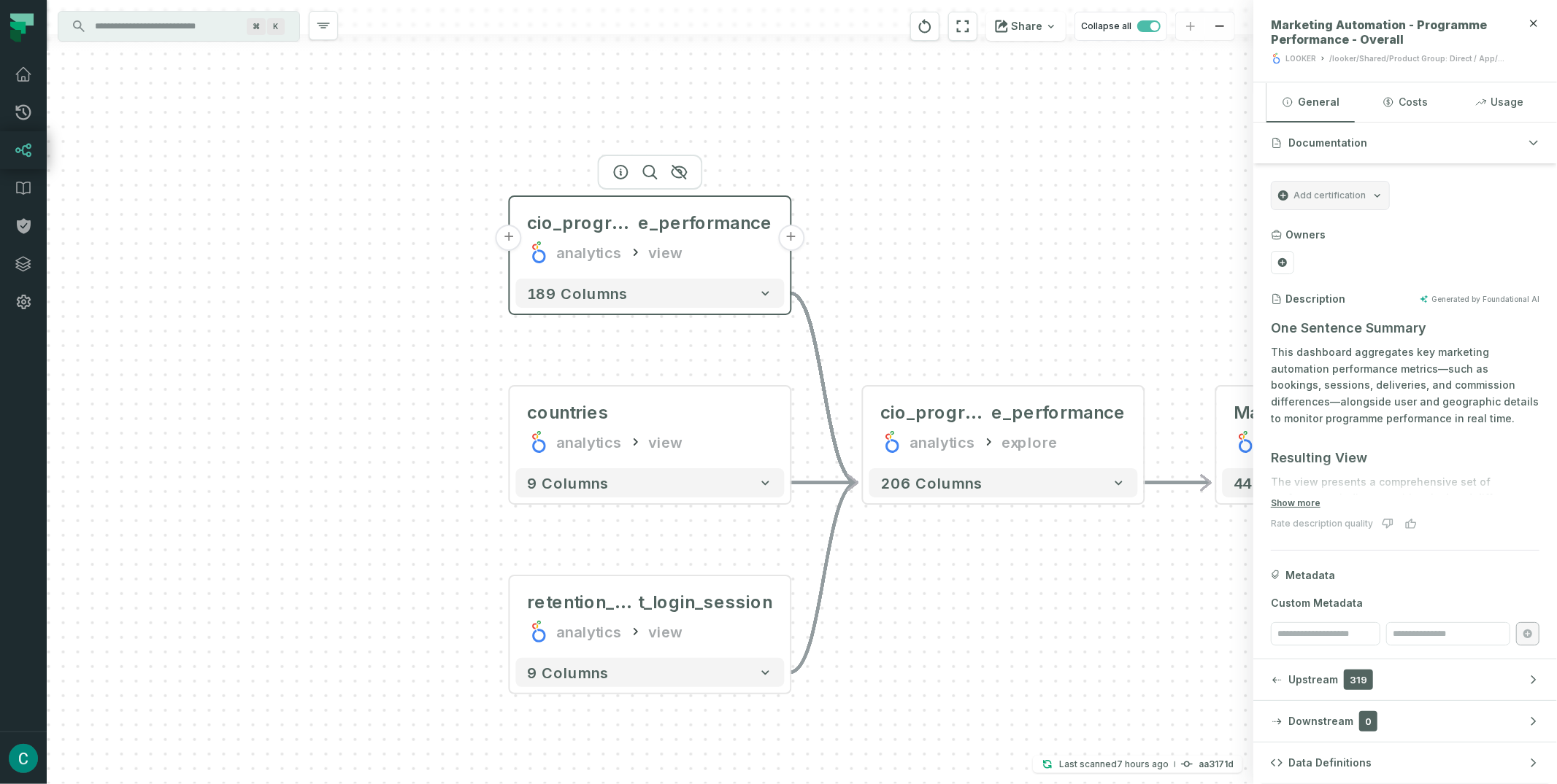
click at [514, 240] on button "+" at bounding box center [509, 238] width 26 height 26
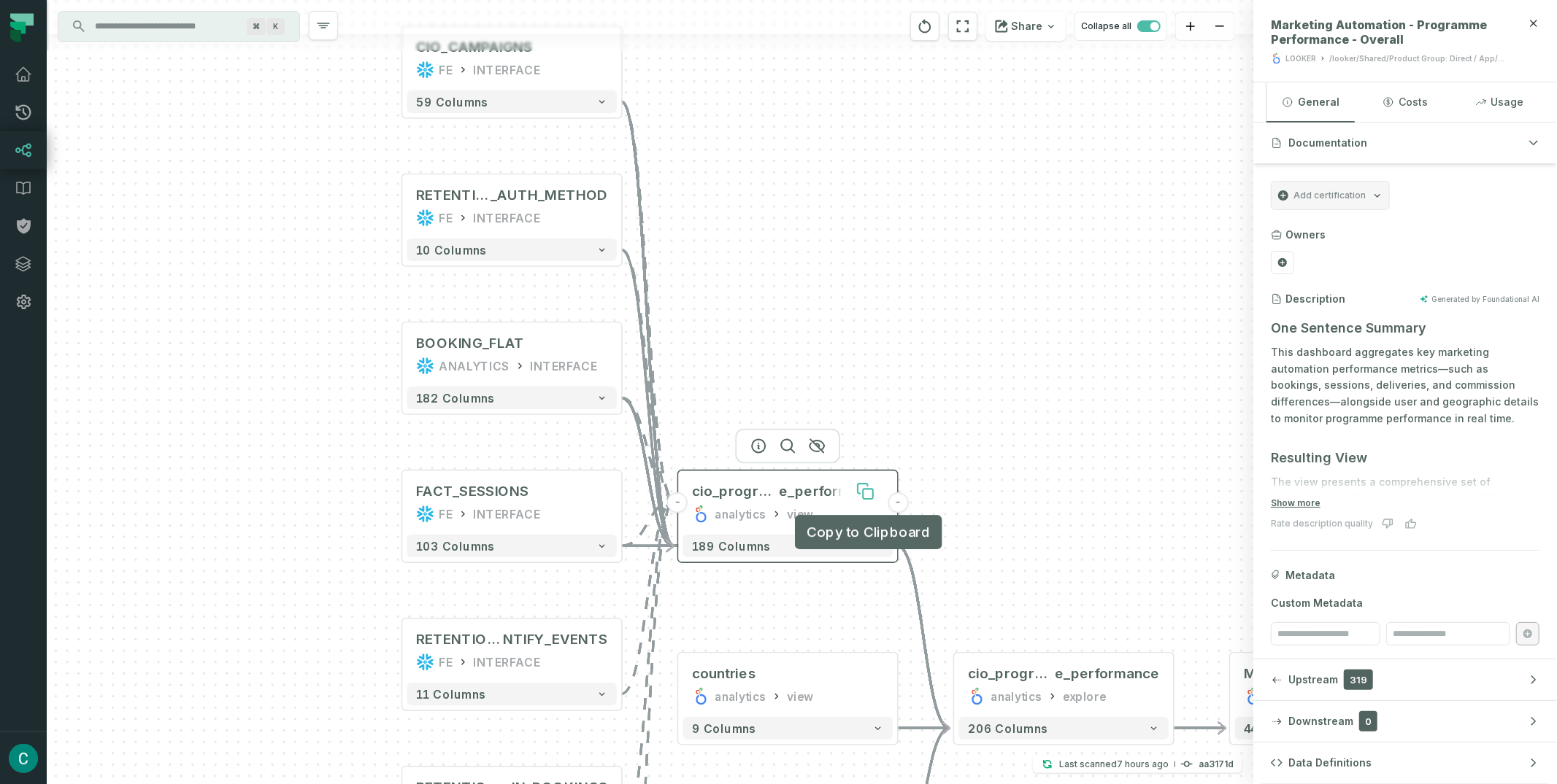
click at [870, 492] on icon at bounding box center [867, 493] width 10 height 10
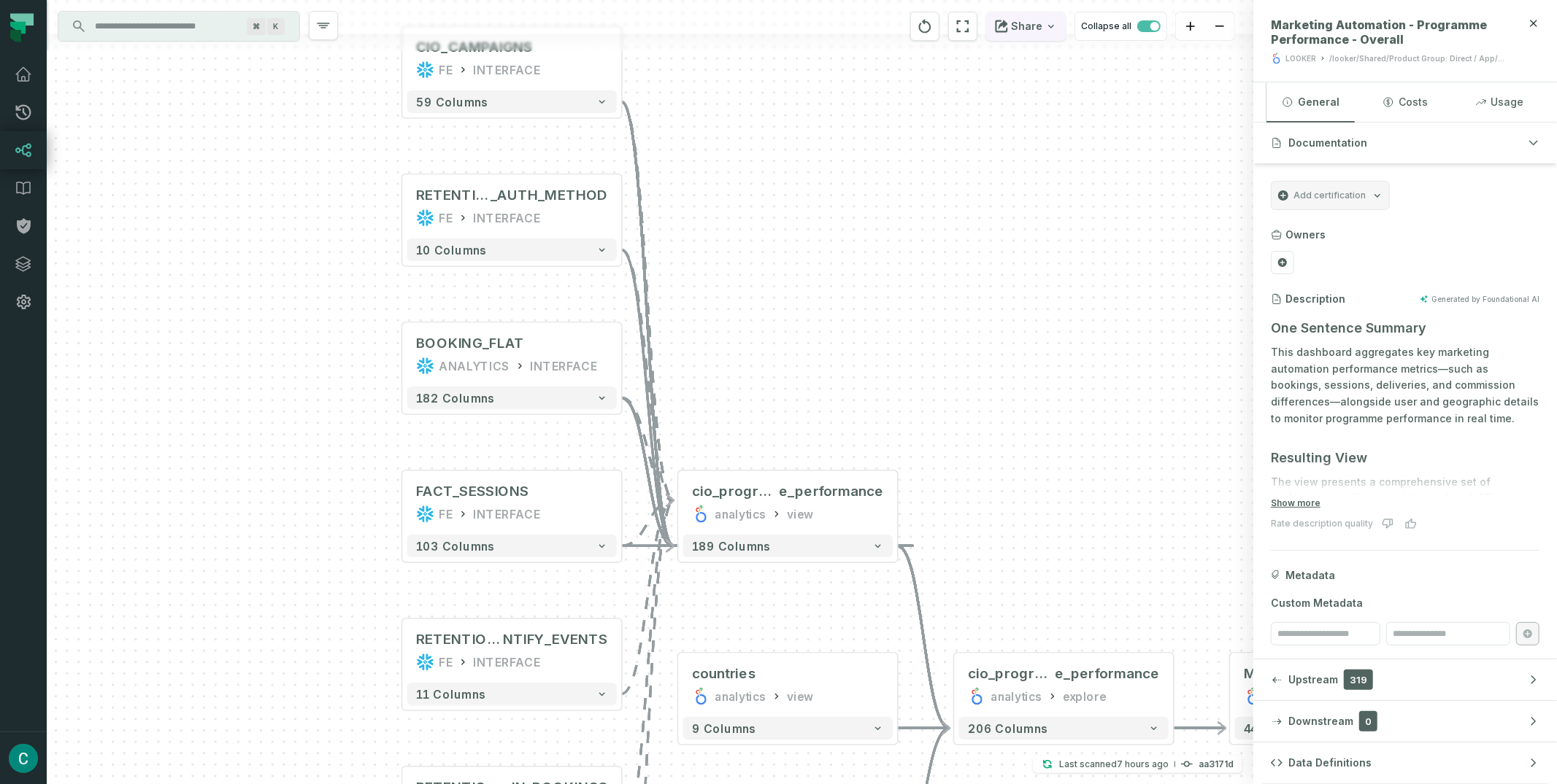
click at [1033, 29] on button "Share" at bounding box center [1026, 26] width 79 height 29
click at [907, 124] on div "Copy layout link" at bounding box center [903, 126] width 83 height 13
click at [1043, 24] on button "Share" at bounding box center [1026, 26] width 79 height 29
click at [926, 132] on div "Copy layout link" at bounding box center [903, 126] width 83 height 13
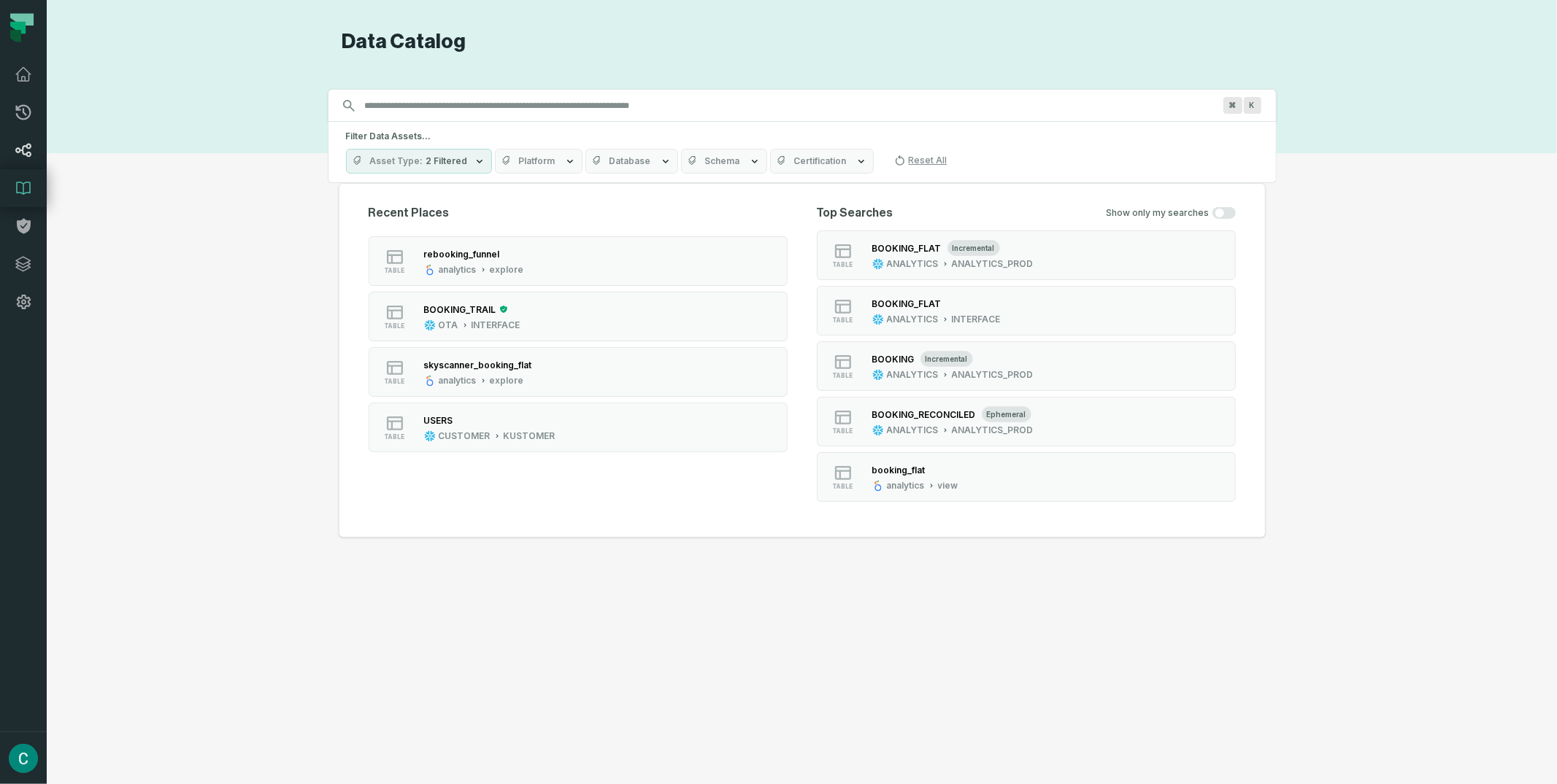
click at [30, 146] on icon at bounding box center [24, 150] width 15 height 13
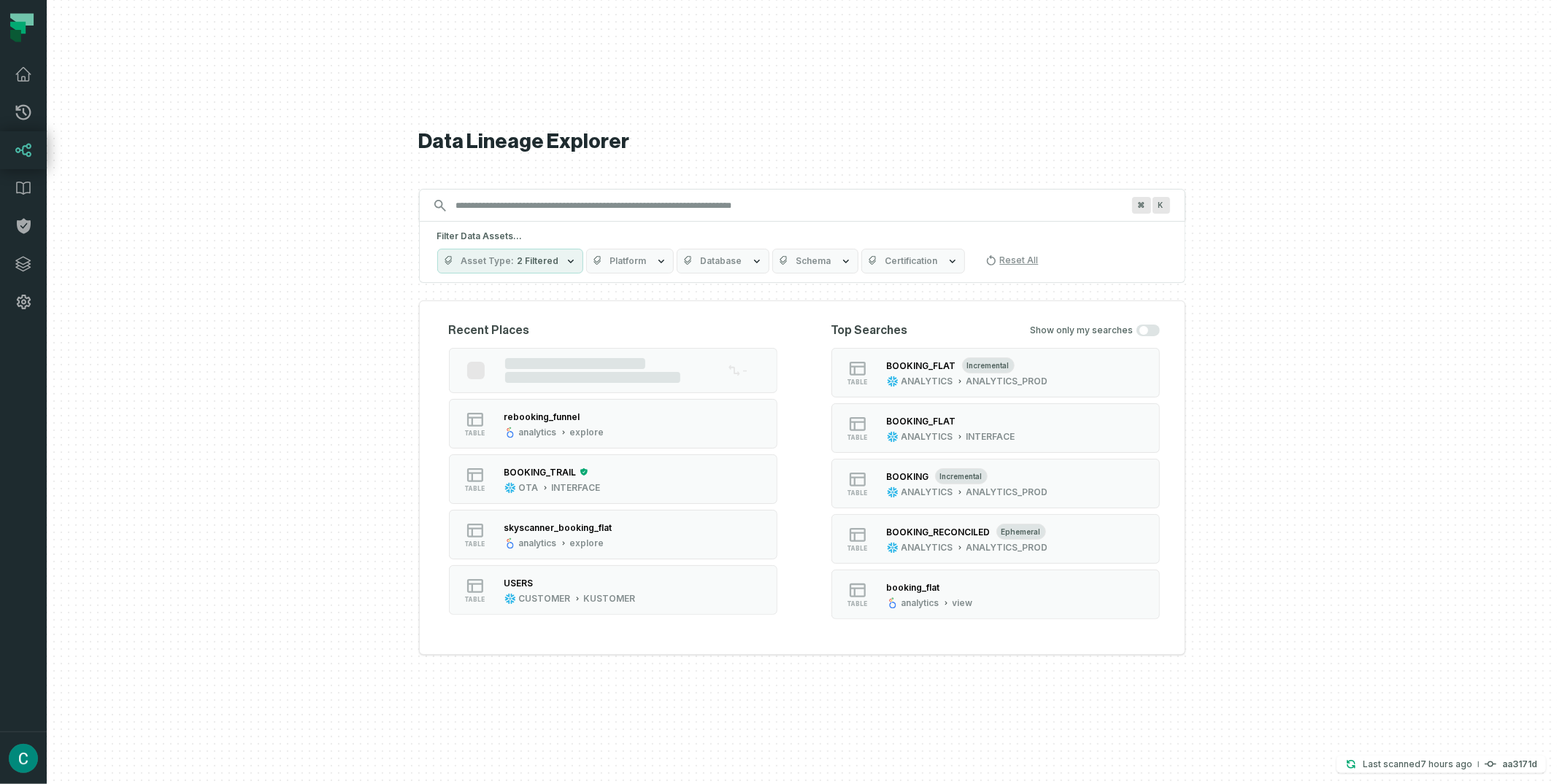
click at [505, 208] on input "Discovery Provider cmdk menu" at bounding box center [789, 206] width 684 height 23
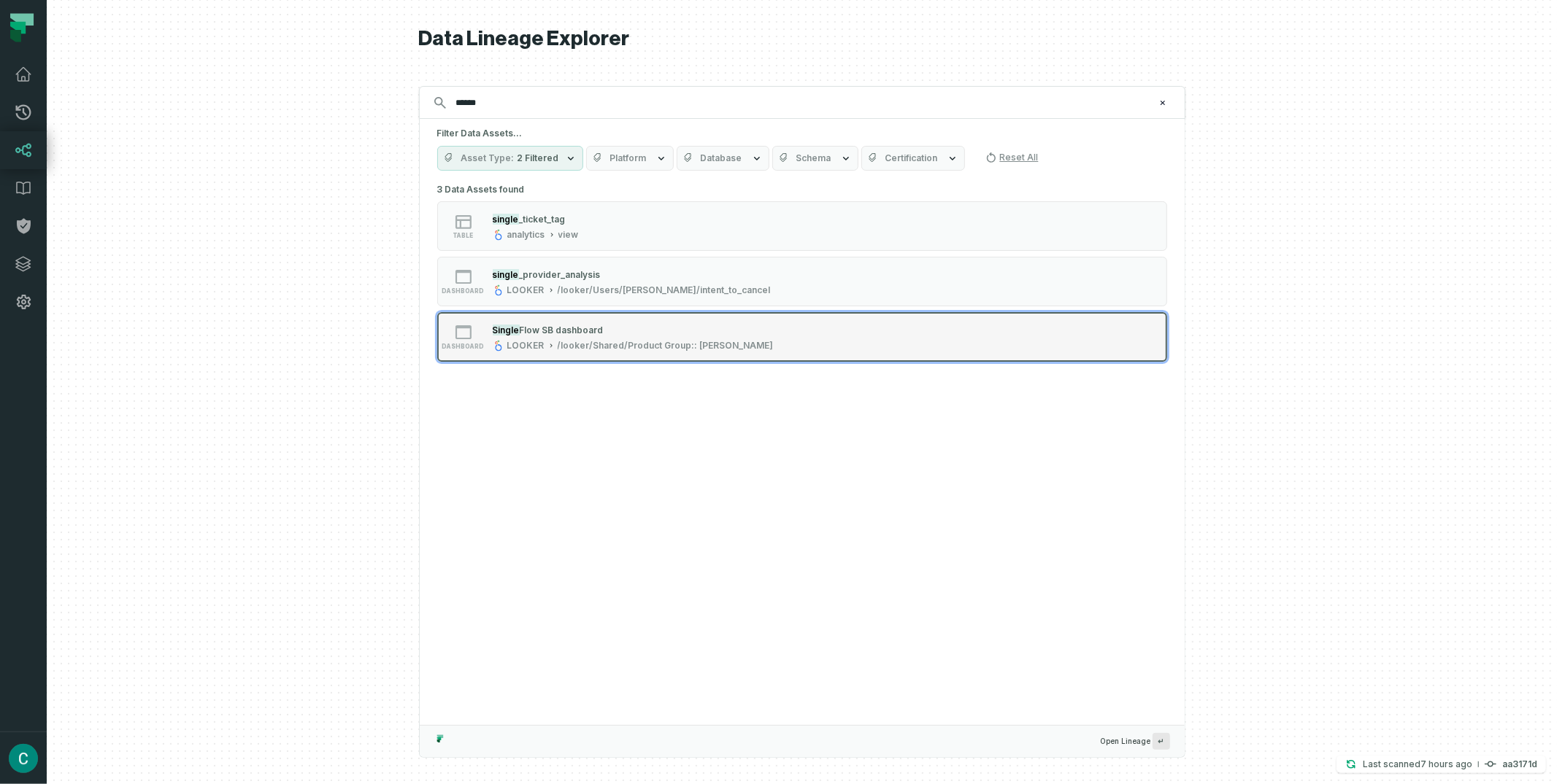
type input "******"
click at [595, 334] on span "Flow SB dashboard" at bounding box center [561, 330] width 84 height 11
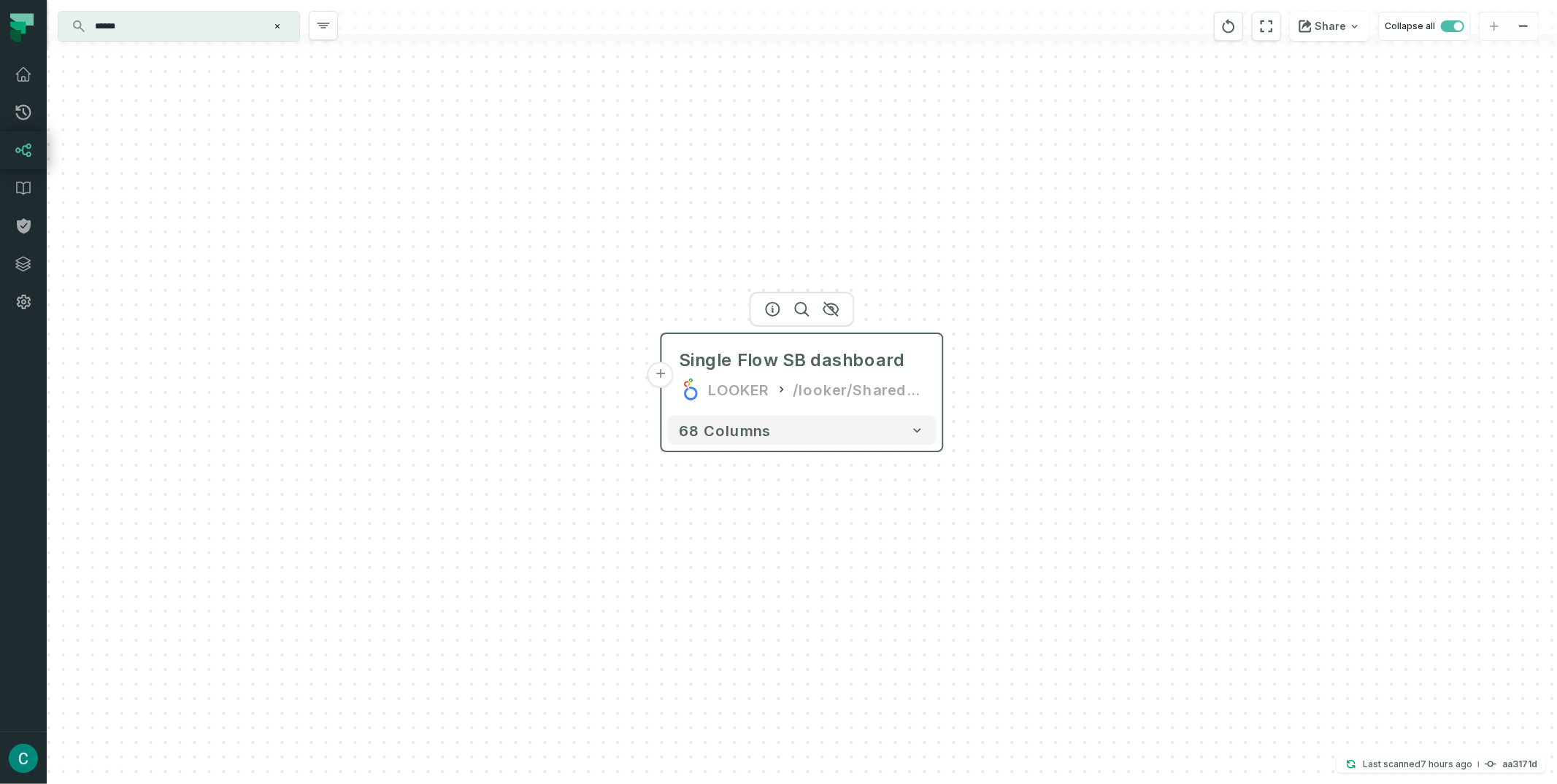
click at [661, 372] on button "+" at bounding box center [660, 375] width 26 height 26
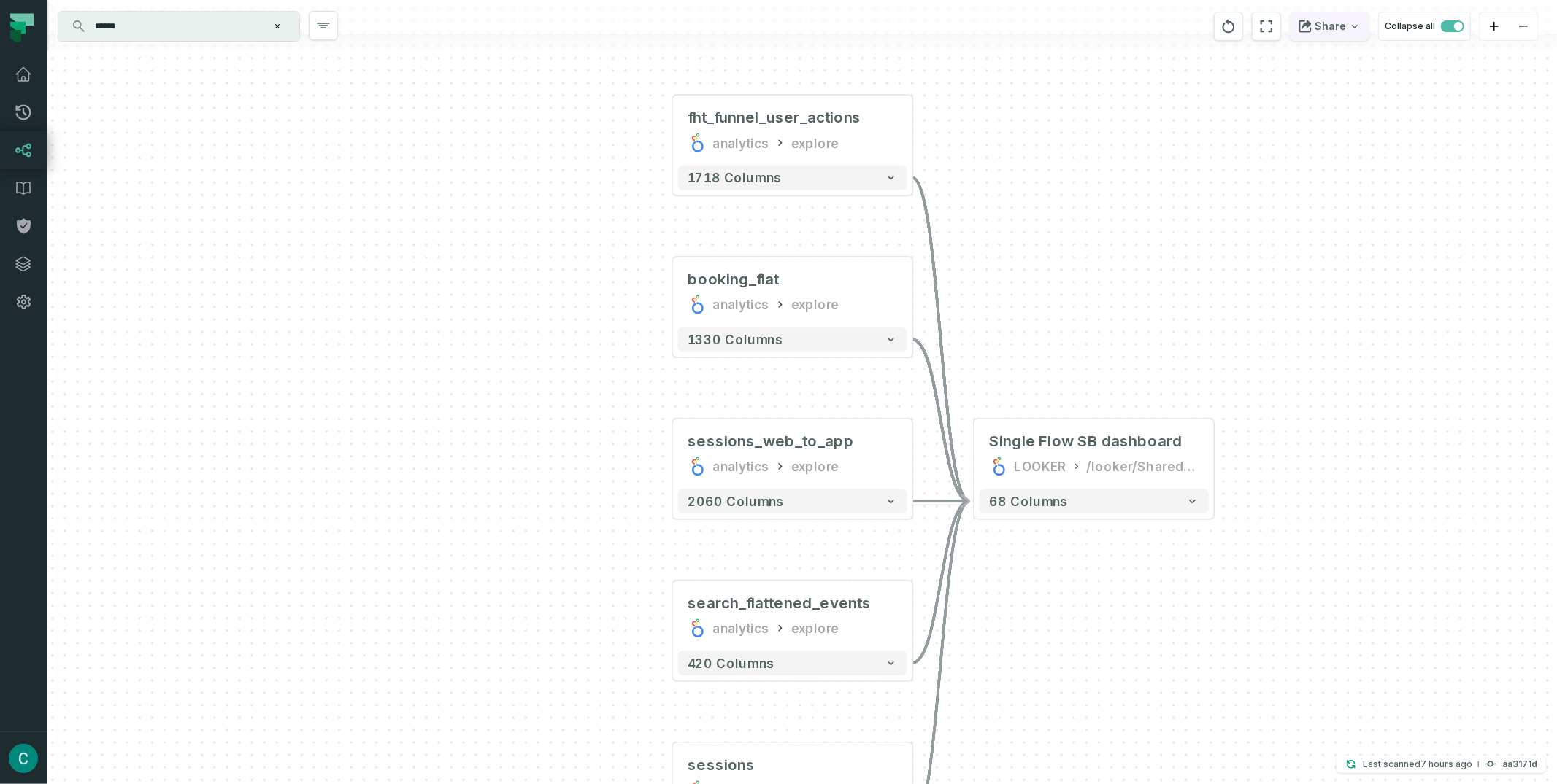
click at [1340, 22] on button "Share" at bounding box center [1329, 26] width 79 height 29
click at [1219, 135] on button "Copy layout link Copy link to current graph" at bounding box center [1254, 135] width 234 height 55
